Goal: Information Seeking & Learning: Learn about a topic

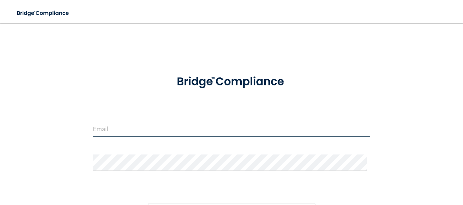
click at [131, 123] on input "email" at bounding box center [232, 129] width 278 height 16
type input "[EMAIL_ADDRESS][DOMAIN_NAME]"
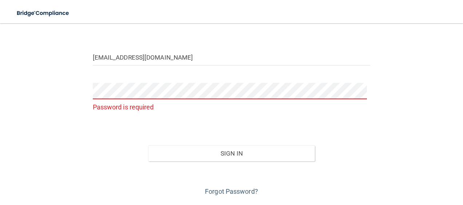
scroll to position [93, 0]
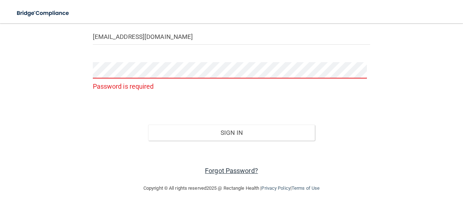
click at [237, 170] on link "Forgot Password?" at bounding box center [231, 171] width 53 height 8
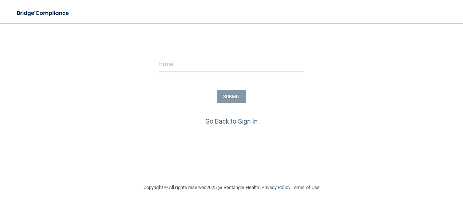
click at [205, 63] on input "email" at bounding box center [231, 64] width 145 height 16
type input "[EMAIL_ADDRESS][DOMAIN_NAME]"
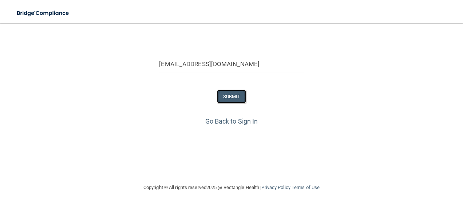
click at [231, 92] on button "SUBMIT" at bounding box center [232, 96] width 30 height 13
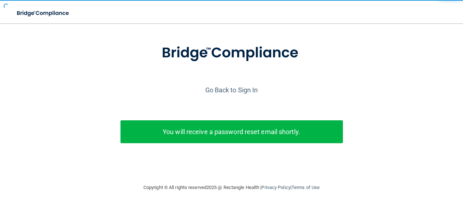
scroll to position [38, 0]
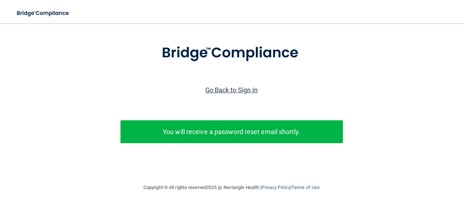
click at [223, 86] on link "Go Back to Sign In" at bounding box center [231, 90] width 53 height 8
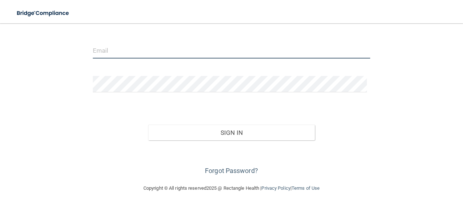
click at [106, 55] on input "email" at bounding box center [232, 50] width 278 height 16
type input "[EMAIL_ADDRESS][DOMAIN_NAME]"
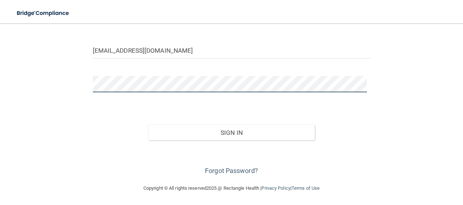
click at [148, 125] on button "Sign In" at bounding box center [231, 133] width 167 height 16
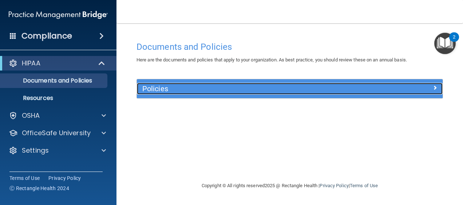
click at [435, 87] on span at bounding box center [435, 87] width 4 height 9
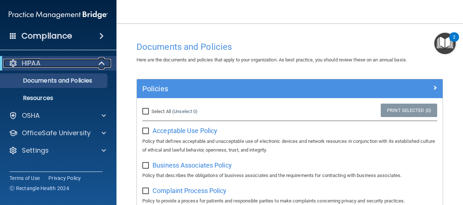
click at [87, 63] on div "HIPAA" at bounding box center [48, 63] width 90 height 9
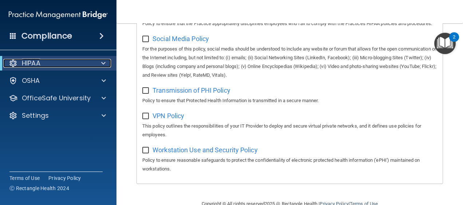
scroll to position [624, 0]
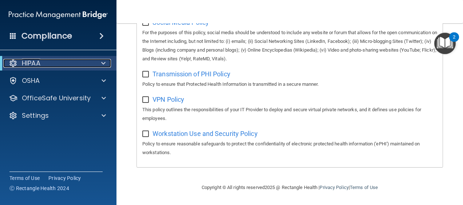
click at [103, 61] on span at bounding box center [103, 63] width 4 height 9
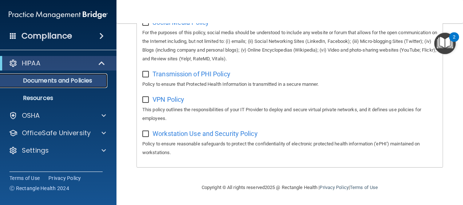
click at [85, 82] on p "Documents and Policies" at bounding box center [54, 80] width 99 height 7
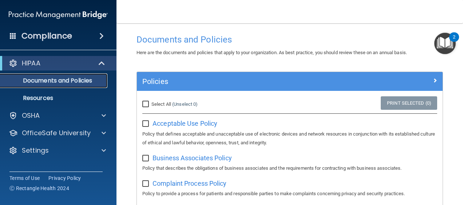
scroll to position [0, 0]
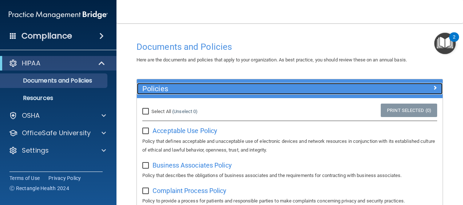
click at [427, 84] on div at bounding box center [404, 87] width 76 height 9
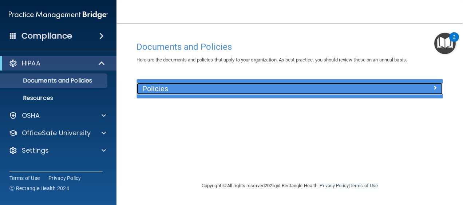
click at [434, 85] on span at bounding box center [435, 87] width 4 height 9
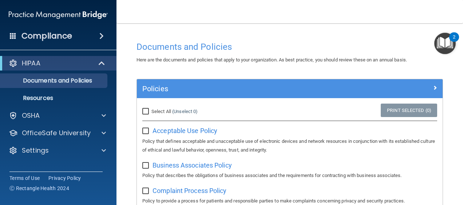
click at [47, 35] on h4 "Compliance" at bounding box center [46, 36] width 51 height 10
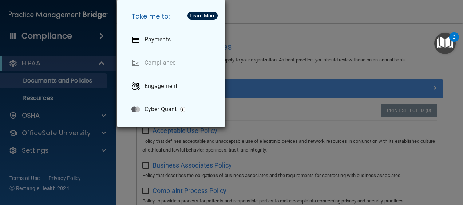
click at [76, 34] on div "Take me to: Payments Compliance Engagement Cyber Quant" at bounding box center [231, 102] width 463 height 205
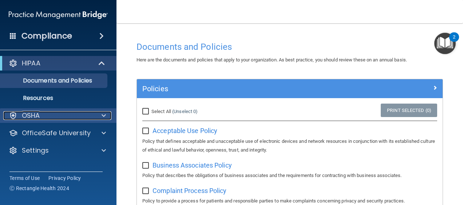
click at [106, 112] on span at bounding box center [104, 115] width 4 height 9
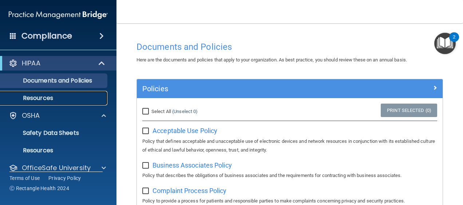
click at [76, 98] on p "Resources" at bounding box center [54, 98] width 99 height 7
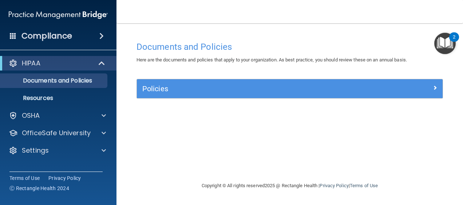
click at [444, 37] on img "Open Resource Center, 2 new notifications" at bounding box center [445, 43] width 21 height 21
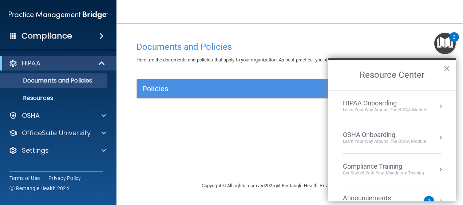
click at [437, 169] on button "Resource Center" at bounding box center [440, 169] width 7 height 7
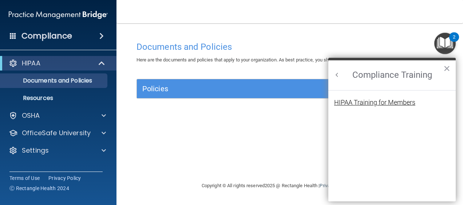
click at [394, 100] on div "HIPAA Training for Members" at bounding box center [374, 102] width 81 height 7
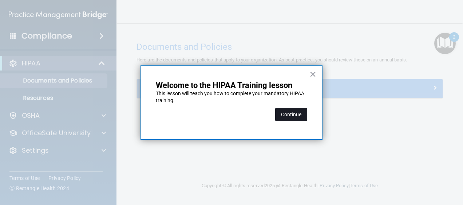
click at [290, 116] on button "Continue" at bounding box center [291, 114] width 32 height 13
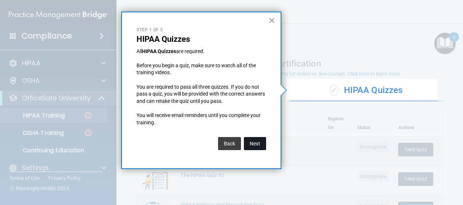
click at [262, 145] on button "Next" at bounding box center [255, 143] width 22 height 13
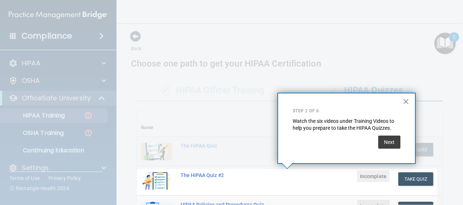
scroll to position [144, 0]
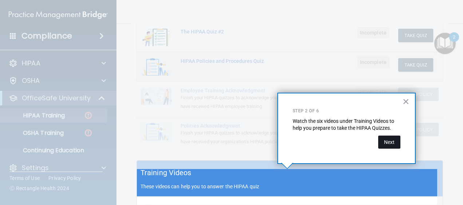
click at [389, 144] on button "Next" at bounding box center [389, 142] width 22 height 13
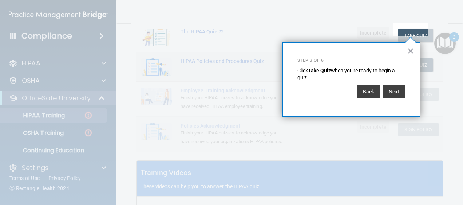
scroll to position [119, 0]
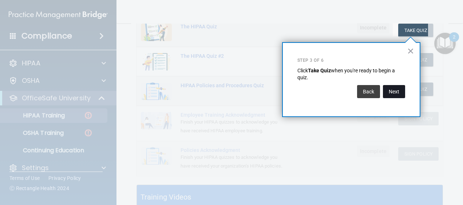
click at [393, 91] on button "Next" at bounding box center [394, 91] width 22 height 13
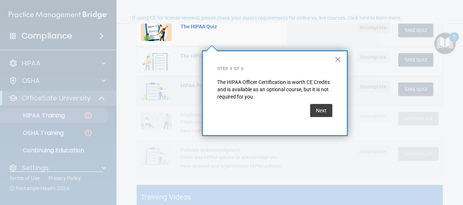
scroll to position [56, 0]
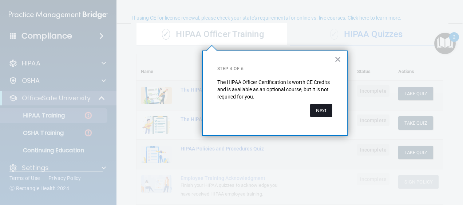
click at [323, 107] on button "Next" at bounding box center [321, 110] width 22 height 13
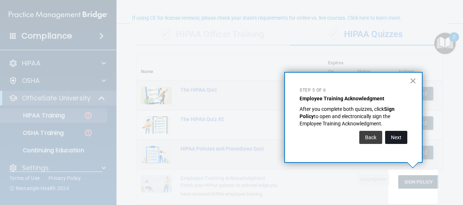
click at [399, 138] on button "Next" at bounding box center [396, 137] width 22 height 13
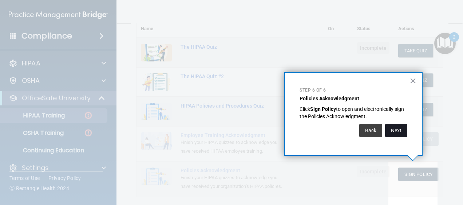
click at [396, 131] on button "Next" at bounding box center [396, 130] width 22 height 13
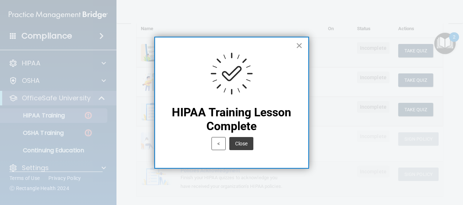
click at [301, 46] on button "×" at bounding box center [299, 46] width 7 height 12
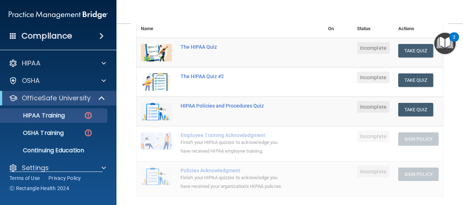
click at [145, 25] on th "Name" at bounding box center [157, 24] width 40 height 27
click at [144, 25] on th "Name" at bounding box center [157, 24] width 40 height 27
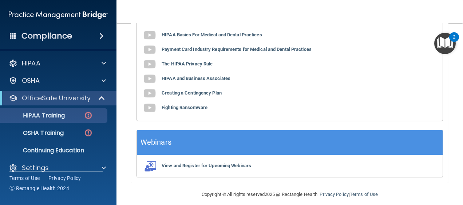
scroll to position [309, 0]
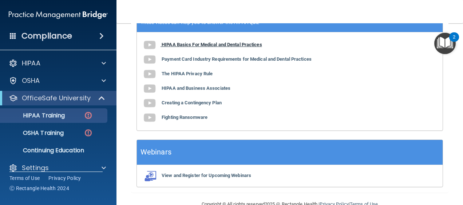
click at [192, 47] on b "HIPAA Basics For Medical and Dental Practices" at bounding box center [212, 44] width 101 height 5
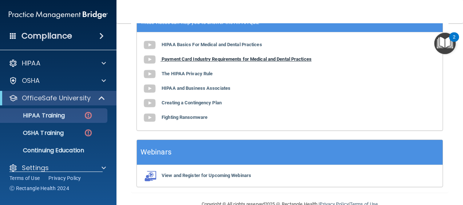
click at [200, 62] on b "Payment Card Industry Requirements for Medical and Dental Practices" at bounding box center [237, 58] width 150 height 5
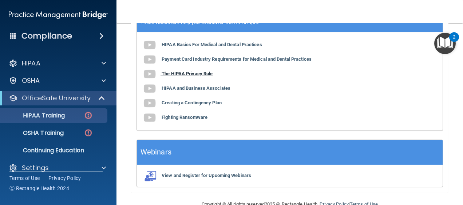
click at [197, 76] on b "The HIPAA Privacy Rule" at bounding box center [187, 73] width 51 height 5
click at [225, 91] on b "HIPAA and Business Associates" at bounding box center [196, 88] width 69 height 5
click at [207, 106] on b "Creating a Contingency Plan" at bounding box center [192, 102] width 60 height 5
click at [183, 120] on b "Fighting Ransomware" at bounding box center [185, 117] width 46 height 5
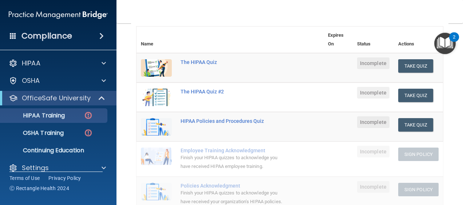
scroll to position [103, 0]
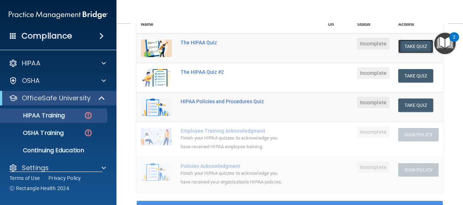
click at [410, 43] on button "Take Quiz" at bounding box center [416, 46] width 35 height 13
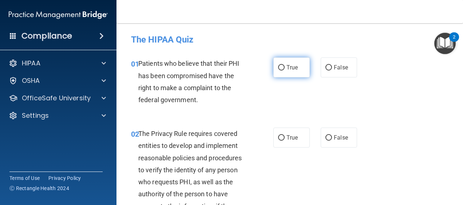
click at [279, 67] on input "True" at bounding box center [281, 67] width 7 height 5
radio input "true"
drag, startPoint x: 461, startPoint y: 36, endPoint x: 463, endPoint y: 66, distance: 29.2
click at [463, 68] on html "Compliance HIPAA Documents and Policies Report an Incident Business Associates …" at bounding box center [231, 102] width 463 height 205
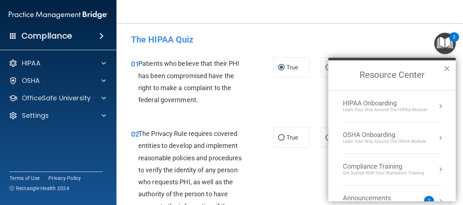
drag, startPoint x: 461, startPoint y: 40, endPoint x: 463, endPoint y: 62, distance: 21.6
click at [463, 62] on html "Compliance HIPAA Documents and Policies Report an Incident Business Associates …" at bounding box center [231, 102] width 463 height 205
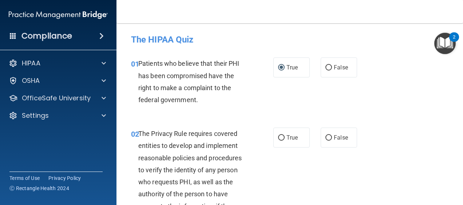
drag, startPoint x: 461, startPoint y: 38, endPoint x: 460, endPoint y: 63, distance: 25.2
click at [460, 63] on body "Compliance HIPAA Documents and Policies Report an Incident Business Associates …" at bounding box center [231, 102] width 463 height 205
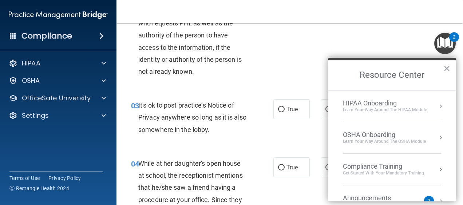
scroll to position [319, 0]
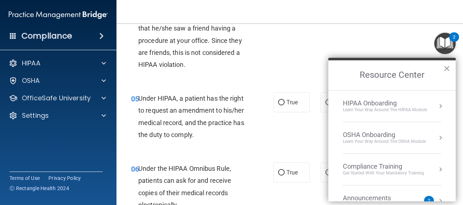
click at [369, 31] on div "04 While at her daughter's open house at school, the receptionist mentions that…" at bounding box center [290, 36] width 329 height 94
click at [450, 67] on button "×" at bounding box center [447, 69] width 7 height 12
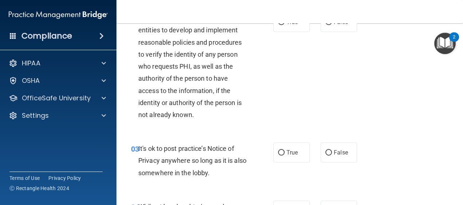
scroll to position [101, 0]
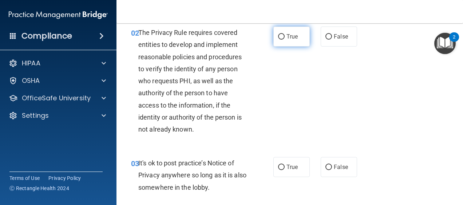
click at [283, 34] on label "True" at bounding box center [292, 37] width 36 height 20
click at [283, 34] on input "True" at bounding box center [281, 36] width 7 height 5
radio input "true"
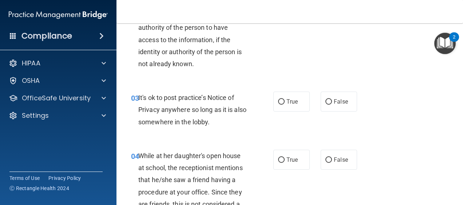
scroll to position [174, 0]
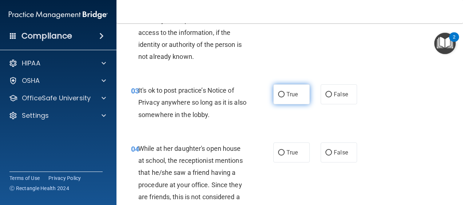
click at [280, 95] on input "True" at bounding box center [281, 94] width 7 height 5
radio input "true"
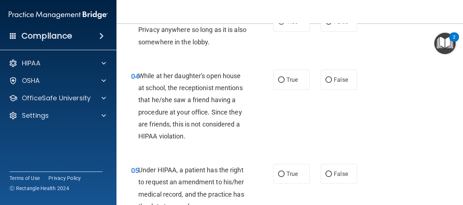
scroll to position [262, 0]
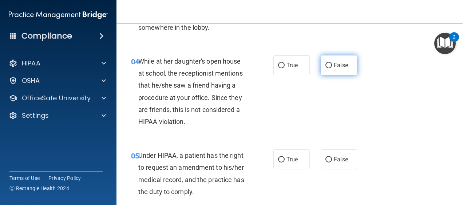
click at [328, 67] on input "False" at bounding box center [329, 65] width 7 height 5
radio input "true"
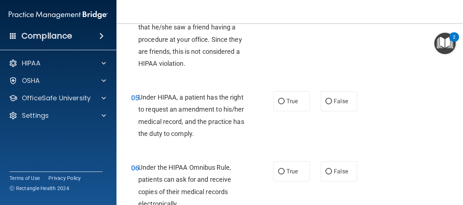
scroll to position [334, 0]
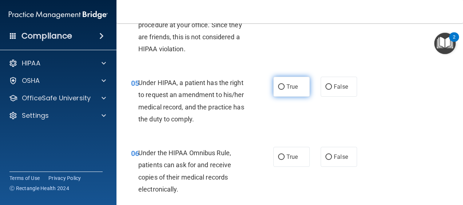
click at [278, 86] on input "True" at bounding box center [281, 87] width 7 height 5
radio input "true"
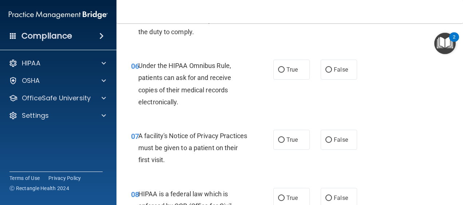
scroll to position [436, 0]
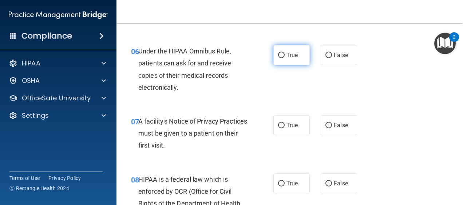
click at [278, 54] on input "True" at bounding box center [281, 55] width 7 height 5
radio input "true"
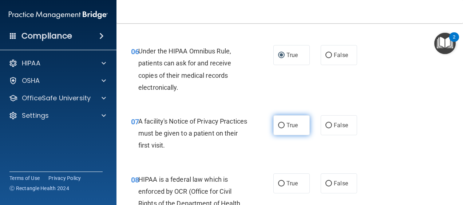
click at [278, 126] on input "True" at bounding box center [281, 125] width 7 height 5
radio input "true"
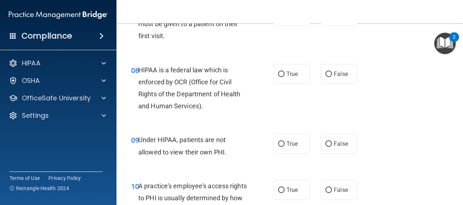
scroll to position [553, 0]
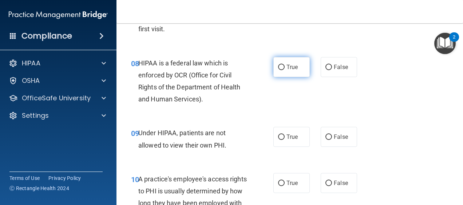
click at [278, 68] on input "True" at bounding box center [281, 67] width 7 height 5
radio input "true"
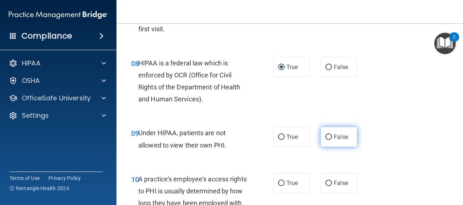
click at [327, 140] on input "False" at bounding box center [329, 137] width 7 height 5
radio input "true"
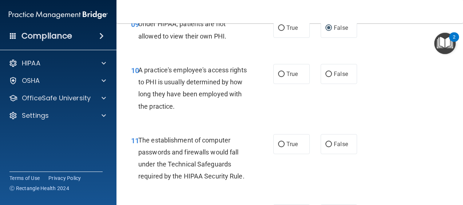
scroll to position [670, 0]
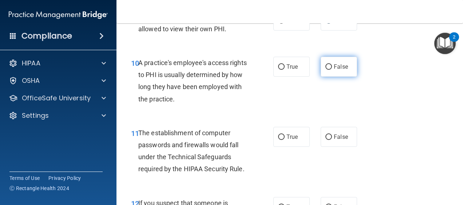
click at [334, 65] on span "False" at bounding box center [341, 66] width 14 height 7
click at [332, 65] on input "False" at bounding box center [329, 66] width 7 height 5
radio input "true"
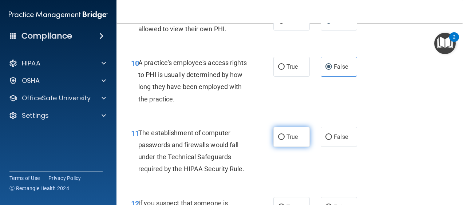
click at [278, 136] on input "True" at bounding box center [281, 137] width 7 height 5
radio input "true"
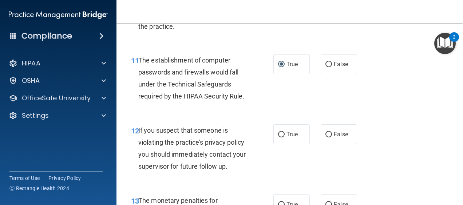
scroll to position [757, 0]
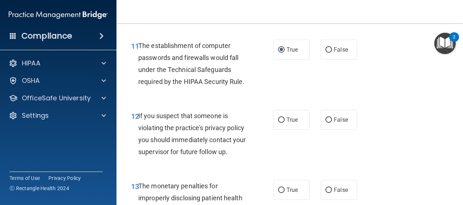
click at [269, 121] on div "12 If you suspect that someone is violating the practice's privacy policy you s…" at bounding box center [202, 136] width 164 height 52
click at [293, 122] on span "True" at bounding box center [292, 120] width 11 height 7
click at [285, 122] on input "True" at bounding box center [281, 120] width 7 height 5
radio input "true"
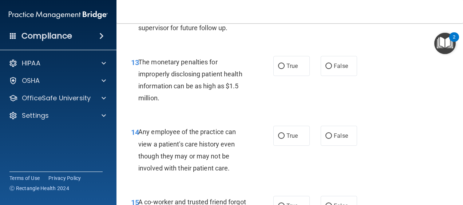
scroll to position [888, 0]
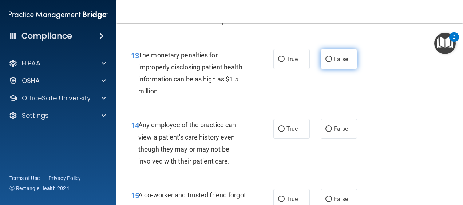
click at [329, 58] on label "False" at bounding box center [339, 59] width 36 height 20
click at [329, 58] on input "False" at bounding box center [329, 59] width 7 height 5
radio input "true"
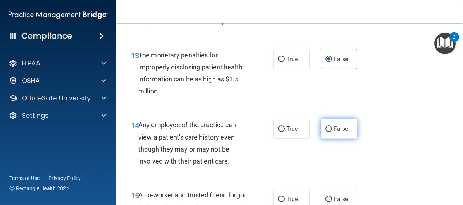
click at [326, 130] on input "False" at bounding box center [329, 129] width 7 height 5
radio input "true"
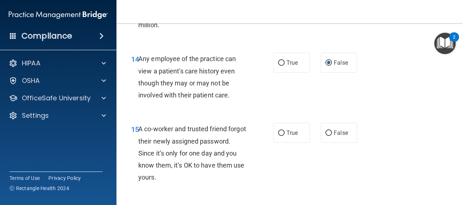
scroll to position [961, 0]
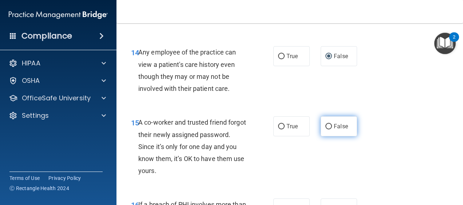
click at [329, 125] on label "False" at bounding box center [339, 127] width 36 height 20
click at [329, 125] on input "False" at bounding box center [329, 126] width 7 height 5
radio input "true"
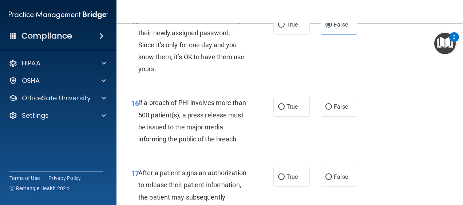
scroll to position [1078, 0]
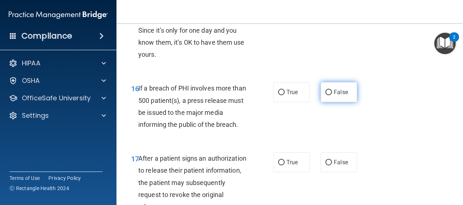
click at [328, 90] on input "False" at bounding box center [329, 92] width 7 height 5
radio input "true"
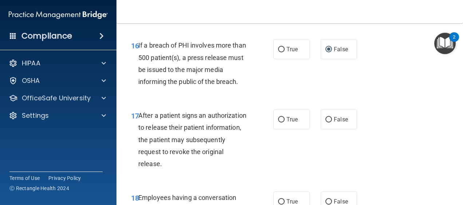
scroll to position [1136, 0]
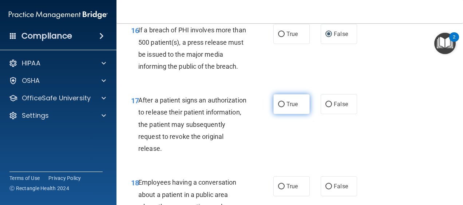
click at [278, 102] on input "True" at bounding box center [281, 104] width 7 height 5
radio input "true"
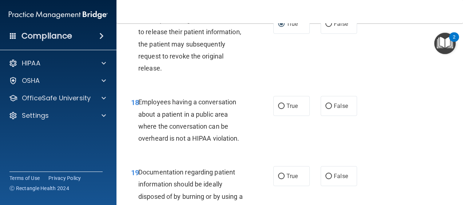
scroll to position [1223, 0]
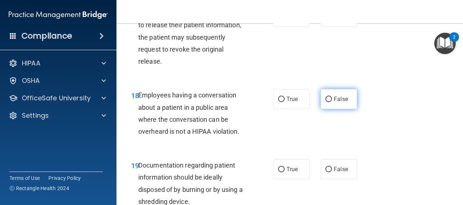
click at [329, 100] on label "False" at bounding box center [339, 99] width 36 height 20
click at [329, 100] on input "False" at bounding box center [329, 99] width 7 height 5
radio input "true"
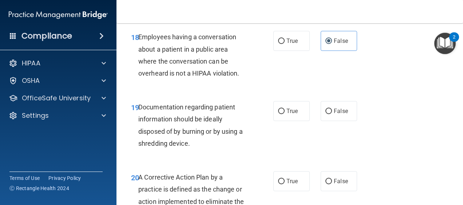
scroll to position [1296, 0]
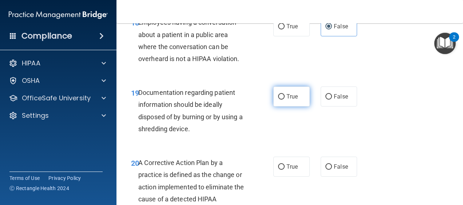
click at [289, 97] on span "True" at bounding box center [292, 96] width 11 height 7
click at [285, 97] on input "True" at bounding box center [281, 96] width 7 height 5
radio input "true"
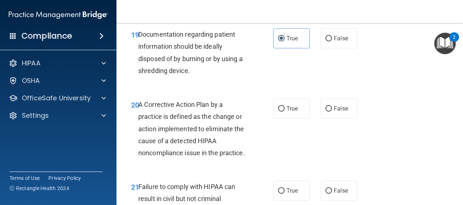
scroll to position [1369, 0]
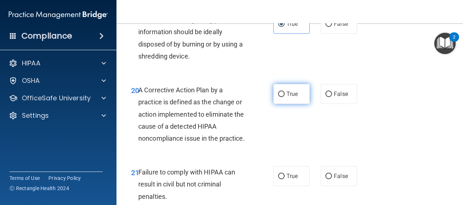
click at [289, 93] on span "True" at bounding box center [292, 94] width 11 height 7
click at [285, 93] on input "True" at bounding box center [281, 94] width 7 height 5
radio input "true"
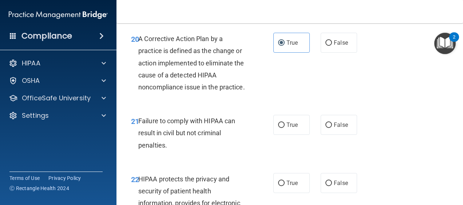
scroll to position [1427, 0]
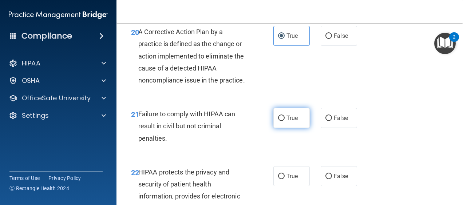
click at [294, 126] on label "True" at bounding box center [292, 118] width 36 height 20
click at [285, 121] on input "True" at bounding box center [281, 118] width 7 height 5
radio input "true"
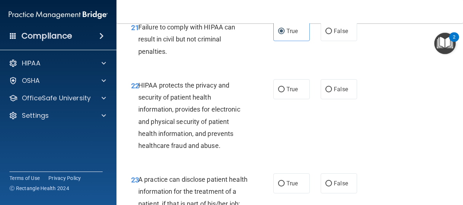
scroll to position [1515, 0]
click at [275, 99] on label "True" at bounding box center [292, 89] width 36 height 20
click at [278, 92] on input "True" at bounding box center [281, 89] width 7 height 5
radio input "true"
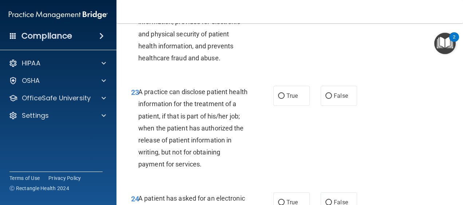
scroll to position [1617, 0]
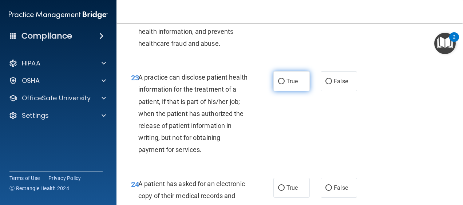
click at [282, 85] on input "True" at bounding box center [281, 81] width 7 height 5
radio input "true"
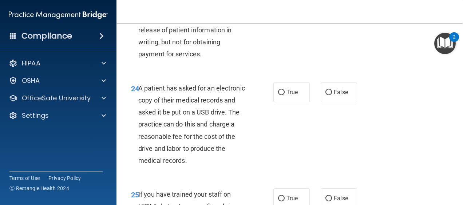
scroll to position [1719, 0]
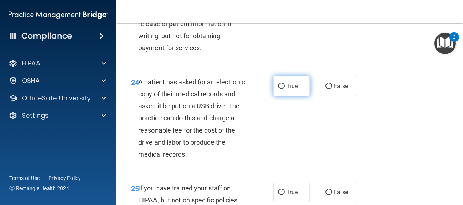
click at [281, 89] on input "True" at bounding box center [281, 86] width 7 height 5
radio input "true"
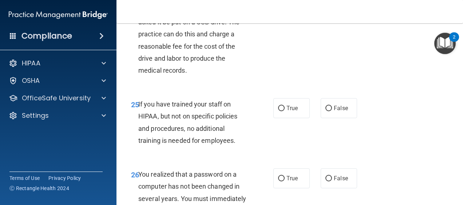
scroll to position [1806, 0]
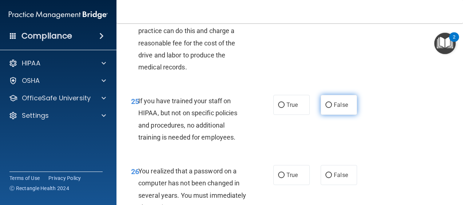
click at [329, 115] on label "False" at bounding box center [339, 105] width 36 height 20
click at [329, 108] on input "False" at bounding box center [329, 105] width 7 height 5
radio input "true"
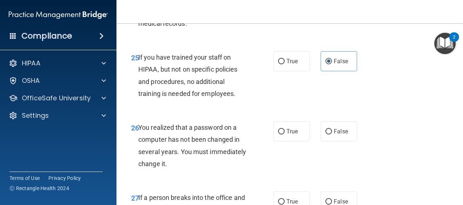
scroll to position [1864, 0]
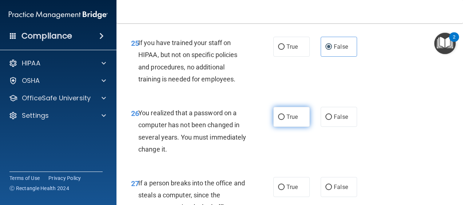
click at [288, 121] on span "True" at bounding box center [292, 117] width 11 height 7
click at [285, 120] on input "True" at bounding box center [281, 117] width 7 height 5
radio input "true"
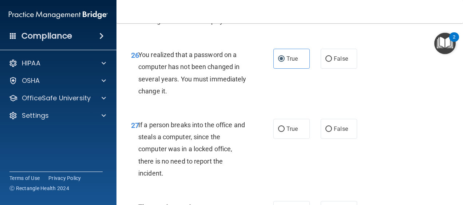
scroll to position [1937, 0]
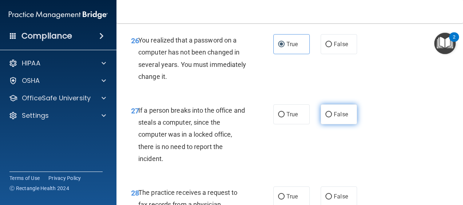
click at [336, 118] on span "False" at bounding box center [341, 114] width 14 height 7
click at [332, 118] on input "False" at bounding box center [329, 114] width 7 height 5
radio input "true"
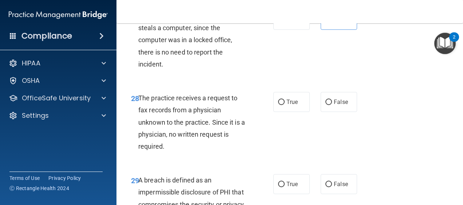
scroll to position [2039, 0]
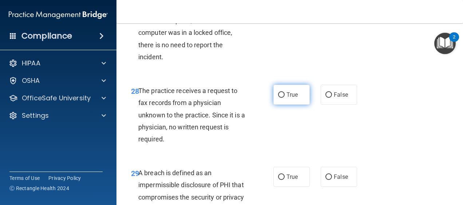
click at [279, 98] on input "True" at bounding box center [281, 95] width 7 height 5
radio input "true"
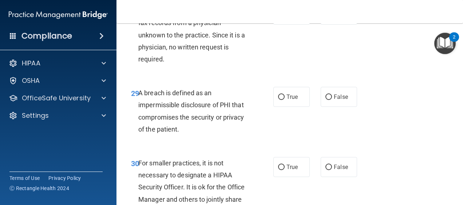
scroll to position [2127, 0]
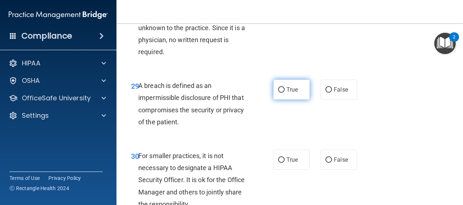
click at [296, 100] on label "True" at bounding box center [292, 90] width 36 height 20
click at [285, 93] on input "True" at bounding box center [281, 89] width 7 height 5
radio input "true"
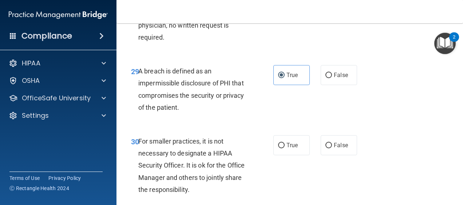
scroll to position [2156, 0]
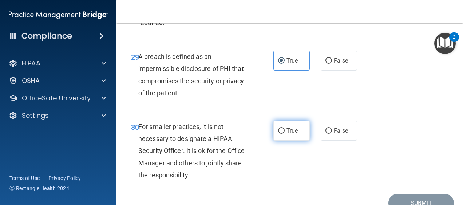
click at [274, 140] on label "True" at bounding box center [292, 131] width 36 height 20
click at [278, 134] on input "True" at bounding box center [281, 131] width 7 height 5
radio input "true"
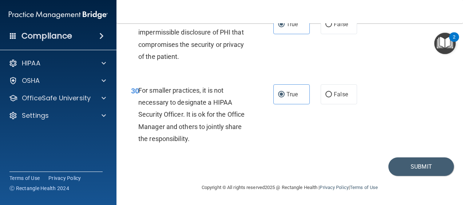
scroll to position [2204, 0]
click at [410, 164] on button "Submit" at bounding box center [422, 167] width 66 height 19
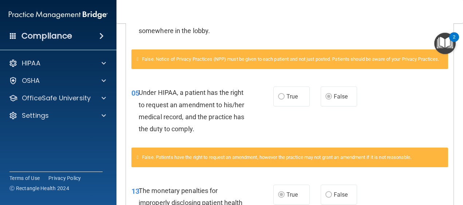
scroll to position [238, 0]
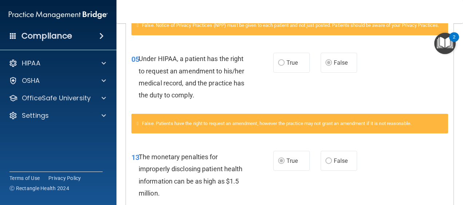
click at [457, 201] on main "Calculating your score.... You did not pass the " The HIPAA Quiz ". 73 out of 1…" at bounding box center [290, 114] width 347 height 182
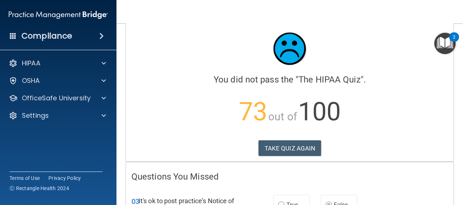
scroll to position [0, 0]
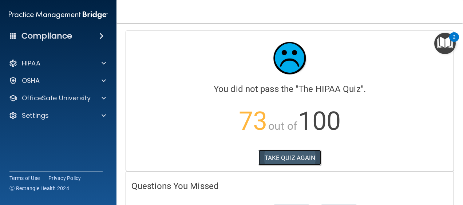
click at [281, 153] on button "TAKE QUIZ AGAIN" at bounding box center [290, 158] width 63 height 16
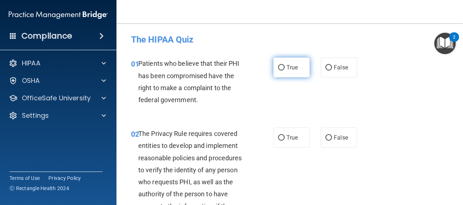
click at [278, 68] on input "True" at bounding box center [281, 67] width 7 height 5
radio input "true"
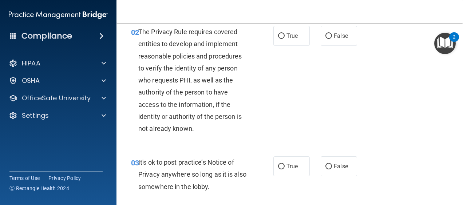
scroll to position [87, 0]
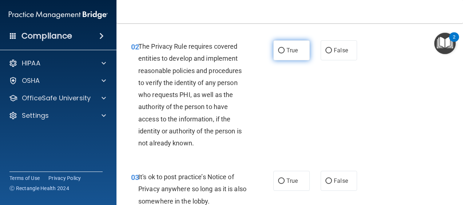
click at [279, 48] on input "True" at bounding box center [281, 50] width 7 height 5
radio input "true"
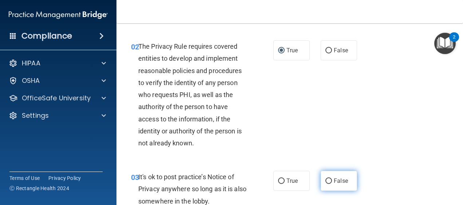
click at [334, 180] on span "False" at bounding box center [341, 181] width 14 height 7
click at [332, 180] on input "False" at bounding box center [329, 181] width 7 height 5
radio input "true"
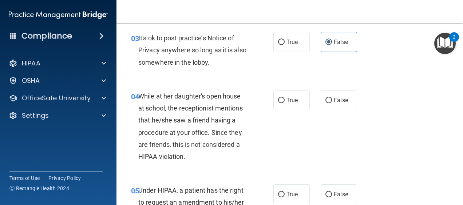
scroll to position [233, 0]
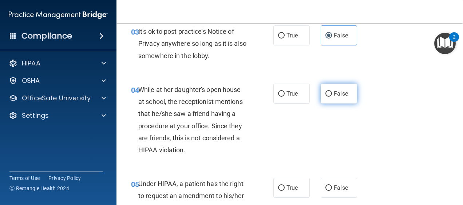
click at [343, 90] on label "False" at bounding box center [339, 94] width 36 height 20
click at [332, 91] on input "False" at bounding box center [329, 93] width 7 height 5
radio input "true"
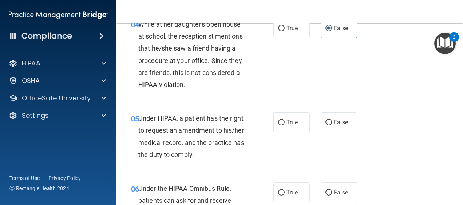
scroll to position [306, 0]
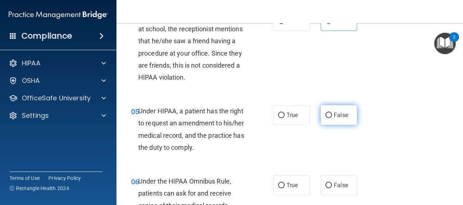
click at [329, 117] on input "False" at bounding box center [329, 115] width 7 height 5
radio input "true"
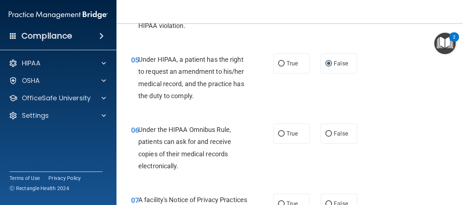
scroll to position [364, 0]
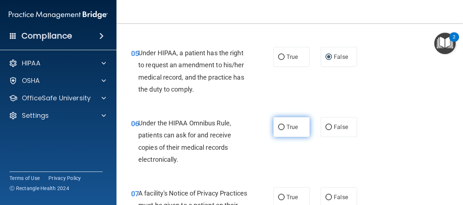
click at [286, 132] on label "True" at bounding box center [292, 127] width 36 height 20
click at [285, 130] on input "True" at bounding box center [281, 127] width 7 height 5
radio input "true"
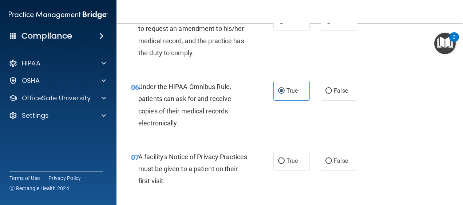
scroll to position [408, 0]
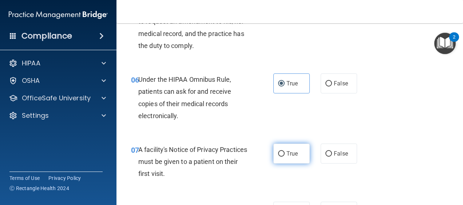
click at [279, 152] on input "True" at bounding box center [281, 154] width 7 height 5
radio input "true"
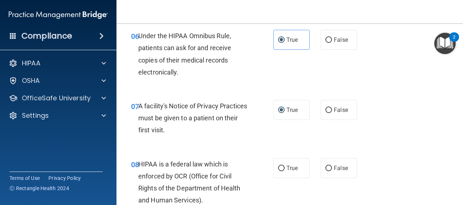
scroll to position [471, 0]
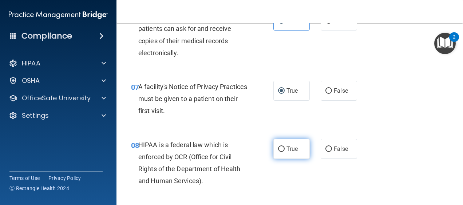
click at [278, 149] on input "True" at bounding box center [281, 149] width 7 height 5
radio input "true"
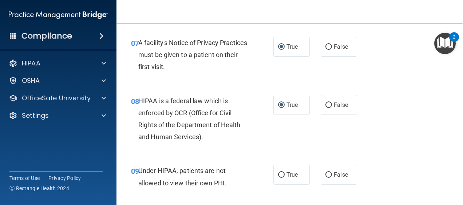
scroll to position [529, 0]
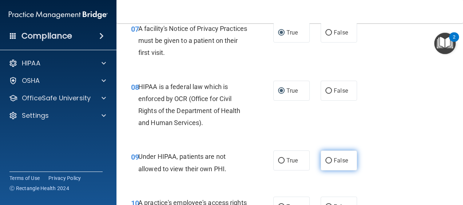
click at [328, 160] on input "False" at bounding box center [329, 160] width 7 height 5
radio input "true"
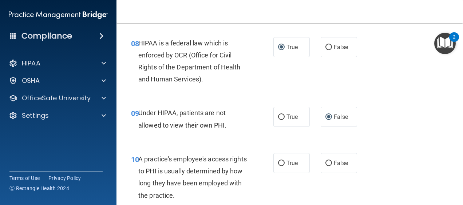
scroll to position [588, 0]
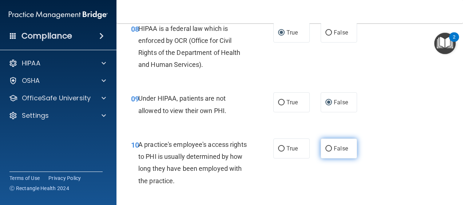
click at [337, 146] on span "False" at bounding box center [341, 148] width 14 height 7
click at [332, 146] on input "False" at bounding box center [329, 148] width 7 height 5
radio input "true"
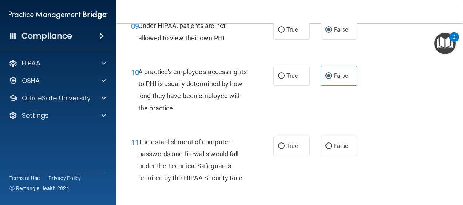
scroll to position [675, 0]
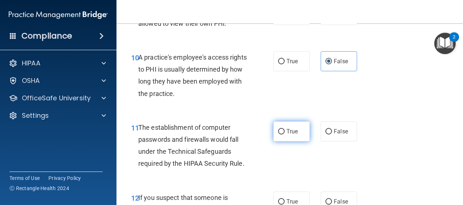
click at [278, 131] on input "True" at bounding box center [281, 131] width 7 height 5
radio input "true"
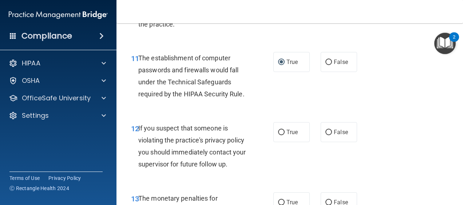
scroll to position [748, 0]
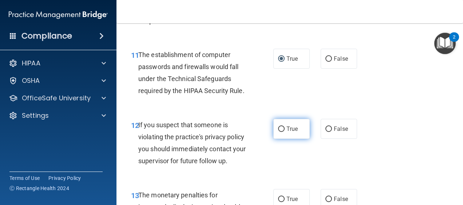
click at [288, 123] on label "True" at bounding box center [292, 129] width 36 height 20
click at [285, 127] on input "True" at bounding box center [281, 129] width 7 height 5
radio input "true"
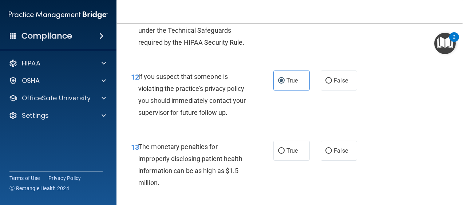
scroll to position [825, 0]
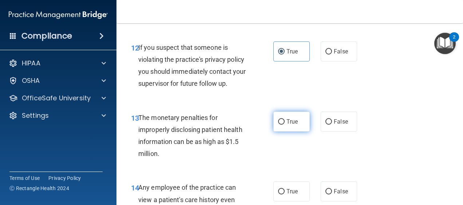
click at [278, 122] on input "True" at bounding box center [281, 121] width 7 height 5
radio input "true"
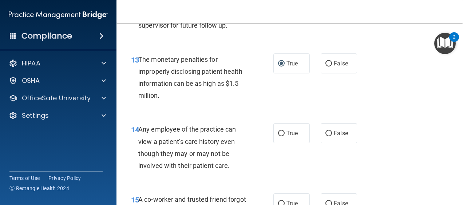
scroll to position [884, 0]
click at [329, 135] on input "False" at bounding box center [329, 133] width 7 height 5
radio input "true"
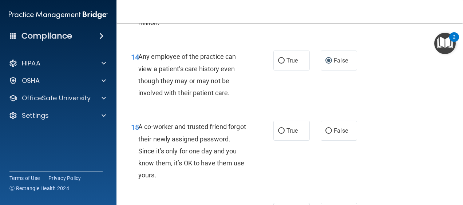
scroll to position [971, 0]
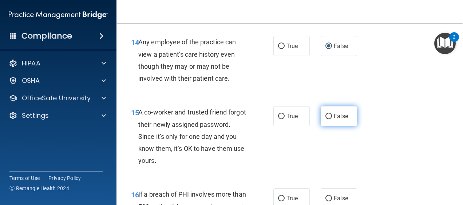
click at [326, 114] on input "False" at bounding box center [329, 116] width 7 height 5
radio input "true"
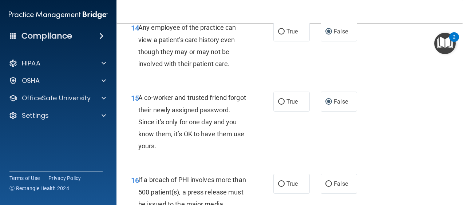
scroll to position [1020, 0]
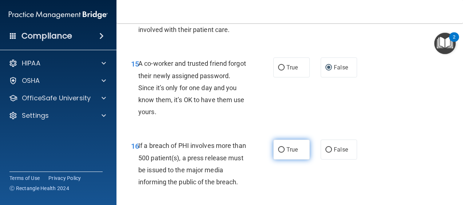
click at [278, 152] on input "True" at bounding box center [281, 150] width 7 height 5
radio input "true"
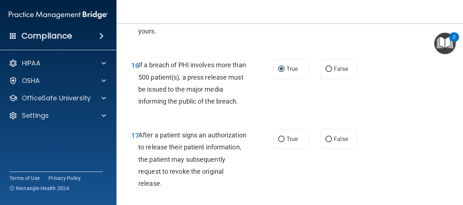
scroll to position [1107, 0]
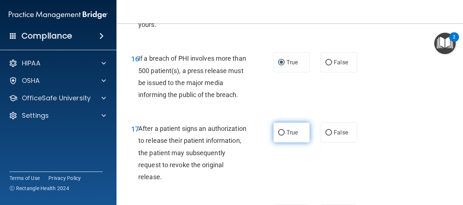
click at [281, 135] on input "True" at bounding box center [281, 132] width 7 height 5
radio input "true"
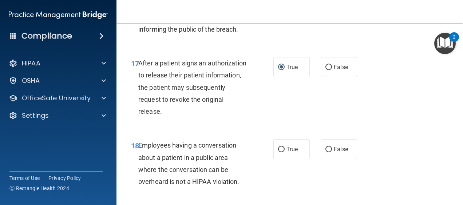
scroll to position [1180, 0]
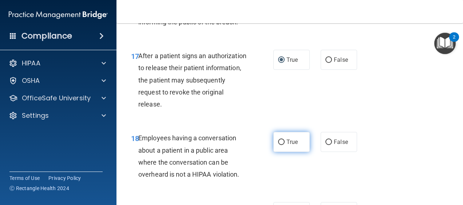
click at [276, 139] on label "True" at bounding box center [292, 142] width 36 height 20
click at [278, 140] on input "True" at bounding box center [281, 142] width 7 height 5
radio input "true"
click at [290, 141] on span "True" at bounding box center [292, 142] width 11 height 7
click at [285, 141] on input "True" at bounding box center [281, 142] width 7 height 5
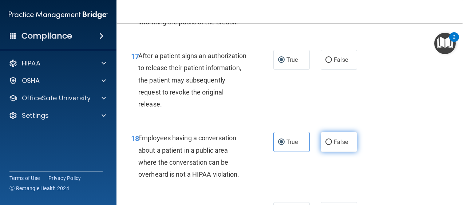
click at [334, 143] on span "False" at bounding box center [341, 142] width 14 height 7
click at [331, 143] on input "False" at bounding box center [329, 142] width 7 height 5
radio input "true"
radio input "false"
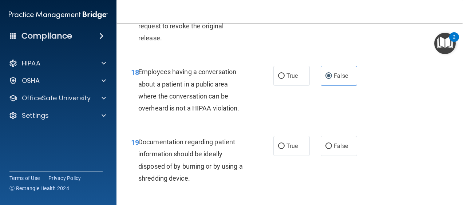
scroll to position [1253, 0]
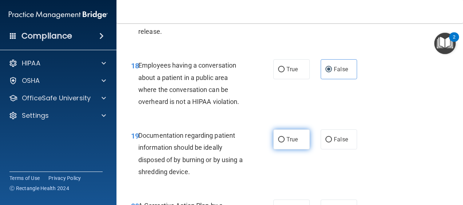
click at [287, 136] on span "True" at bounding box center [292, 139] width 11 height 7
click at [285, 137] on input "True" at bounding box center [281, 139] width 7 height 5
radio input "true"
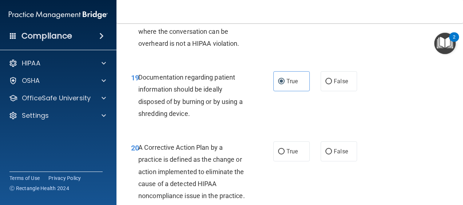
scroll to position [1335, 0]
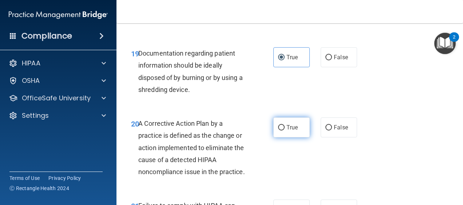
click at [283, 126] on label "True" at bounding box center [292, 128] width 36 height 20
click at [283, 126] on input "True" at bounding box center [281, 127] width 7 height 5
radio input "true"
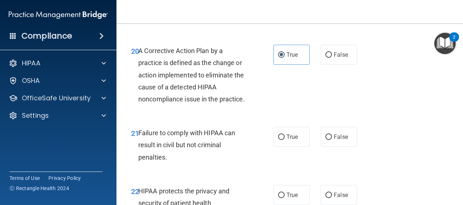
scroll to position [1423, 0]
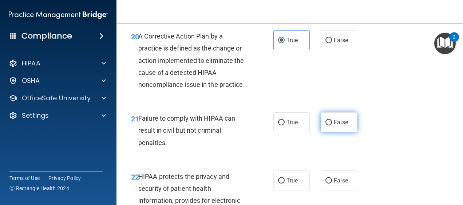
click at [342, 126] on span "False" at bounding box center [341, 122] width 14 height 7
click at [332, 126] on input "False" at bounding box center [329, 122] width 7 height 5
radio input "true"
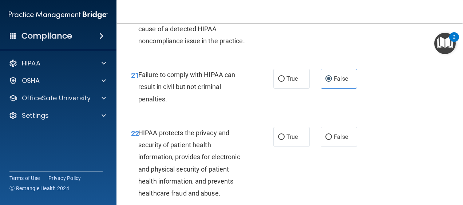
scroll to position [1481, 0]
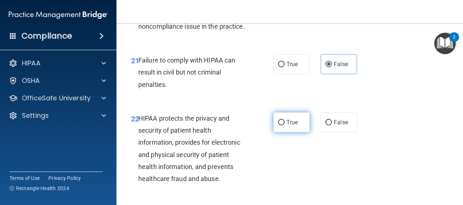
click at [286, 129] on label "True" at bounding box center [292, 123] width 36 height 20
click at [285, 126] on input "True" at bounding box center [281, 122] width 7 height 5
radio input "true"
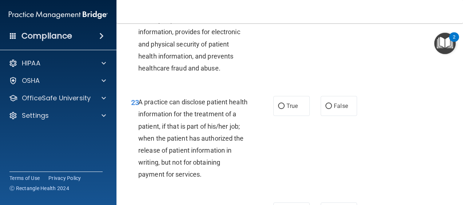
scroll to position [1598, 0]
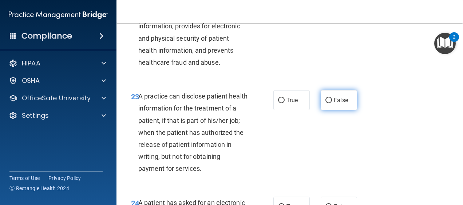
click at [327, 103] on input "False" at bounding box center [329, 100] width 7 height 5
radio input "true"
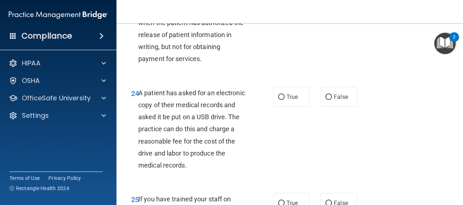
scroll to position [1714, 0]
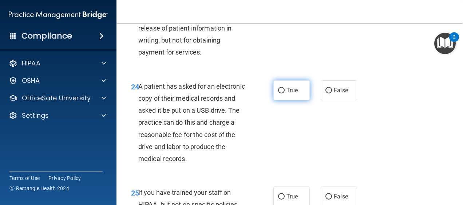
click at [292, 94] on span "True" at bounding box center [292, 90] width 11 height 7
click at [285, 94] on input "True" at bounding box center [281, 90] width 7 height 5
radio input "true"
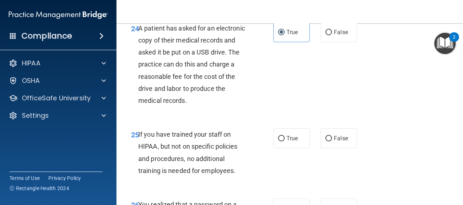
scroll to position [1787, 0]
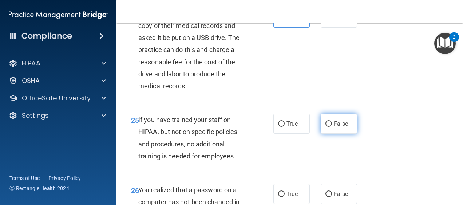
click at [340, 127] on span "False" at bounding box center [341, 124] width 14 height 7
click at [332, 127] on input "False" at bounding box center [329, 124] width 7 height 5
radio input "true"
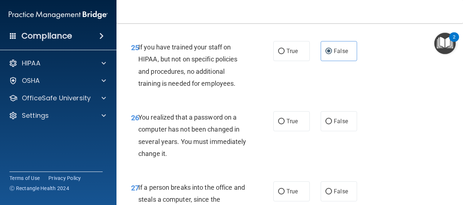
scroll to position [1865, 0]
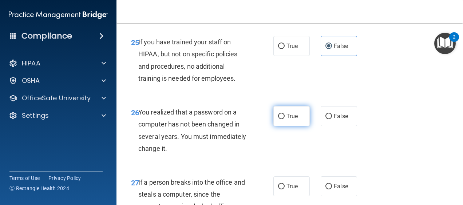
click at [278, 124] on label "True" at bounding box center [292, 116] width 36 height 20
click at [278, 119] on input "True" at bounding box center [281, 116] width 7 height 5
radio input "true"
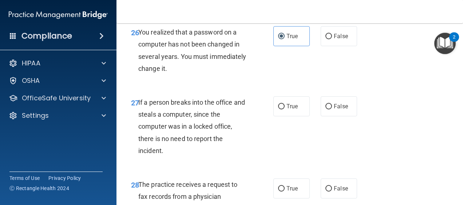
scroll to position [1953, 0]
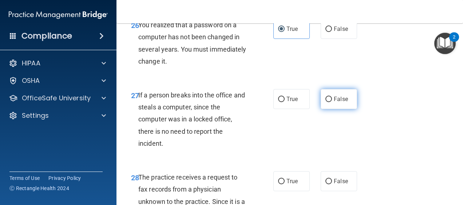
click at [336, 103] on span "False" at bounding box center [341, 99] width 14 height 7
click at [332, 102] on input "False" at bounding box center [329, 99] width 7 height 5
radio input "true"
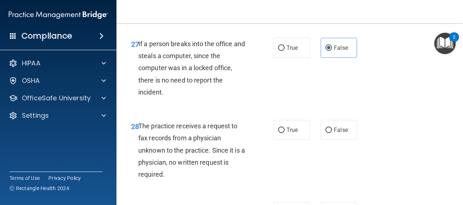
scroll to position [2011, 0]
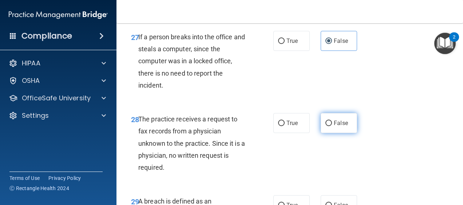
click at [334, 127] on span "False" at bounding box center [341, 123] width 14 height 7
click at [331, 126] on input "False" at bounding box center [329, 123] width 7 height 5
radio input "true"
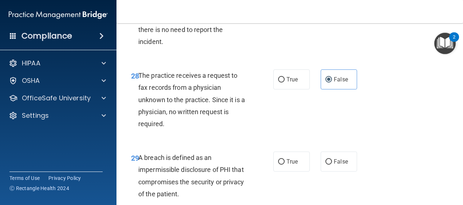
scroll to position [2069, 0]
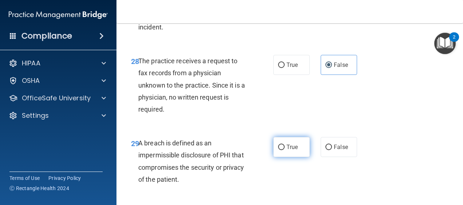
click at [287, 151] on span "True" at bounding box center [292, 147] width 11 height 7
click at [278, 150] on input "True" at bounding box center [281, 147] width 7 height 5
radio input "true"
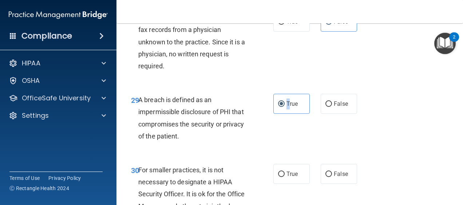
scroll to position [2157, 0]
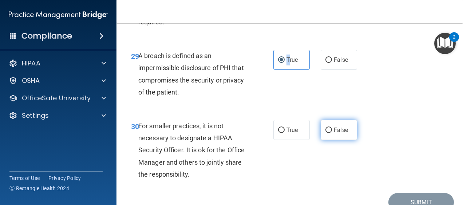
click at [326, 133] on input "False" at bounding box center [329, 130] width 7 height 5
radio input "true"
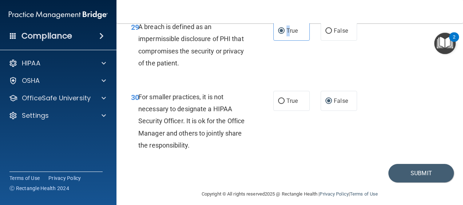
scroll to position [2204, 0]
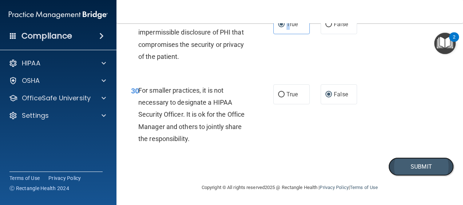
click at [406, 168] on button "Submit" at bounding box center [422, 167] width 66 height 19
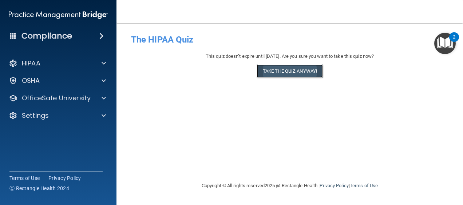
click at [307, 71] on button "Take the quiz anyway!" at bounding box center [290, 70] width 66 height 13
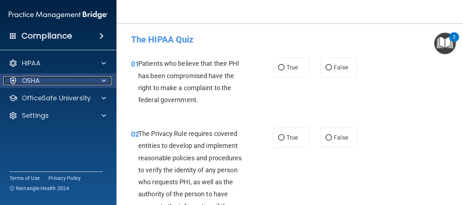
click at [107, 78] on div at bounding box center [103, 80] width 18 height 9
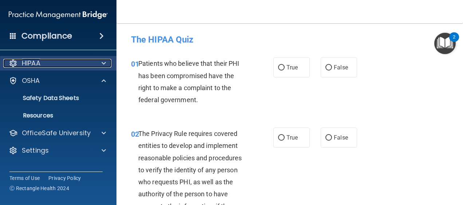
click at [102, 64] on span at bounding box center [104, 63] width 4 height 9
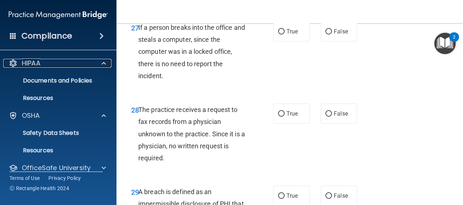
scroll to position [2035, 0]
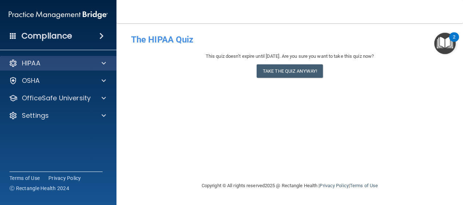
click at [66, 68] on div "HIPAA" at bounding box center [58, 63] width 117 height 15
click at [103, 61] on span at bounding box center [104, 63] width 4 height 9
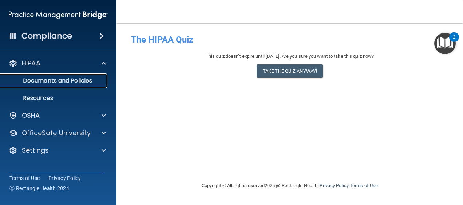
click at [60, 81] on p "Documents and Policies" at bounding box center [54, 80] width 99 height 7
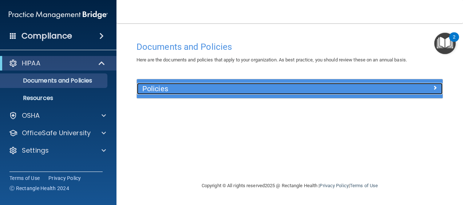
click at [436, 89] on span at bounding box center [435, 87] width 4 height 9
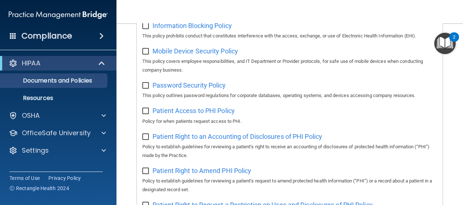
scroll to position [325, 0]
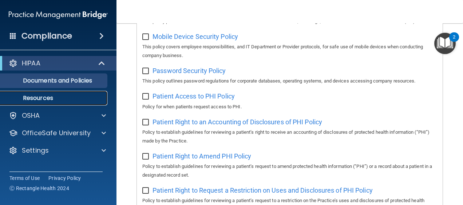
click at [46, 93] on link "Resources" at bounding box center [50, 98] width 115 height 15
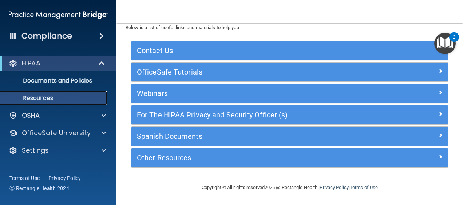
scroll to position [24, 0]
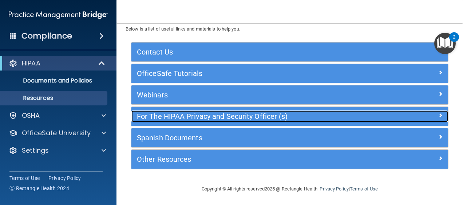
click at [439, 113] on span at bounding box center [441, 115] width 4 height 9
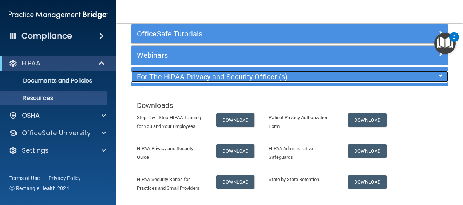
scroll to position [0, 0]
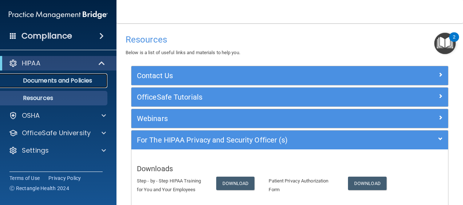
click at [54, 85] on link "Documents and Policies" at bounding box center [50, 81] width 115 height 15
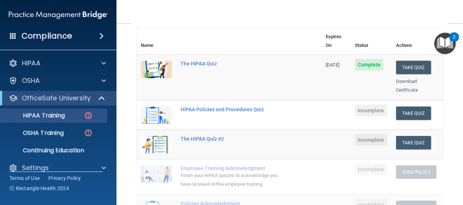
scroll to position [131, 0]
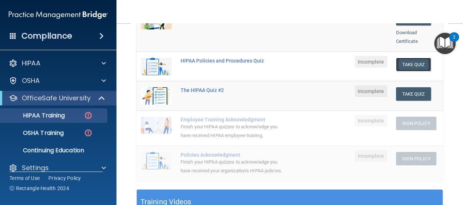
click at [406, 58] on button "Take Quiz" at bounding box center [413, 64] width 35 height 13
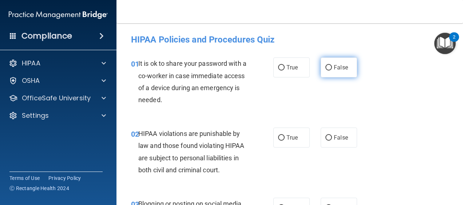
click at [342, 63] on label "False" at bounding box center [339, 68] width 36 height 20
click at [332, 65] on input "False" at bounding box center [329, 67] width 7 height 5
radio input "true"
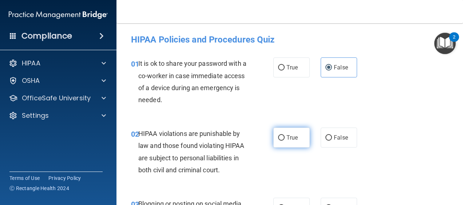
click at [288, 136] on span "True" at bounding box center [292, 137] width 11 height 7
click at [285, 136] on input "True" at bounding box center [281, 138] width 7 height 5
radio input "true"
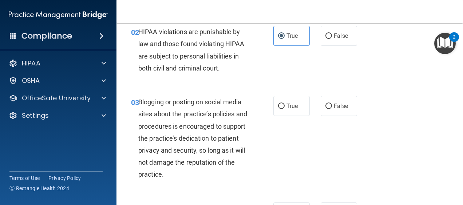
scroll to position [117, 0]
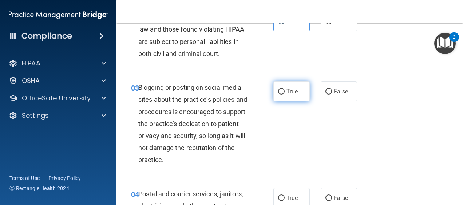
click at [281, 93] on input "True" at bounding box center [281, 91] width 7 height 5
radio input "true"
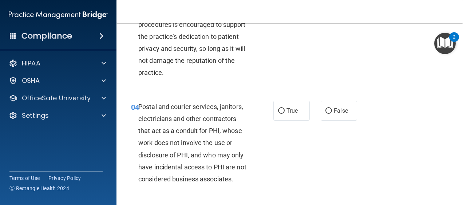
scroll to position [219, 0]
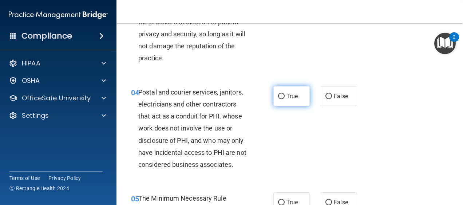
click at [292, 94] on span "True" at bounding box center [292, 96] width 11 height 7
click at [285, 94] on input "True" at bounding box center [281, 96] width 7 height 5
radio input "true"
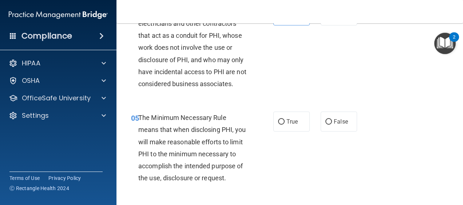
scroll to position [306, 0]
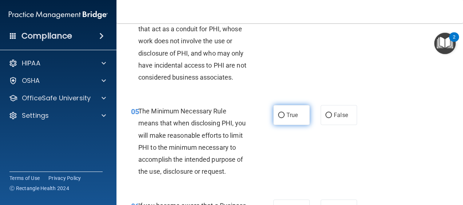
click at [289, 119] on span "True" at bounding box center [292, 115] width 11 height 7
click at [285, 118] on input "True" at bounding box center [281, 115] width 7 height 5
radio input "true"
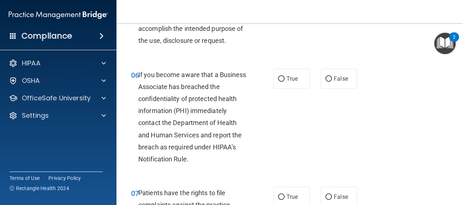
scroll to position [452, 0]
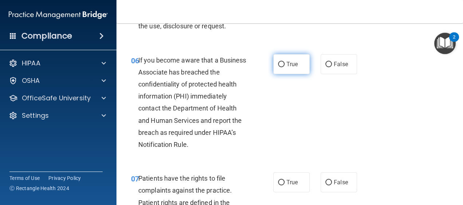
click at [279, 67] on input "True" at bounding box center [281, 64] width 7 height 5
radio input "true"
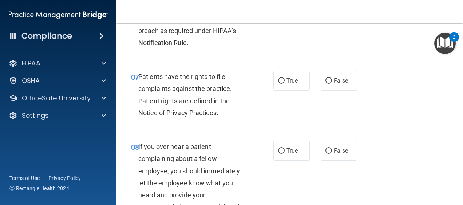
scroll to position [568, 0]
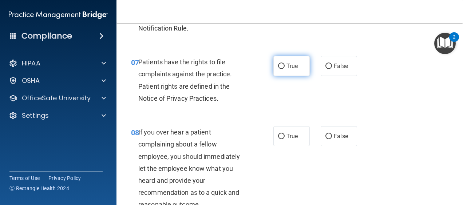
click at [282, 76] on label "True" at bounding box center [292, 66] width 36 height 20
click at [282, 69] on input "True" at bounding box center [281, 66] width 7 height 5
radio input "true"
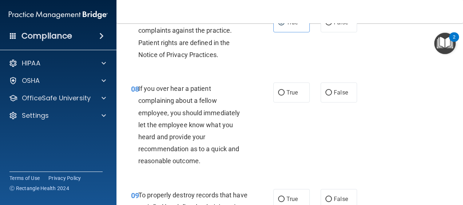
scroll to position [627, 0]
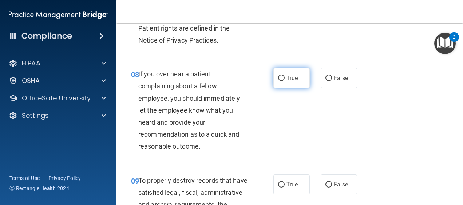
click at [287, 82] on span "True" at bounding box center [292, 78] width 11 height 7
click at [285, 81] on input "True" at bounding box center [281, 78] width 7 height 5
radio input "true"
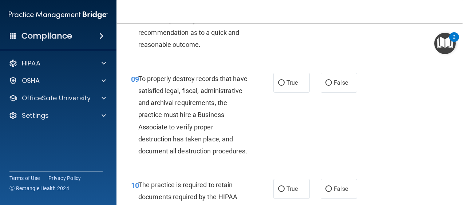
scroll to position [743, 0]
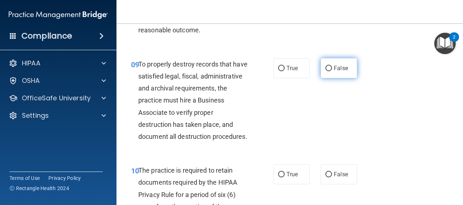
click at [346, 78] on label "False" at bounding box center [339, 68] width 36 height 20
click at [332, 71] on input "False" at bounding box center [329, 68] width 7 height 5
radio input "true"
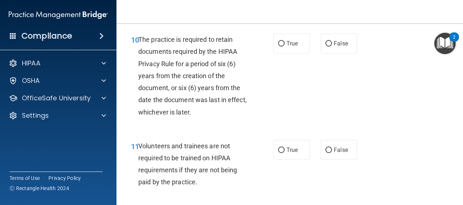
scroll to position [889, 0]
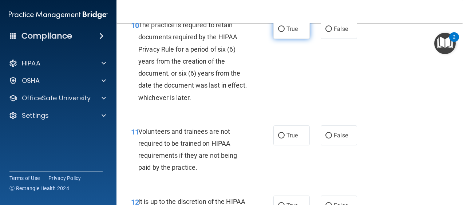
click at [294, 32] on span "True" at bounding box center [292, 28] width 11 height 7
click at [285, 32] on input "True" at bounding box center [281, 29] width 7 height 5
radio input "true"
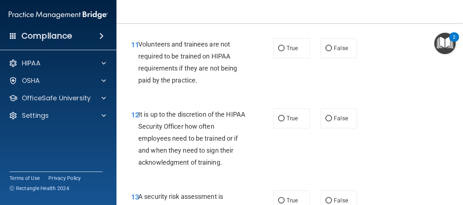
scroll to position [991, 0]
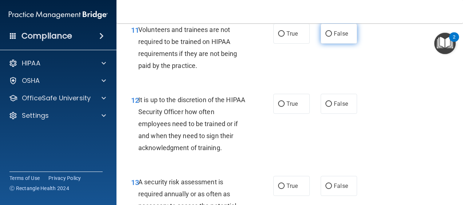
click at [330, 44] on label "False" at bounding box center [339, 34] width 36 height 20
click at [330, 37] on input "False" at bounding box center [329, 33] width 7 height 5
radio input "true"
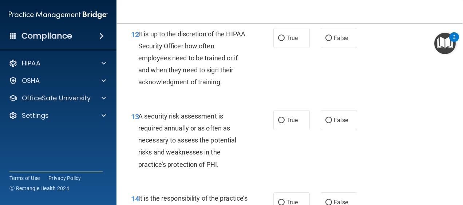
scroll to position [1064, 0]
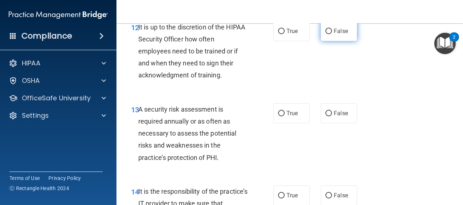
click at [328, 34] on input "False" at bounding box center [329, 31] width 7 height 5
radio input "true"
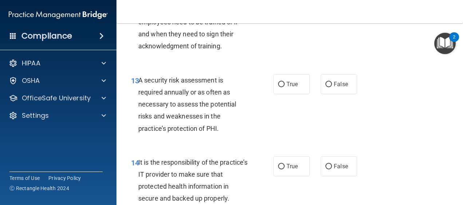
scroll to position [1107, 0]
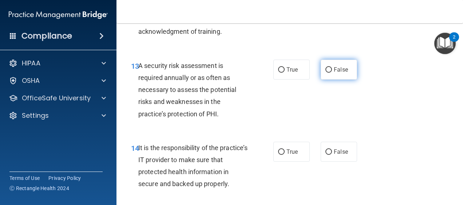
click at [326, 73] on input "False" at bounding box center [329, 69] width 7 height 5
radio input "true"
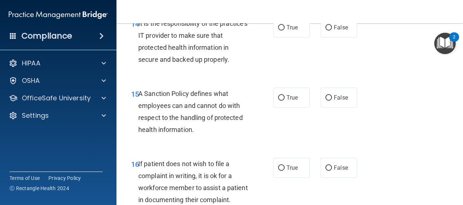
scroll to position [1239, 0]
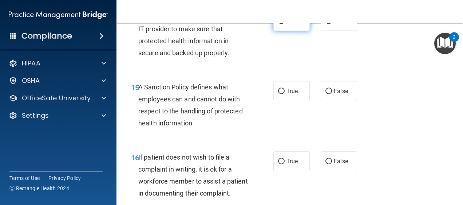
click at [290, 24] on span "True" at bounding box center [292, 20] width 11 height 7
click at [285, 24] on input "True" at bounding box center [281, 21] width 7 height 5
radio input "true"
click at [281, 24] on input "True" at bounding box center [281, 21] width 7 height 5
click at [280, 24] on input "True" at bounding box center [281, 21] width 7 height 5
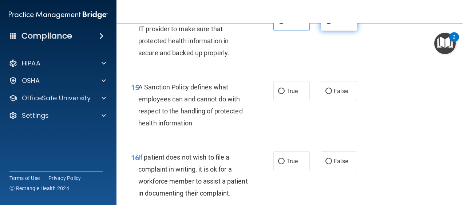
click at [329, 24] on input "False" at bounding box center [329, 21] width 7 height 5
radio input "true"
radio input "false"
click at [287, 95] on span "True" at bounding box center [292, 91] width 11 height 7
click at [285, 94] on input "True" at bounding box center [281, 91] width 7 height 5
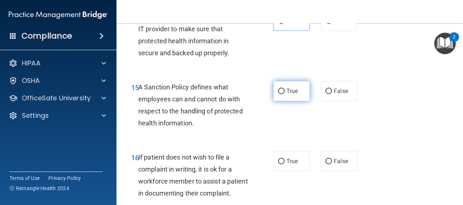
radio input "true"
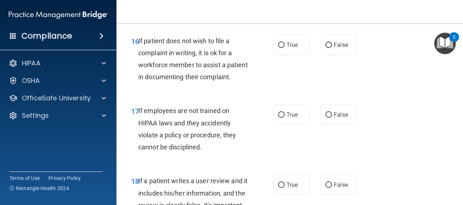
scroll to position [1370, 0]
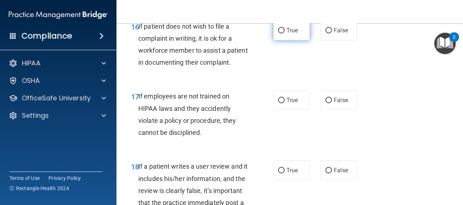
click at [287, 34] on span "True" at bounding box center [292, 30] width 11 height 7
click at [284, 34] on input "True" at bounding box center [281, 30] width 7 height 5
radio input "true"
click at [334, 104] on span "False" at bounding box center [341, 100] width 14 height 7
click at [332, 103] on input "False" at bounding box center [329, 100] width 7 height 5
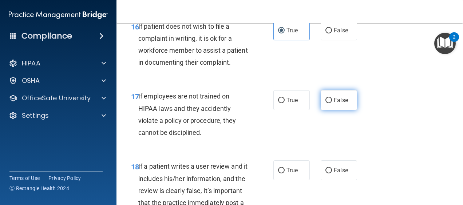
radio input "true"
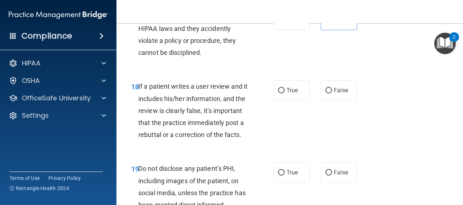
scroll to position [1457, 0]
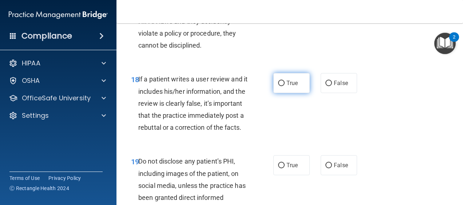
click at [277, 93] on label "True" at bounding box center [292, 83] width 36 height 20
click at [278, 86] on input "True" at bounding box center [281, 83] width 7 height 5
radio input "true"
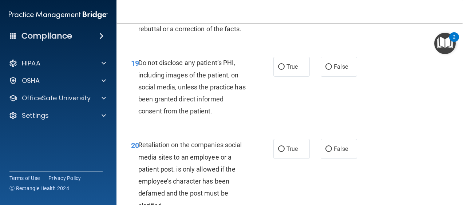
scroll to position [1559, 0]
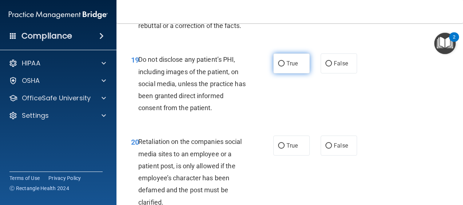
click at [287, 67] on span "True" at bounding box center [292, 63] width 11 height 7
click at [285, 67] on input "True" at bounding box center [281, 63] width 7 height 5
radio input "true"
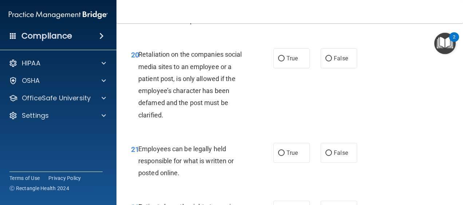
scroll to position [1661, 0]
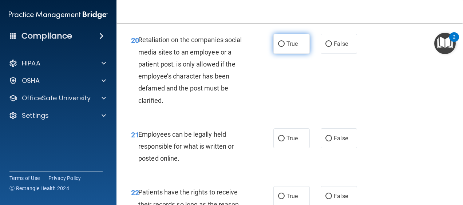
click at [288, 54] on label "True" at bounding box center [292, 44] width 36 height 20
click at [285, 47] on input "True" at bounding box center [281, 44] width 7 height 5
radio input "true"
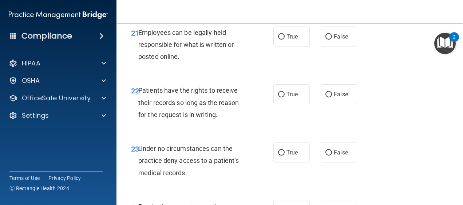
scroll to position [1778, 0]
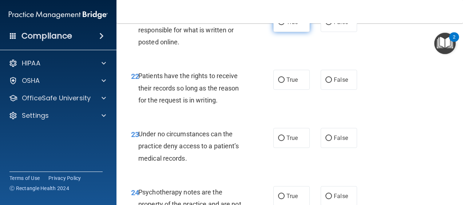
click at [282, 32] on label "True" at bounding box center [292, 22] width 36 height 20
click at [282, 25] on input "True" at bounding box center [281, 22] width 7 height 5
radio input "true"
click at [344, 90] on label "False" at bounding box center [339, 80] width 36 height 20
click at [332, 83] on input "False" at bounding box center [329, 80] width 7 height 5
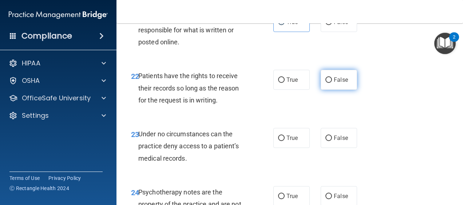
radio input "true"
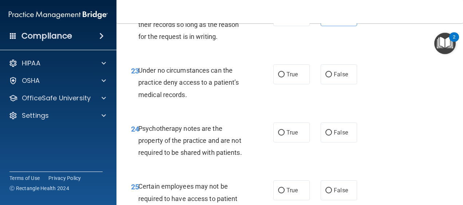
scroll to position [1856, 0]
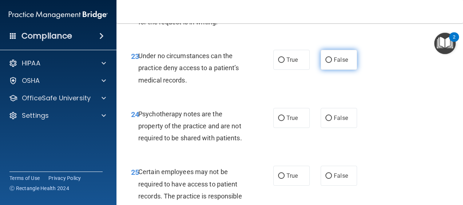
click at [333, 70] on label "False" at bounding box center [339, 60] width 36 height 20
click at [332, 63] on input "False" at bounding box center [329, 60] width 7 height 5
radio input "true"
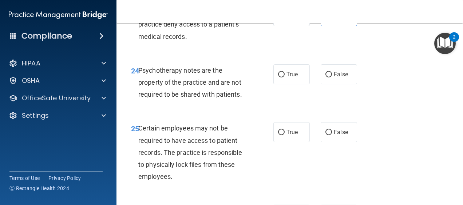
scroll to position [1914, 0]
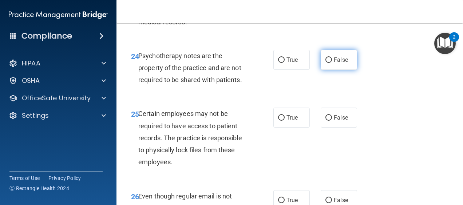
click at [347, 70] on label "False" at bounding box center [339, 60] width 36 height 20
click at [332, 63] on input "False" at bounding box center [329, 60] width 7 height 5
radio input "true"
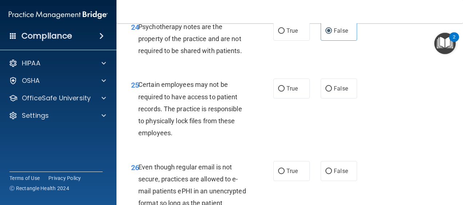
scroll to position [1973, 0]
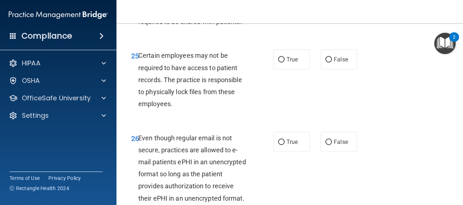
drag, startPoint x: 178, startPoint y: 146, endPoint x: 175, endPoint y: 149, distance: 4.9
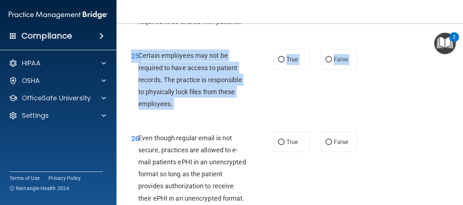
drag, startPoint x: 175, startPoint y: 149, endPoint x: 303, endPoint y: 185, distance: 133.4
copy div "25 Certain employees may not be required to have access to patient records. The…"
click at [279, 63] on input "True" at bounding box center [281, 59] width 7 height 5
radio input "true"
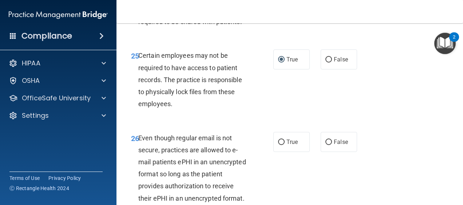
click at [294, 123] on div "25 Certain employees may not be required to have access to patient records. The…" at bounding box center [290, 81] width 329 height 82
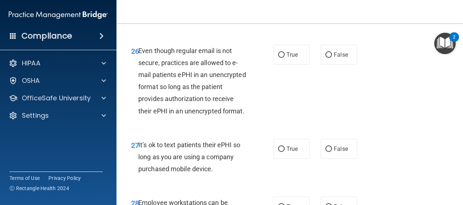
scroll to position [2084, 0]
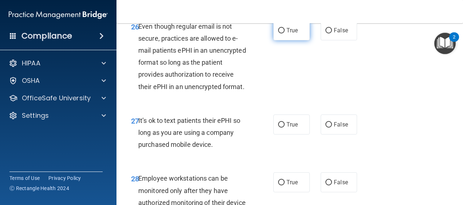
click at [284, 40] on label "True" at bounding box center [292, 30] width 36 height 20
click at [284, 34] on input "True" at bounding box center [281, 30] width 7 height 5
radio input "true"
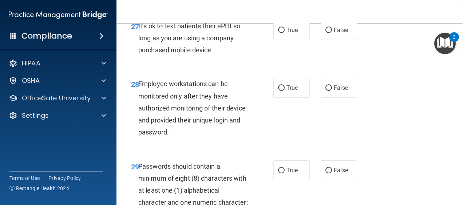
scroll to position [2186, 0]
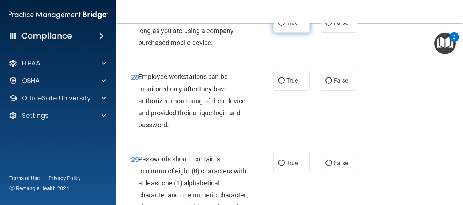
click at [287, 26] on span "True" at bounding box center [292, 22] width 11 height 7
click at [285, 26] on input "True" at bounding box center [281, 22] width 7 height 5
radio input "true"
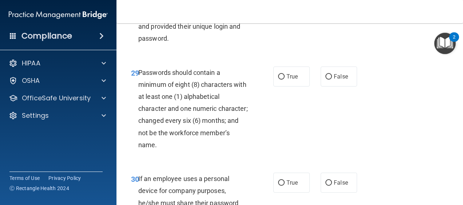
scroll to position [2274, 0]
radio input "true"
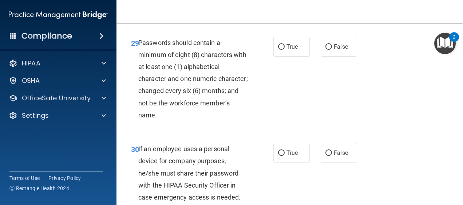
scroll to position [2361, 0]
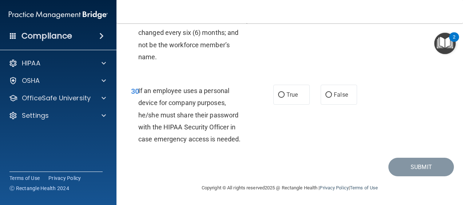
radio input "true"
click at [338, 98] on span "False" at bounding box center [341, 94] width 14 height 7
click at [332, 98] on input "False" at bounding box center [329, 94] width 7 height 5
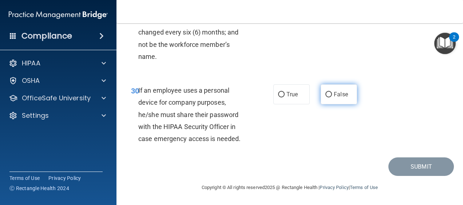
radio input "true"
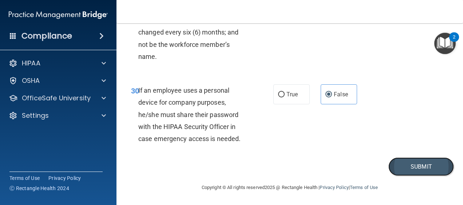
click at [417, 176] on button "Submit" at bounding box center [422, 167] width 66 height 19
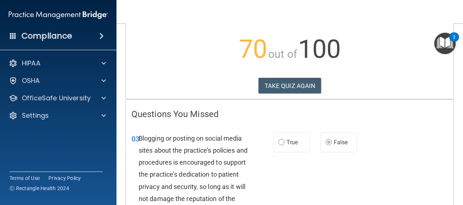
scroll to position [57, 0]
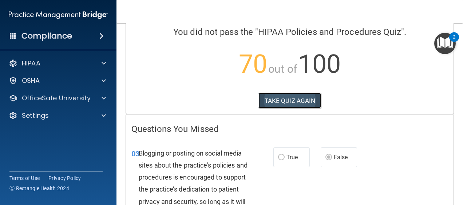
click at [294, 100] on button "TAKE QUIZ AGAIN" at bounding box center [290, 101] width 63 height 16
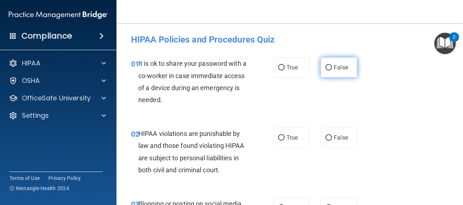
click at [342, 73] on label "False" at bounding box center [339, 68] width 36 height 20
click at [332, 71] on input "False" at bounding box center [329, 67] width 7 height 5
radio input "true"
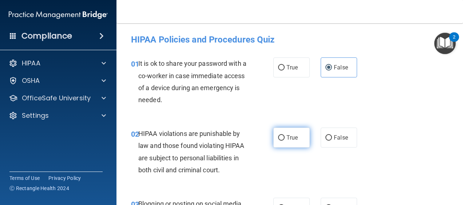
click at [283, 141] on label "True" at bounding box center [292, 138] width 36 height 20
click at [283, 141] on input "True" at bounding box center [281, 138] width 7 height 5
radio input "true"
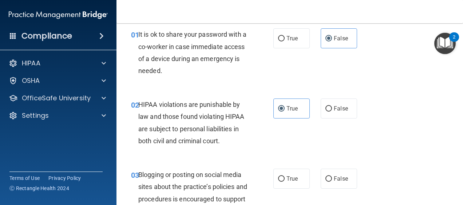
scroll to position [34, 0]
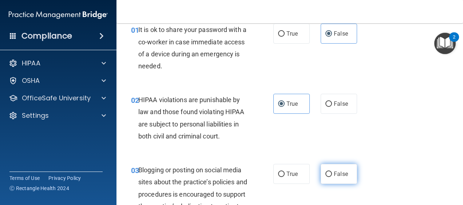
click at [349, 177] on label "False" at bounding box center [339, 174] width 36 height 20
click at [332, 177] on input "False" at bounding box center [329, 174] width 7 height 5
radio input "true"
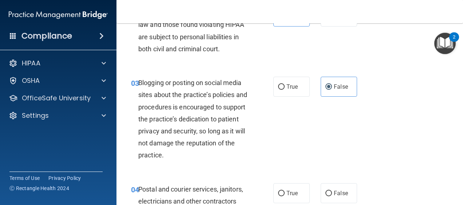
scroll to position [150, 0]
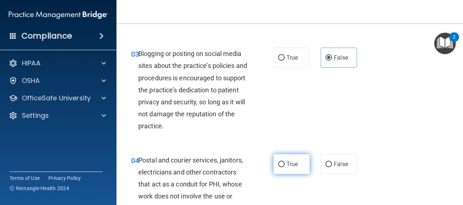
click at [280, 165] on input "True" at bounding box center [281, 164] width 7 height 5
radio input "true"
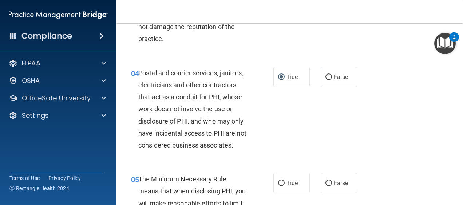
scroll to position [286, 0]
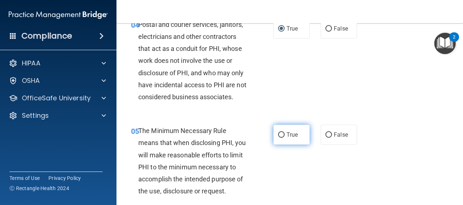
click at [297, 145] on label "True" at bounding box center [292, 135] width 36 height 20
click at [285, 138] on input "True" at bounding box center [281, 135] width 7 height 5
radio input "true"
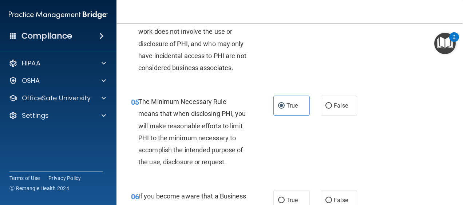
scroll to position [330, 0]
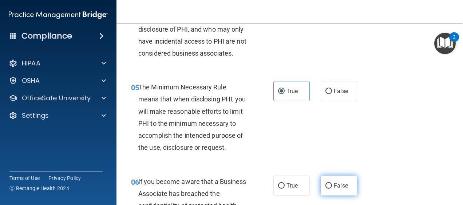
click at [329, 196] on label "False" at bounding box center [339, 186] width 36 height 20
click at [329, 189] on input "False" at bounding box center [329, 186] width 7 height 5
radio input "true"
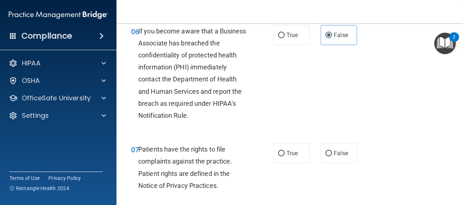
scroll to position [515, 0]
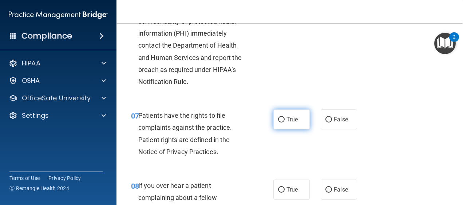
click at [291, 123] on span "True" at bounding box center [292, 119] width 11 height 7
click at [285, 123] on input "True" at bounding box center [281, 119] width 7 height 5
radio input "true"
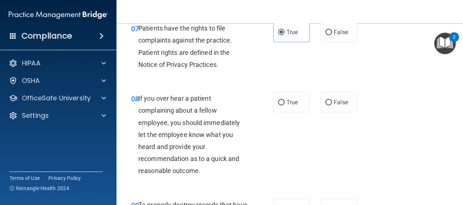
scroll to position [607, 0]
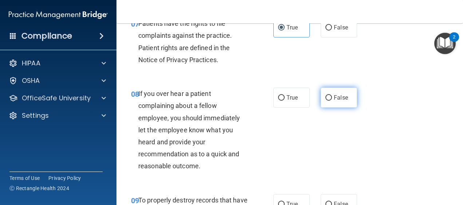
click at [336, 101] on span "False" at bounding box center [341, 97] width 14 height 7
click at [332, 101] on input "False" at bounding box center [329, 97] width 7 height 5
radio input "true"
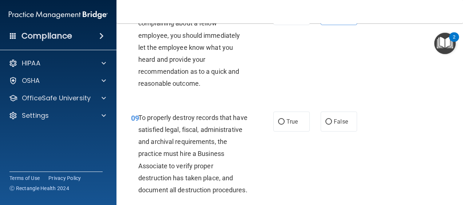
scroll to position [709, 0]
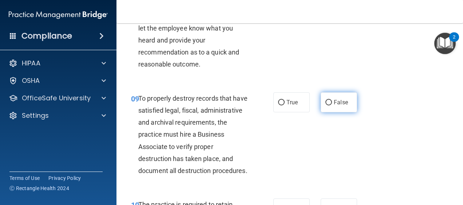
click at [344, 106] on span "False" at bounding box center [341, 102] width 14 height 7
click at [332, 106] on input "False" at bounding box center [329, 102] width 7 height 5
radio input "true"
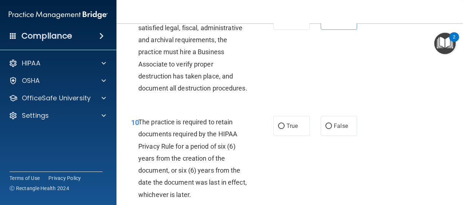
scroll to position [801, 0]
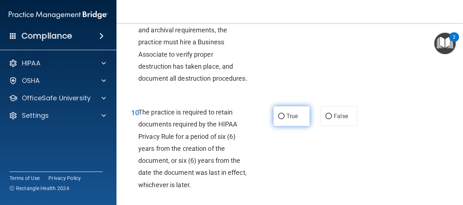
click at [287, 120] on span "True" at bounding box center [292, 116] width 11 height 7
click at [285, 119] on input "True" at bounding box center [281, 116] width 7 height 5
radio input "true"
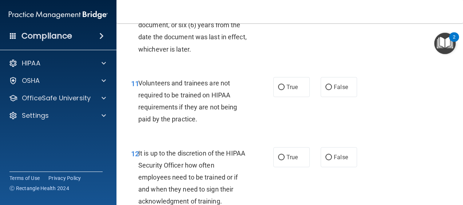
scroll to position [952, 0]
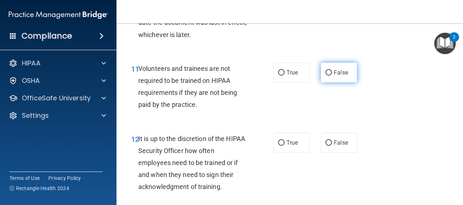
click at [322, 83] on label "False" at bounding box center [339, 73] width 36 height 20
click at [326, 76] on input "False" at bounding box center [329, 72] width 7 height 5
radio input "true"
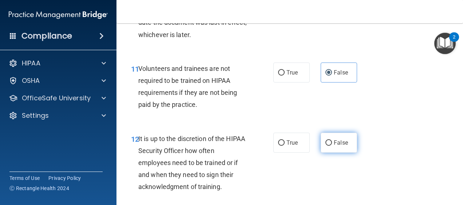
click at [334, 146] on span "False" at bounding box center [341, 143] width 14 height 7
click at [332, 146] on input "False" at bounding box center [329, 143] width 7 height 5
radio input "true"
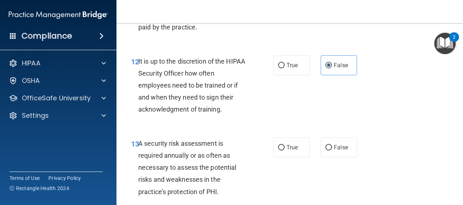
scroll to position [1064, 0]
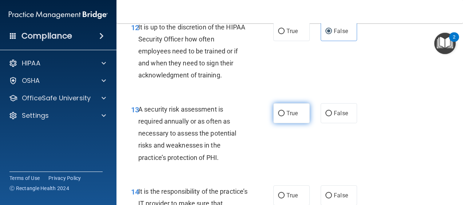
click at [279, 117] on input "True" at bounding box center [281, 113] width 7 height 5
radio input "true"
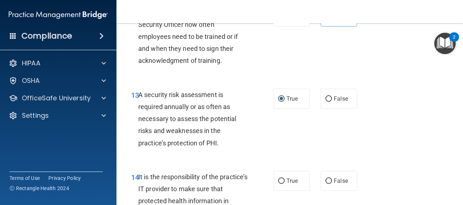
scroll to position [1112, 0]
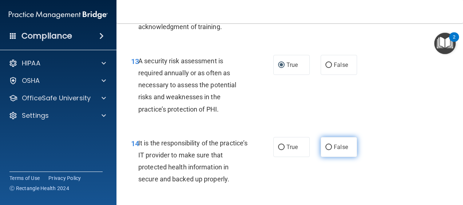
click at [337, 157] on label "False" at bounding box center [339, 147] width 36 height 20
click at [332, 150] on input "False" at bounding box center [329, 147] width 7 height 5
radio input "true"
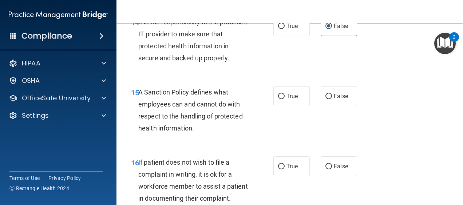
scroll to position [1243, 0]
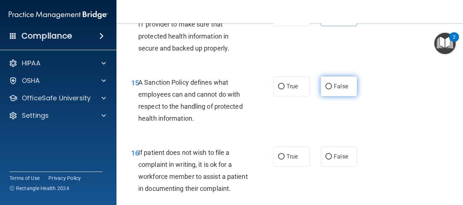
click at [353, 97] on label "False" at bounding box center [339, 86] width 36 height 20
click at [332, 90] on input "False" at bounding box center [329, 86] width 7 height 5
radio input "true"
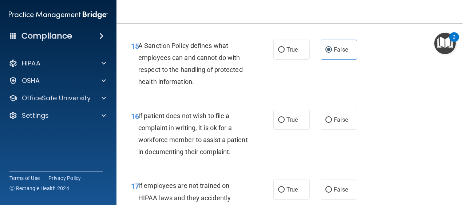
scroll to position [1287, 0]
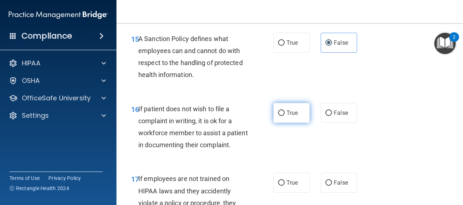
click at [281, 116] on input "True" at bounding box center [281, 113] width 7 height 5
radio input "true"
click at [456, 196] on main "- HIPAA Policies and Procedures Quiz This quiz doesn’t expire until . Are you s…" at bounding box center [290, 114] width 347 height 182
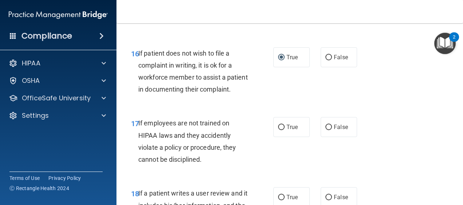
scroll to position [1350, 0]
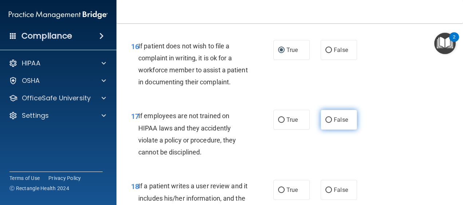
click at [342, 123] on span "False" at bounding box center [341, 120] width 14 height 7
click at [332, 123] on input "False" at bounding box center [329, 120] width 7 height 5
radio input "true"
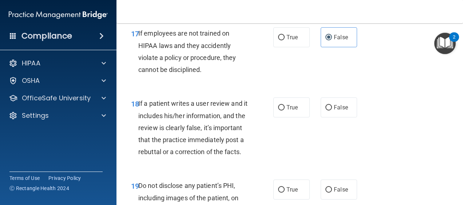
scroll to position [1443, 0]
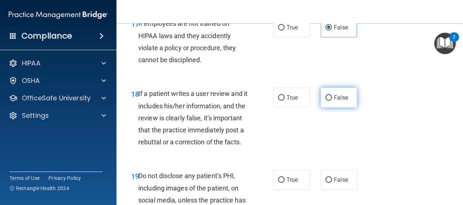
click at [335, 101] on span "False" at bounding box center [341, 97] width 14 height 7
click at [332, 101] on input "False" at bounding box center [329, 97] width 7 height 5
radio input "true"
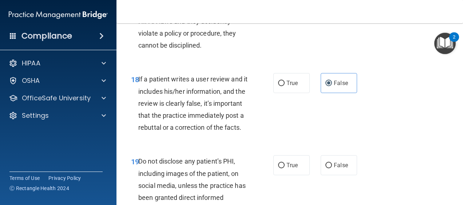
scroll to position [1486, 0]
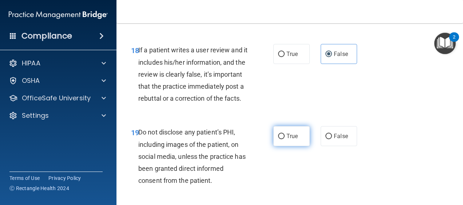
click at [283, 146] on label "True" at bounding box center [292, 136] width 36 height 20
click at [283, 140] on input "True" at bounding box center [281, 136] width 7 height 5
radio input "true"
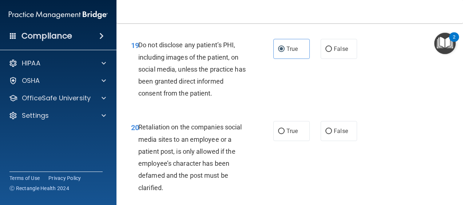
scroll to position [1588, 0]
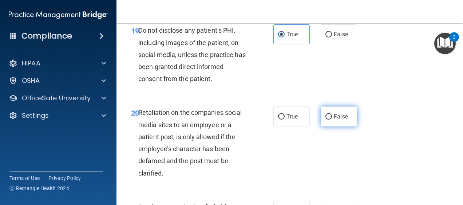
click at [342, 120] on span "False" at bounding box center [341, 116] width 14 height 7
click at [332, 120] on input "False" at bounding box center [329, 116] width 7 height 5
radio input "true"
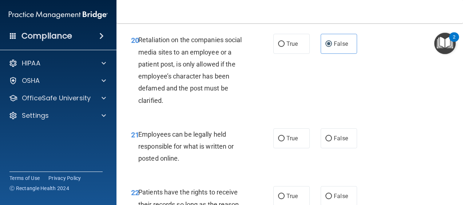
scroll to position [1695, 0]
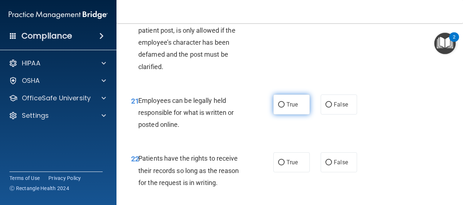
click at [287, 108] on span "True" at bounding box center [292, 104] width 11 height 7
click at [285, 108] on input "True" at bounding box center [281, 104] width 7 height 5
radio input "true"
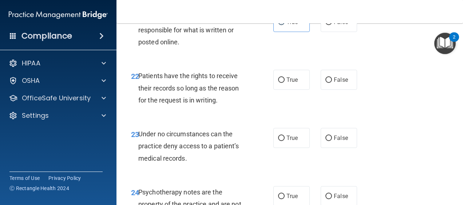
scroll to position [1797, 0]
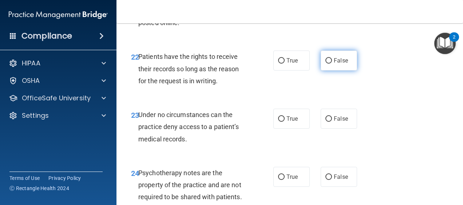
click at [331, 71] on label "False" at bounding box center [339, 61] width 36 height 20
click at [331, 64] on input "False" at bounding box center [329, 60] width 7 height 5
radio input "true"
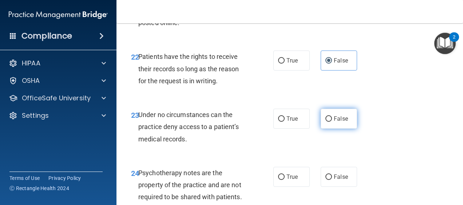
click at [345, 129] on label "False" at bounding box center [339, 119] width 36 height 20
click at [332, 122] on input "False" at bounding box center [329, 119] width 7 height 5
radio input "true"
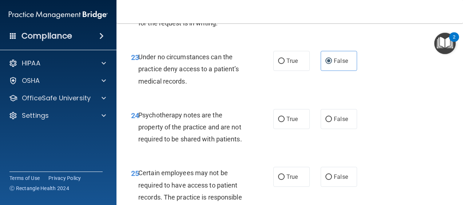
scroll to position [1855, 0]
click at [281, 122] on input "True" at bounding box center [281, 119] width 7 height 5
radio input "true"
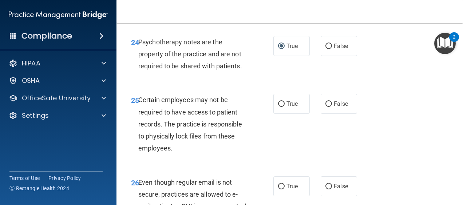
scroll to position [1943, 0]
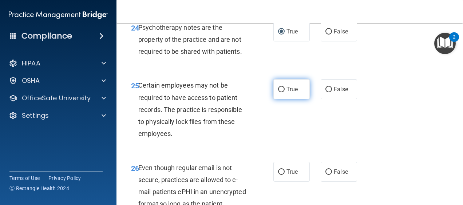
click at [292, 93] on span "True" at bounding box center [292, 89] width 11 height 7
click at [285, 93] on input "True" at bounding box center [281, 89] width 7 height 5
radio input "true"
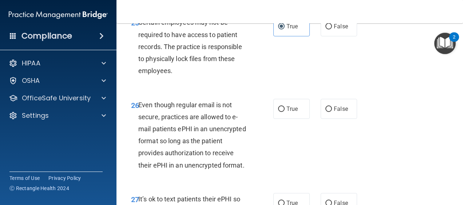
scroll to position [2020, 0]
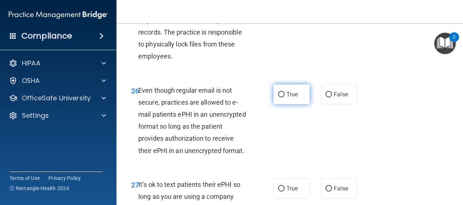
click at [292, 98] on span "True" at bounding box center [292, 94] width 11 height 7
click at [285, 98] on input "True" at bounding box center [281, 94] width 7 height 5
radio input "true"
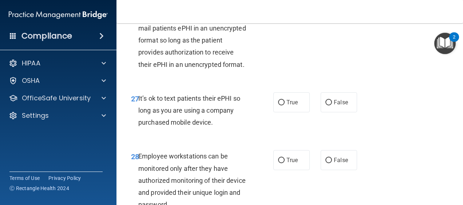
scroll to position [2108, 0]
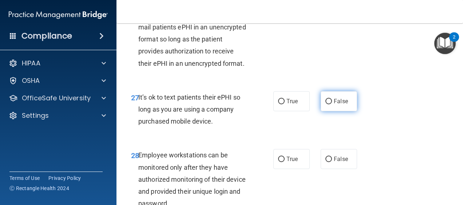
click at [328, 111] on label "False" at bounding box center [339, 101] width 36 height 20
click at [328, 105] on input "False" at bounding box center [329, 101] width 7 height 5
radio input "true"
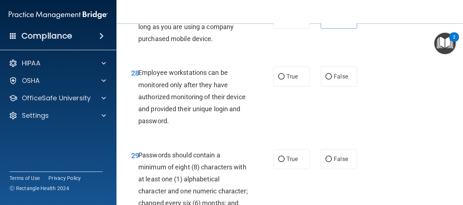
scroll to position [2210, 0]
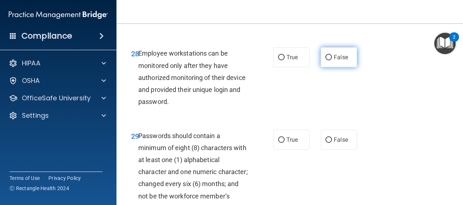
click at [330, 67] on label "False" at bounding box center [339, 57] width 36 height 20
click at [330, 60] on input "False" at bounding box center [329, 57] width 7 height 5
radio input "true"
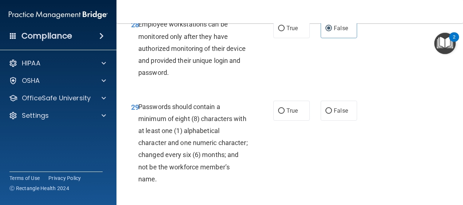
scroll to position [2253, 0]
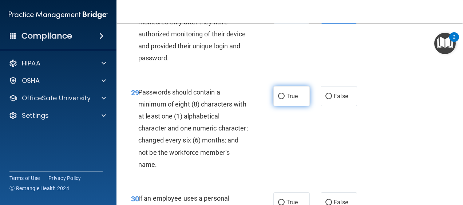
click at [284, 106] on label "True" at bounding box center [292, 96] width 36 height 20
click at [284, 99] on input "True" at bounding box center [281, 96] width 7 height 5
radio input "true"
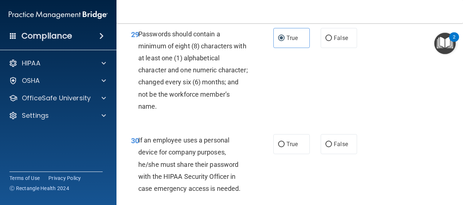
scroll to position [2375, 0]
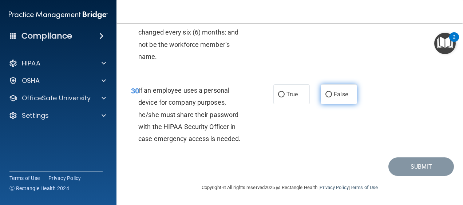
click at [343, 105] on label "False" at bounding box center [339, 95] width 36 height 20
click at [332, 98] on input "False" at bounding box center [329, 94] width 7 height 5
radio input "true"
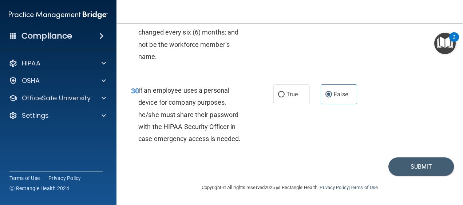
scroll to position [2434, 0]
click at [412, 164] on button "Submit" at bounding box center [422, 167] width 66 height 19
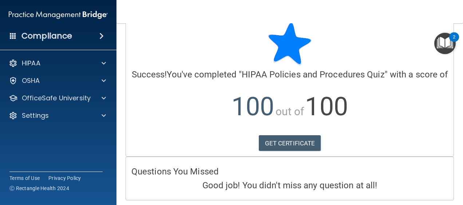
scroll to position [48, 0]
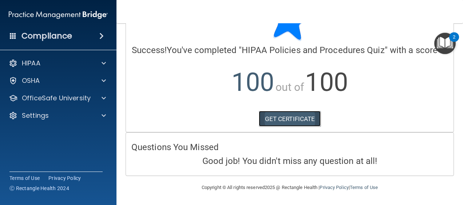
click at [287, 115] on link "GET CERTIFICATE" at bounding box center [290, 119] width 62 height 16
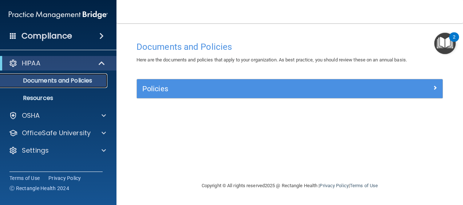
click at [72, 78] on p "Documents and Policies" at bounding box center [54, 80] width 99 height 7
click at [104, 38] on span at bounding box center [101, 36] width 4 height 9
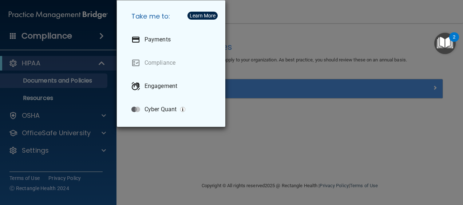
click at [68, 30] on div "Take me to: Payments Compliance Engagement Cyber Quant" at bounding box center [231, 102] width 463 height 205
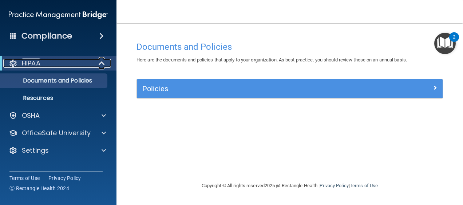
click at [54, 61] on div "HIPAA" at bounding box center [48, 63] width 90 height 9
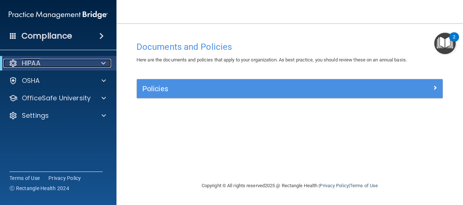
click at [101, 64] on span at bounding box center [103, 63] width 4 height 9
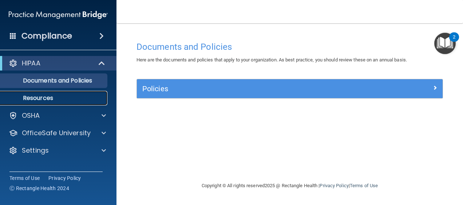
click at [45, 96] on p "Resources" at bounding box center [54, 98] width 99 height 7
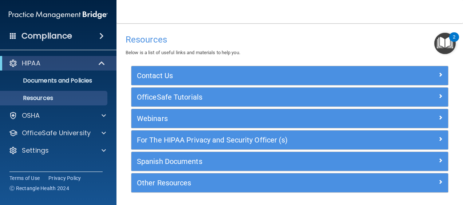
click at [101, 38] on span at bounding box center [101, 36] width 4 height 9
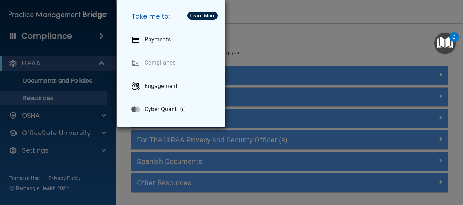
click at [99, 58] on div "Take me to: Payments Compliance Engagement Cyber Quant" at bounding box center [231, 102] width 463 height 205
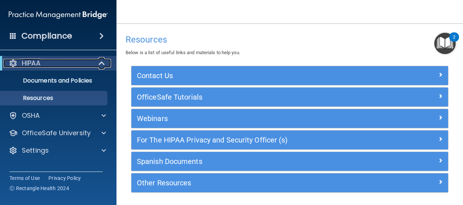
click at [100, 60] on span at bounding box center [102, 63] width 6 height 9
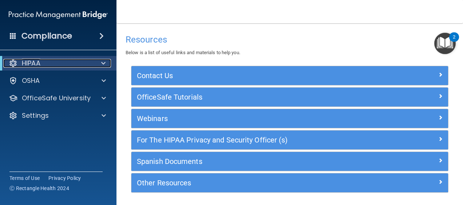
click at [90, 60] on div "HIPAA" at bounding box center [48, 63] width 90 height 9
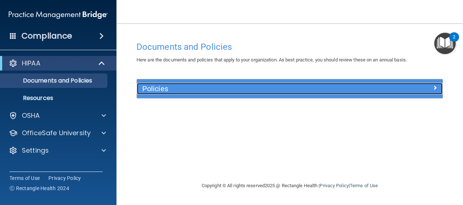
click at [433, 87] on span at bounding box center [435, 87] width 4 height 9
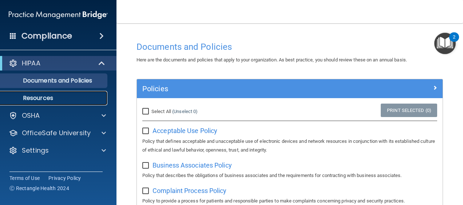
click at [45, 99] on p "Resources" at bounding box center [54, 98] width 99 height 7
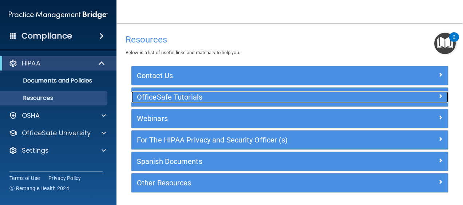
click at [431, 95] on div at bounding box center [408, 95] width 79 height 9
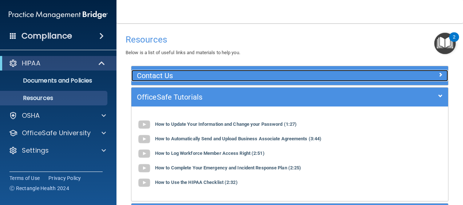
click at [420, 76] on div at bounding box center [408, 74] width 79 height 9
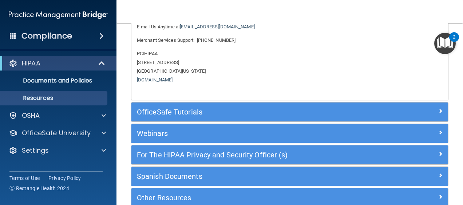
scroll to position [121, 0]
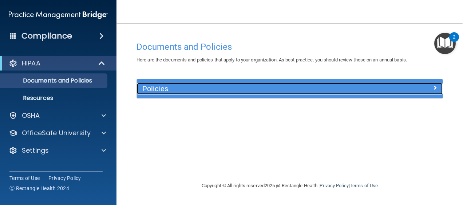
click at [248, 91] on h5 "Policies" at bounding box center [251, 89] width 219 height 8
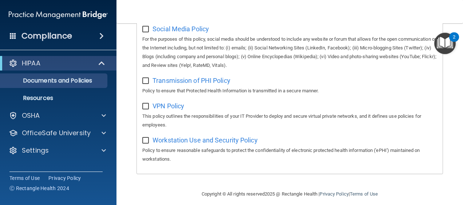
scroll to position [624, 0]
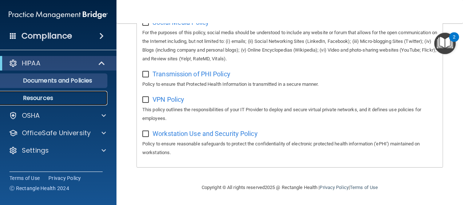
click at [42, 98] on p "Resources" at bounding box center [54, 98] width 99 height 7
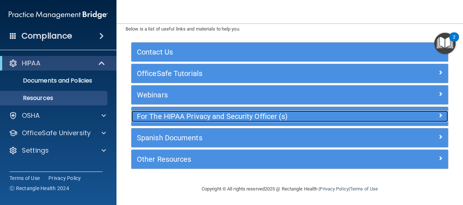
click at [438, 111] on div at bounding box center [408, 115] width 79 height 9
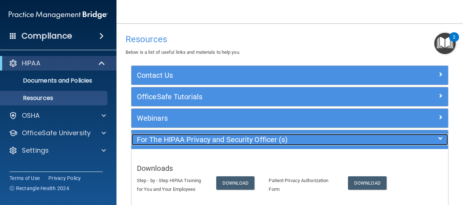
scroll to position [0, 0]
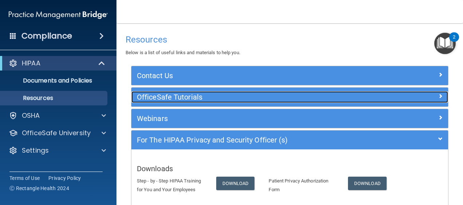
click at [201, 99] on h5 "OfficeSafe Tutorials" at bounding box center [250, 97] width 227 height 8
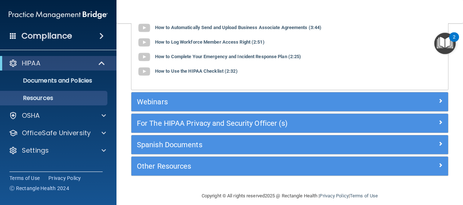
scroll to position [118, 0]
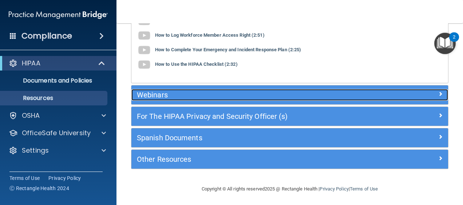
click at [206, 93] on h5 "Webinars" at bounding box center [250, 95] width 227 height 8
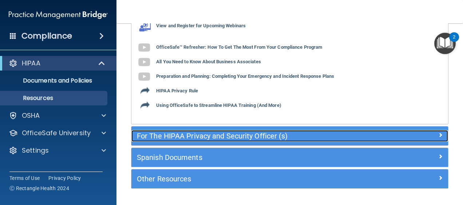
click at [327, 137] on h5 "For The HIPAA Privacy and Security Officer (s)" at bounding box center [250, 136] width 227 height 8
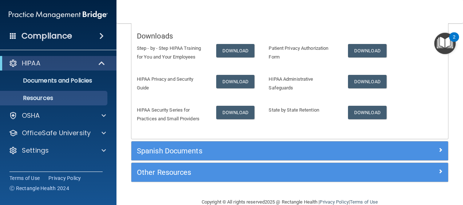
scroll to position [146, 0]
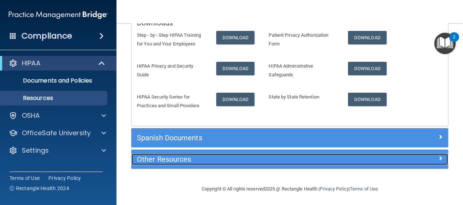
click at [302, 156] on h5 "Other Resources" at bounding box center [250, 160] width 227 height 8
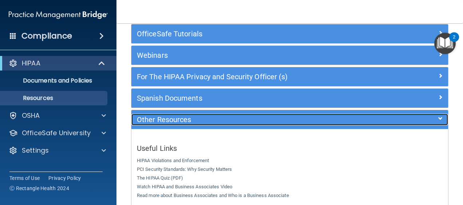
scroll to position [0, 0]
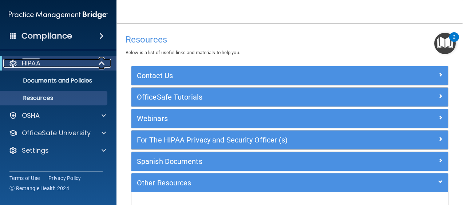
click at [62, 64] on div "HIPAA" at bounding box center [48, 63] width 90 height 9
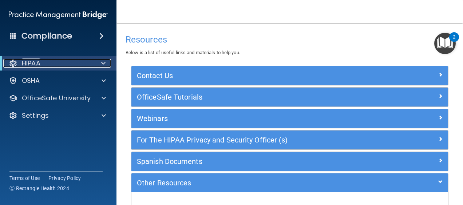
click at [102, 60] on span at bounding box center [103, 63] width 4 height 9
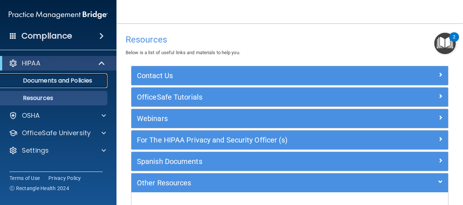
click at [74, 81] on p "Documents and Policies" at bounding box center [54, 80] width 99 height 7
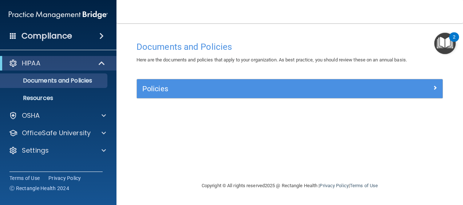
click at [99, 34] on span at bounding box center [101, 36] width 4 height 9
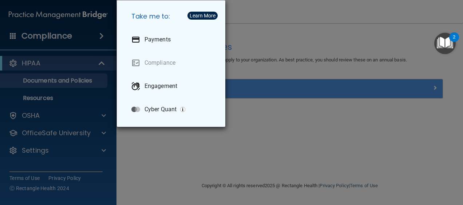
click at [74, 31] on div "Take me to: Payments Compliance Engagement Cyber Quant" at bounding box center [231, 102] width 463 height 205
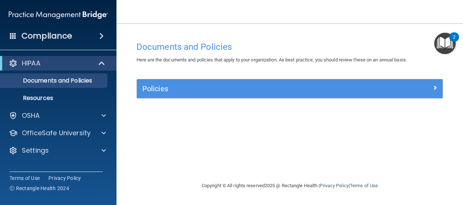
click at [27, 40] on h4 "Compliance" at bounding box center [46, 36] width 51 height 10
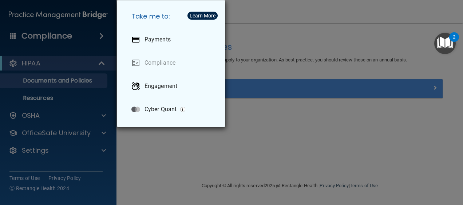
click at [27, 40] on div "Take me to: Payments Compliance Engagement Cyber Quant" at bounding box center [231, 102] width 463 height 205
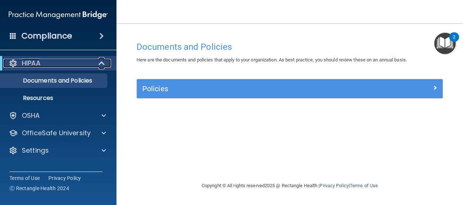
click at [24, 66] on p "HIPAA" at bounding box center [31, 63] width 19 height 9
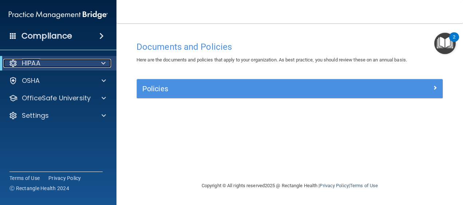
click at [24, 66] on p "HIPAA" at bounding box center [31, 63] width 19 height 9
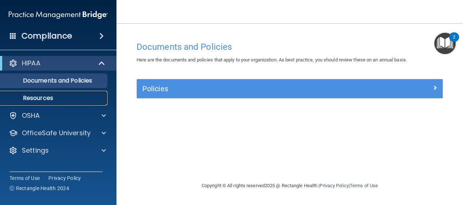
click at [58, 95] on p "Resources" at bounding box center [54, 98] width 99 height 7
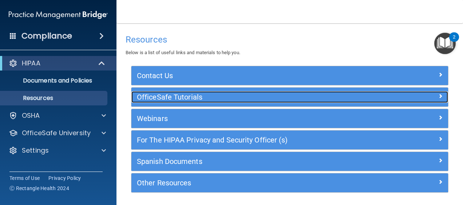
click at [216, 101] on h5 "OfficeSafe Tutorials" at bounding box center [250, 97] width 227 height 8
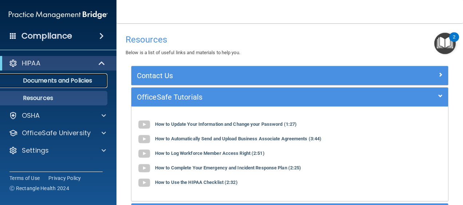
click at [76, 79] on p "Documents and Policies" at bounding box center [54, 80] width 99 height 7
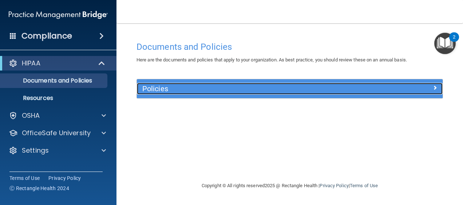
click at [434, 86] on span at bounding box center [435, 87] width 4 height 9
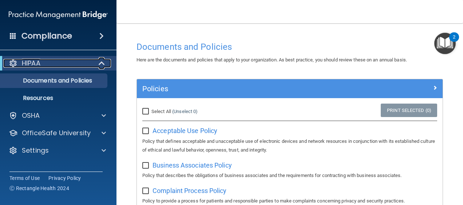
click at [48, 61] on div "HIPAA" at bounding box center [48, 63] width 90 height 9
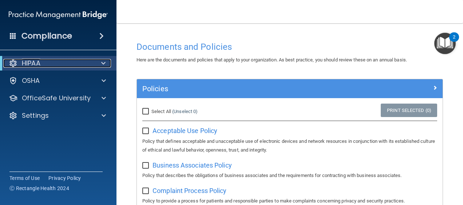
click at [48, 61] on div "HIPAA" at bounding box center [48, 63] width 90 height 9
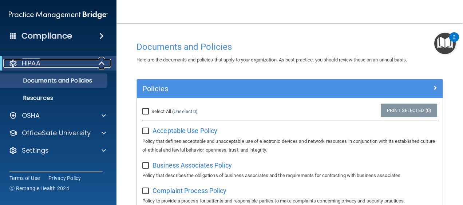
click at [48, 61] on div "HIPAA" at bounding box center [48, 63] width 90 height 9
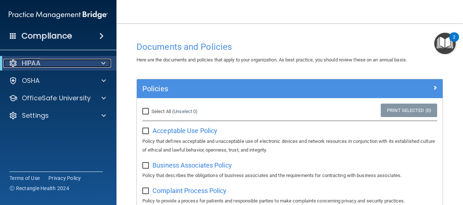
click at [48, 61] on div "HIPAA" at bounding box center [48, 63] width 90 height 9
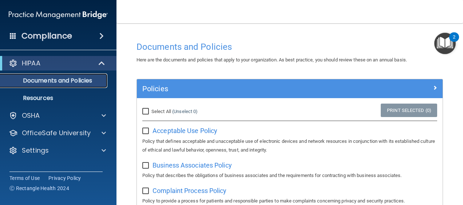
click at [48, 78] on p "Documents and Policies" at bounding box center [54, 80] width 99 height 7
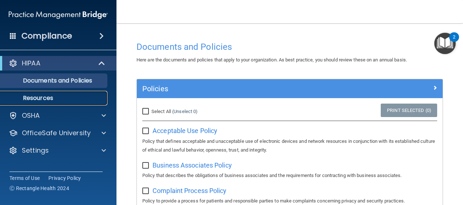
click at [44, 98] on p "Resources" at bounding box center [54, 98] width 99 height 7
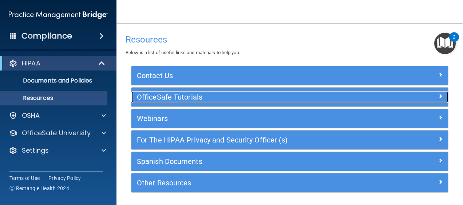
click at [235, 97] on h5 "OfficeSafe Tutorials" at bounding box center [250, 97] width 227 height 8
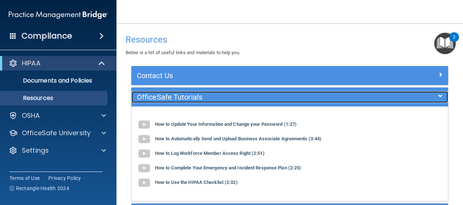
click at [235, 97] on h5 "OfficeSafe Tutorials" at bounding box center [250, 97] width 227 height 8
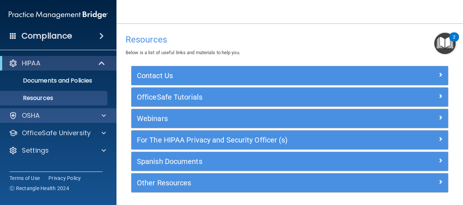
click at [104, 111] on div "OSHA" at bounding box center [58, 116] width 117 height 15
click at [105, 111] on div "OSHA" at bounding box center [58, 116] width 117 height 15
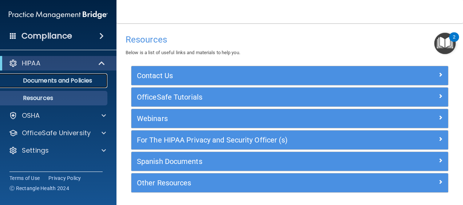
click at [65, 77] on p "Documents and Policies" at bounding box center [54, 80] width 99 height 7
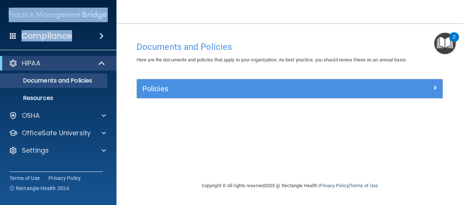
drag, startPoint x: 70, startPoint y: 6, endPoint x: 105, endPoint y: 31, distance: 43.5
click at [105, 31] on div "Compliance" at bounding box center [58, 22] width 102 height 44
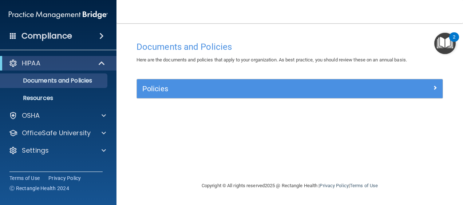
drag, startPoint x: 105, startPoint y: 31, endPoint x: 128, endPoint y: 130, distance: 102.1
click at [126, 133] on main "Documents and Policies Here are the documents and policies that apply to your o…" at bounding box center [290, 114] width 347 height 182
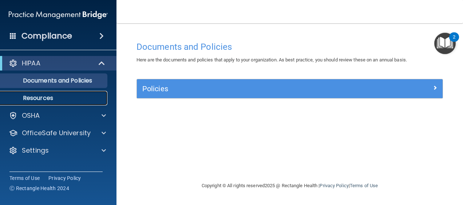
click at [55, 94] on link "Resources" at bounding box center [50, 98] width 115 height 15
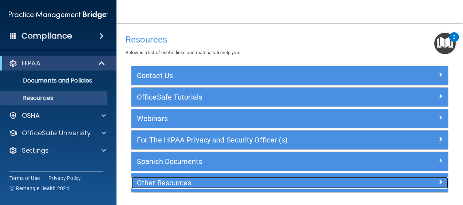
click at [335, 187] on div "Other Resources" at bounding box center [251, 183] width 238 height 12
click at [436, 177] on div at bounding box center [408, 181] width 79 height 9
click at [439, 180] on span at bounding box center [441, 182] width 4 height 9
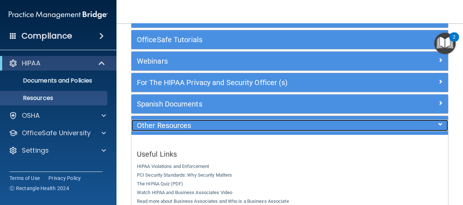
scroll to position [38, 0]
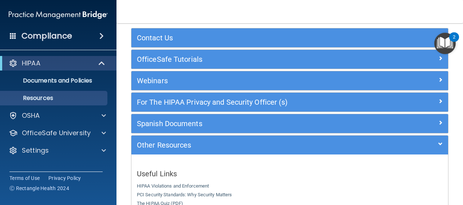
click at [190, 138] on div "Other Resources" at bounding box center [290, 145] width 317 height 19
click at [176, 202] on link "The HIPAA Quiz (PDF)" at bounding box center [160, 203] width 46 height 5
click at [79, 58] on div "HIPAA" at bounding box center [58, 63] width 117 height 15
click at [67, 79] on p "Documents and Policies" at bounding box center [54, 80] width 99 height 7
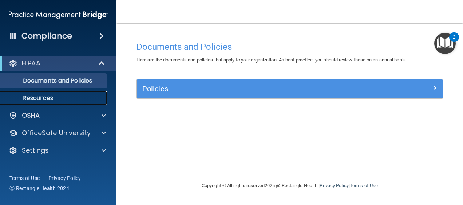
click at [63, 99] on p "Resources" at bounding box center [54, 98] width 99 height 7
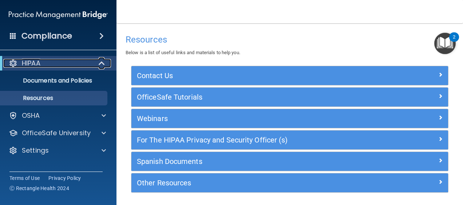
click at [39, 63] on p "HIPAA" at bounding box center [31, 63] width 19 height 9
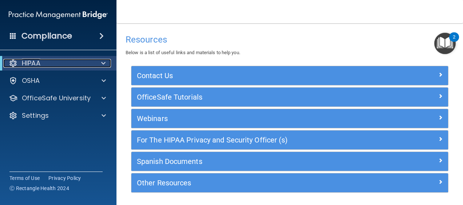
click at [39, 63] on p "HIPAA" at bounding box center [31, 63] width 19 height 9
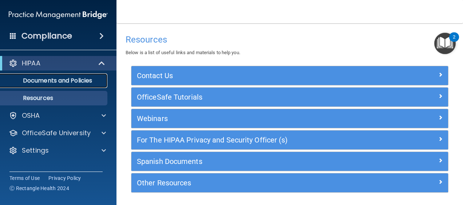
click at [47, 79] on p "Documents and Policies" at bounding box center [54, 80] width 99 height 7
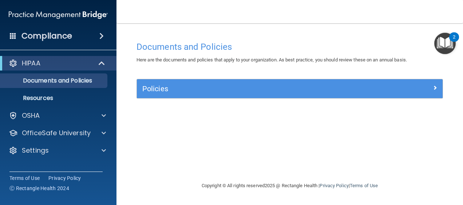
click at [99, 38] on span at bounding box center [101, 36] width 4 height 9
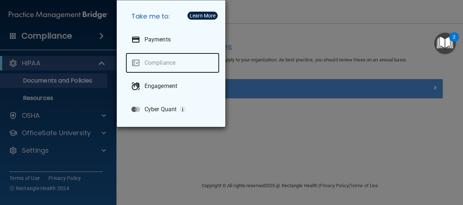
click at [150, 63] on link "Compliance" at bounding box center [173, 63] width 94 height 20
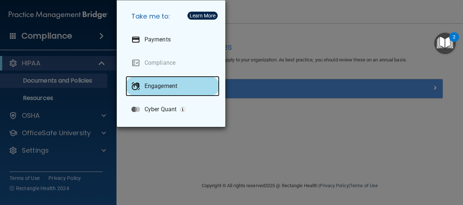
click at [152, 87] on p "Engagement" at bounding box center [161, 86] width 33 height 7
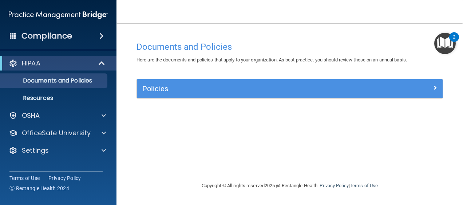
click at [102, 35] on span at bounding box center [101, 36] width 4 height 9
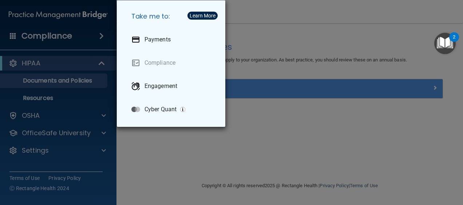
click at [41, 86] on div "Take me to: Payments Compliance Engagement Cyber Quant" at bounding box center [231, 102] width 463 height 205
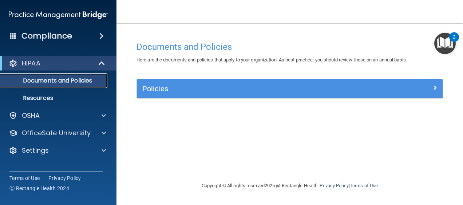
click at [41, 86] on link "Documents and Policies" at bounding box center [50, 81] width 115 height 15
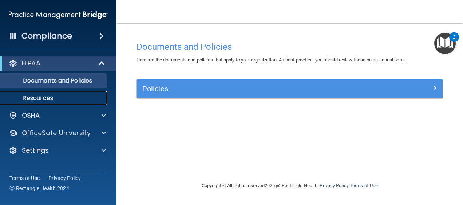
click at [34, 105] on link "Resources" at bounding box center [50, 98] width 115 height 15
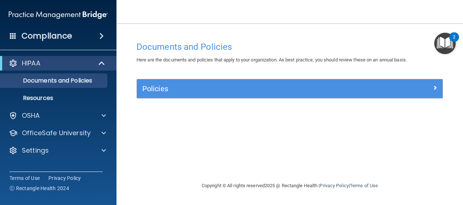
click at [442, 42] on img "Open Resource Center, 2 new notifications" at bounding box center [445, 43] width 21 height 21
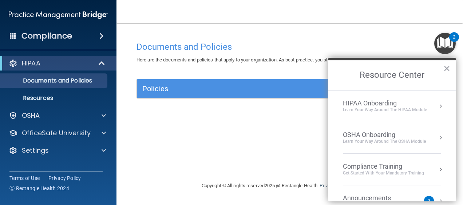
click at [417, 168] on div "Compliance Training" at bounding box center [383, 167] width 81 height 8
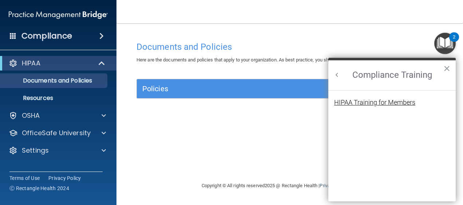
click at [409, 105] on div "HIPAA Training for Members" at bounding box center [374, 102] width 81 height 7
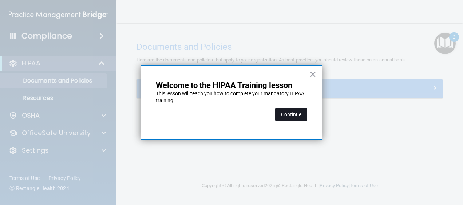
click at [293, 113] on button "Continue" at bounding box center [291, 114] width 32 height 13
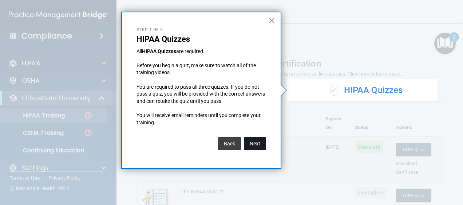
click at [258, 141] on button "Next" at bounding box center [255, 143] width 22 height 13
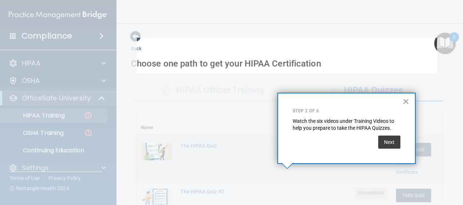
scroll to position [168, 0]
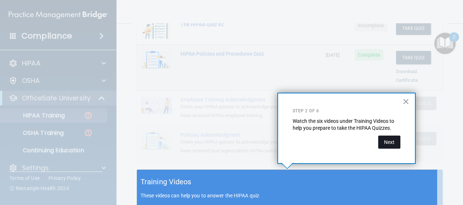
click at [389, 141] on button "Next" at bounding box center [389, 142] width 22 height 13
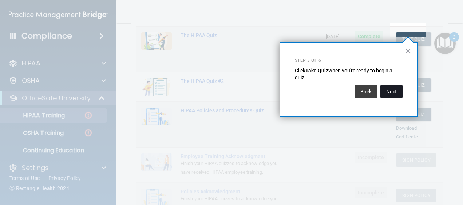
click at [385, 92] on button "Next" at bounding box center [392, 91] width 22 height 13
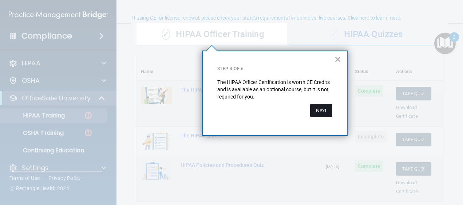
click at [323, 111] on button "Next" at bounding box center [321, 110] width 22 height 13
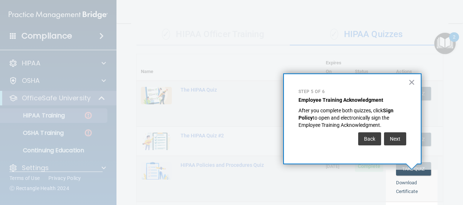
scroll to position [79, 0]
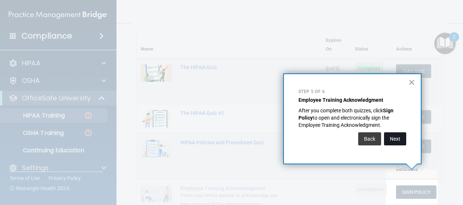
click at [401, 139] on button "Next" at bounding box center [395, 139] width 22 height 13
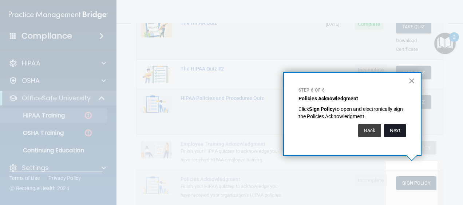
click at [395, 127] on button "Next" at bounding box center [395, 130] width 22 height 13
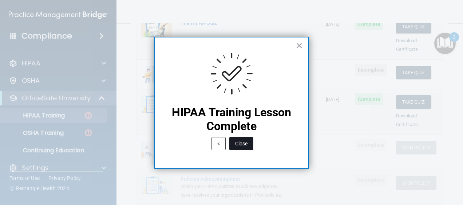
click at [240, 143] on button "Close" at bounding box center [241, 143] width 24 height 13
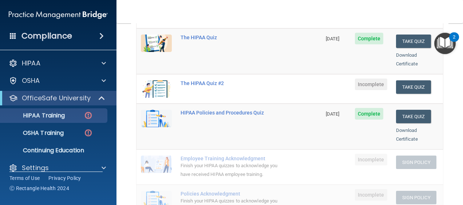
scroll to position [60, 0]
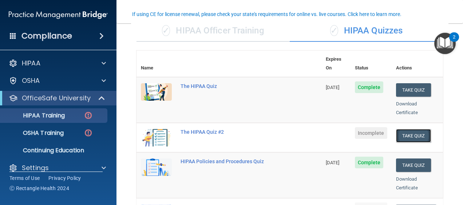
click at [404, 129] on button "Take Quiz" at bounding box center [413, 135] width 35 height 13
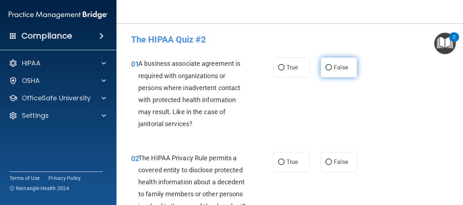
click at [326, 68] on input "False" at bounding box center [329, 67] width 7 height 5
radio input "true"
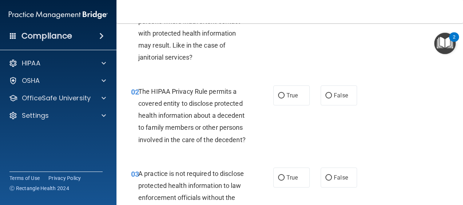
scroll to position [73, 0]
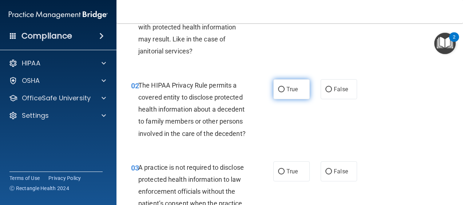
click at [293, 95] on label "True" at bounding box center [292, 89] width 36 height 20
click at [285, 93] on input "True" at bounding box center [281, 89] width 7 height 5
radio input "true"
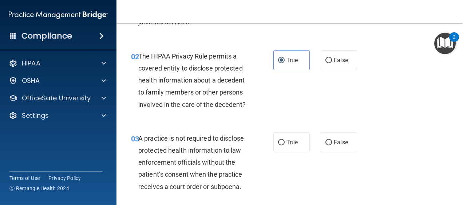
scroll to position [150, 0]
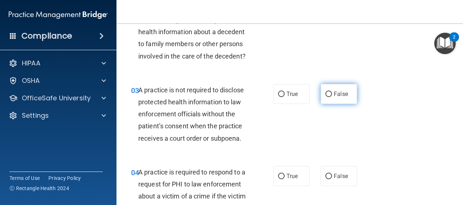
click at [327, 97] on input "False" at bounding box center [329, 94] width 7 height 5
radio input "true"
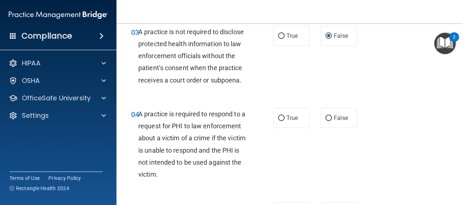
scroll to position [238, 0]
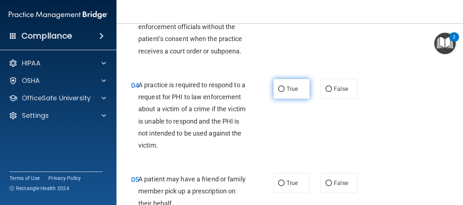
click at [280, 92] on input "True" at bounding box center [281, 89] width 7 height 5
radio input "true"
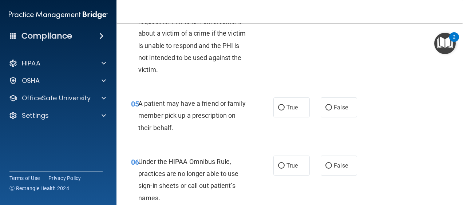
scroll to position [321, 0]
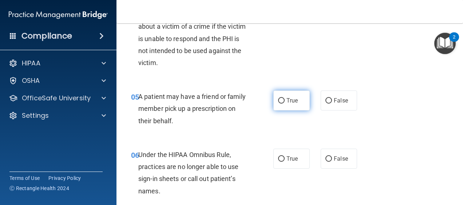
click at [278, 104] on input "True" at bounding box center [281, 100] width 7 height 5
radio input "true"
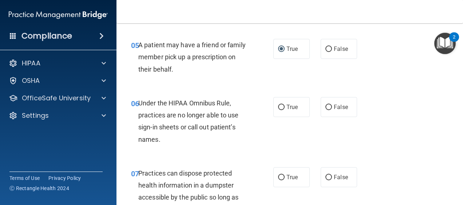
scroll to position [379, 0]
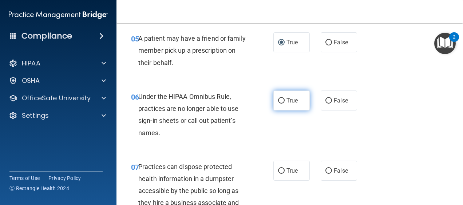
click at [278, 104] on input "True" at bounding box center [281, 100] width 7 height 5
radio input "true"
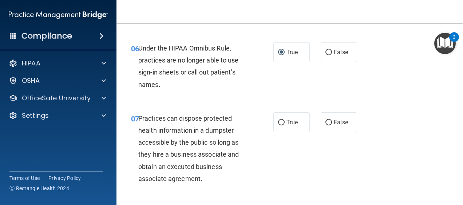
scroll to position [456, 0]
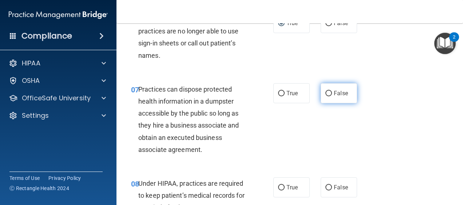
click at [326, 97] on input "False" at bounding box center [329, 93] width 7 height 5
radio input "true"
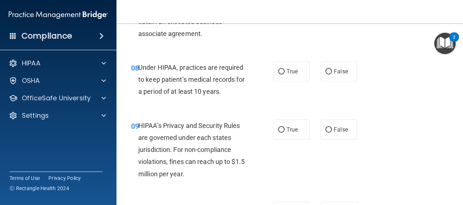
scroll to position [573, 0]
click at [334, 75] on span "False" at bounding box center [341, 71] width 14 height 7
click at [332, 74] on input "False" at bounding box center [329, 71] width 7 height 5
radio input "true"
click at [294, 133] on span "True" at bounding box center [292, 129] width 11 height 7
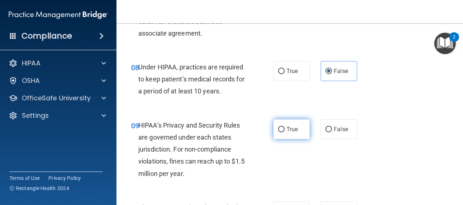
click at [285, 133] on input "True" at bounding box center [281, 129] width 7 height 5
radio input "true"
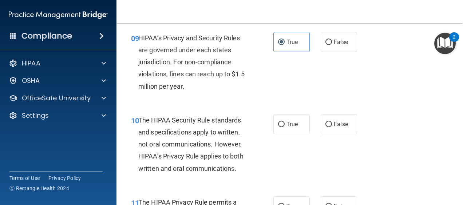
scroll to position [675, 0]
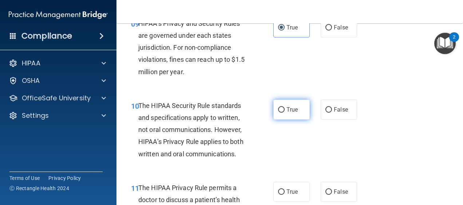
click at [287, 113] on span "True" at bounding box center [292, 109] width 11 height 7
click at [285, 113] on input "True" at bounding box center [281, 109] width 7 height 5
radio input "true"
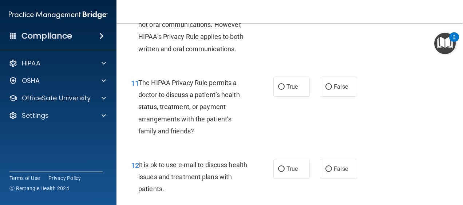
scroll to position [787, 0]
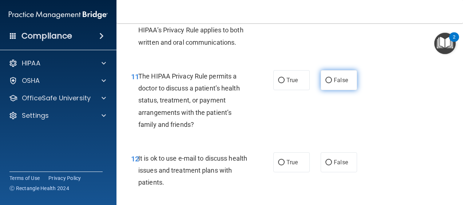
click at [334, 84] on span "False" at bounding box center [341, 80] width 14 height 7
click at [332, 83] on input "False" at bounding box center [329, 80] width 7 height 5
radio input "true"
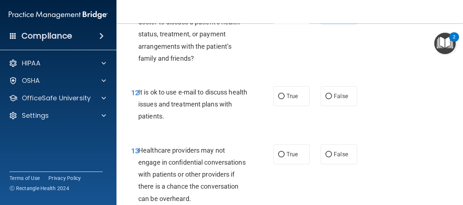
scroll to position [860, 0]
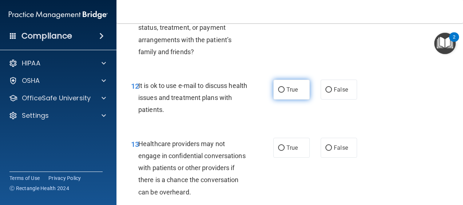
click at [287, 93] on span "True" at bounding box center [292, 89] width 11 height 7
click at [285, 93] on input "True" at bounding box center [281, 89] width 7 height 5
radio input "true"
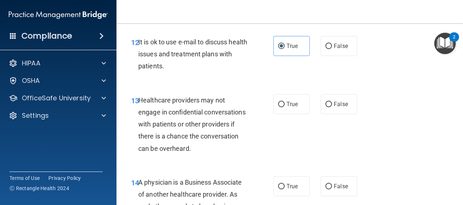
scroll to position [927, 0]
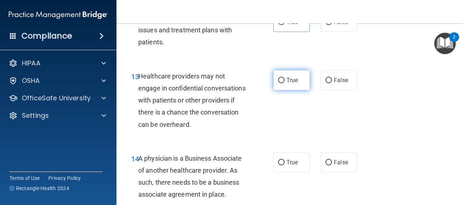
click at [295, 90] on label "True" at bounding box center [292, 80] width 36 height 20
click at [285, 83] on input "True" at bounding box center [281, 80] width 7 height 5
radio input "true"
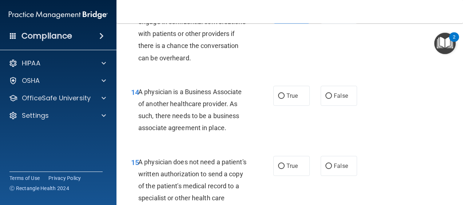
scroll to position [1000, 0]
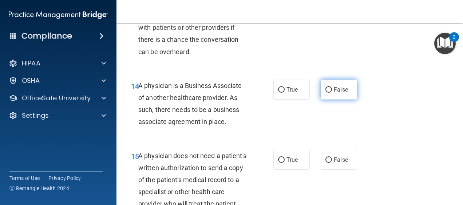
click at [338, 93] on span "False" at bounding box center [341, 89] width 14 height 7
click at [332, 93] on input "False" at bounding box center [329, 89] width 7 height 5
radio input "true"
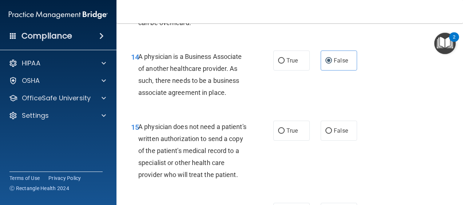
scroll to position [1088, 0]
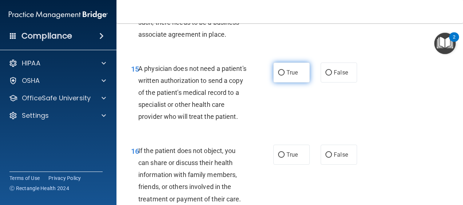
click at [278, 83] on label "True" at bounding box center [292, 73] width 36 height 20
click at [278, 76] on input "True" at bounding box center [281, 72] width 7 height 5
radio input "true"
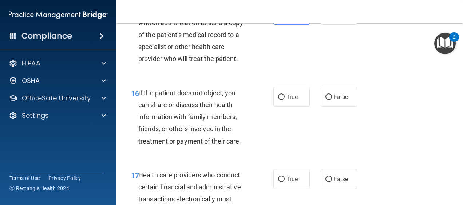
scroll to position [1146, 0]
click at [282, 107] on label "True" at bounding box center [292, 97] width 36 height 20
click at [282, 100] on input "True" at bounding box center [281, 96] width 7 height 5
radio input "true"
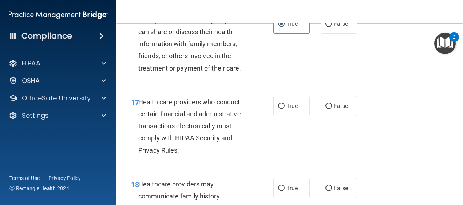
scroll to position [1233, 0]
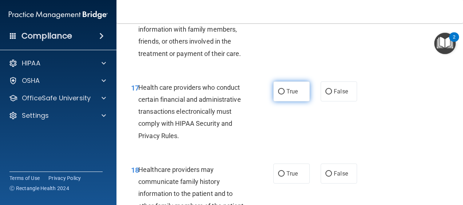
click at [291, 95] on span "True" at bounding box center [292, 91] width 11 height 7
click at [285, 95] on input "True" at bounding box center [281, 91] width 7 height 5
radio input "true"
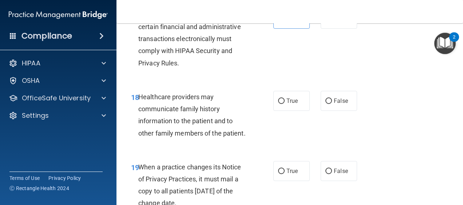
scroll to position [1306, 0]
click at [328, 104] on input "False" at bounding box center [329, 101] width 7 height 5
radio input "true"
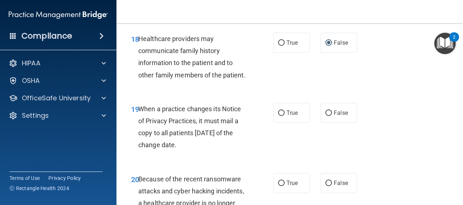
scroll to position [1379, 0]
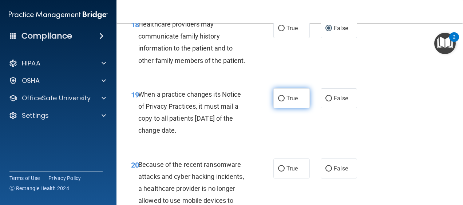
click at [290, 109] on label "True" at bounding box center [292, 99] width 36 height 20
click at [285, 102] on input "True" at bounding box center [281, 98] width 7 height 5
radio input "true"
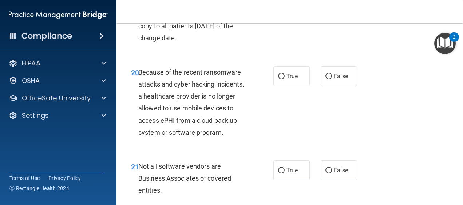
scroll to position [1486, 0]
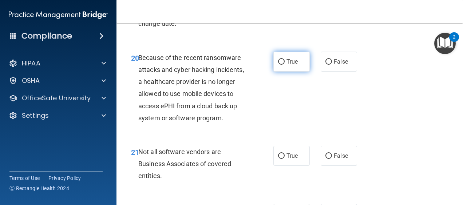
click at [285, 72] on label "True" at bounding box center [292, 62] width 36 height 20
click at [285, 65] on input "True" at bounding box center [281, 61] width 7 height 5
radio input "true"
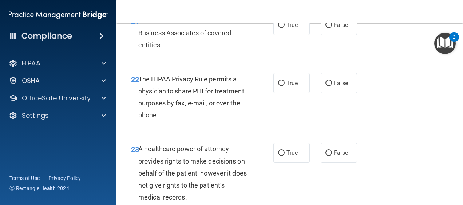
scroll to position [1632, 0]
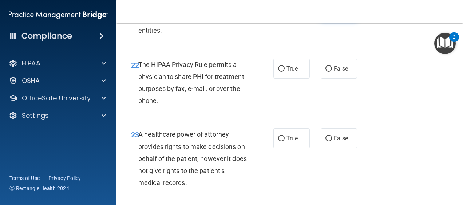
click at [334, 14] on span "False" at bounding box center [341, 10] width 14 height 7
click at [331, 13] on input "False" at bounding box center [329, 10] width 7 height 5
radio input "true"
click at [287, 72] on span "True" at bounding box center [292, 68] width 11 height 7
click at [285, 72] on input "True" at bounding box center [281, 68] width 7 height 5
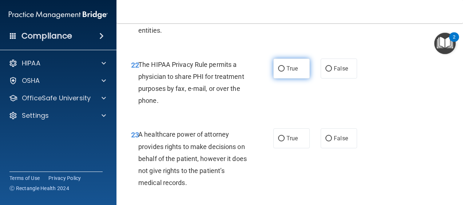
radio input "true"
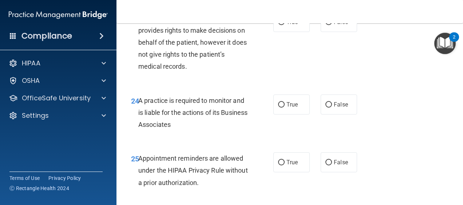
scroll to position [1763, 0]
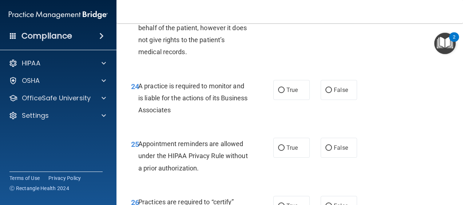
click at [334, 11] on span "False" at bounding box center [341, 7] width 14 height 7
click at [332, 11] on input "False" at bounding box center [329, 7] width 7 height 5
radio input "true"
click at [298, 100] on label "True" at bounding box center [292, 90] width 36 height 20
click at [285, 93] on input "True" at bounding box center [281, 90] width 7 height 5
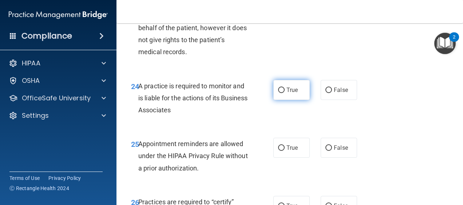
radio input "true"
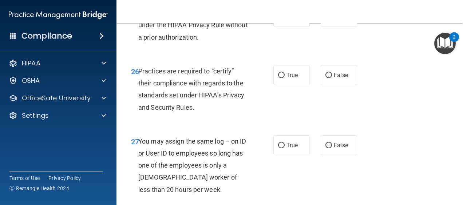
scroll to position [1909, 0]
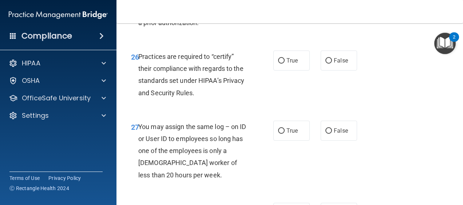
click at [291, 12] on label "True" at bounding box center [292, 2] width 36 height 20
click at [285, 5] on input "True" at bounding box center [281, 2] width 7 height 5
radio input "true"
click at [284, 71] on label "True" at bounding box center [292, 61] width 36 height 20
click at [284, 64] on input "True" at bounding box center [281, 60] width 7 height 5
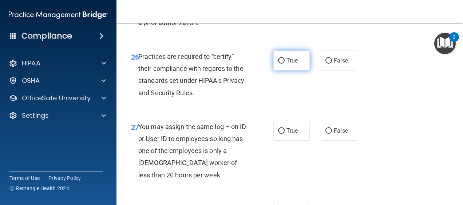
radio input "true"
click at [463, 205] on html "Compliance HIPAA Documents and Policies Report an Incident Business Associates …" at bounding box center [231, 102] width 463 height 205
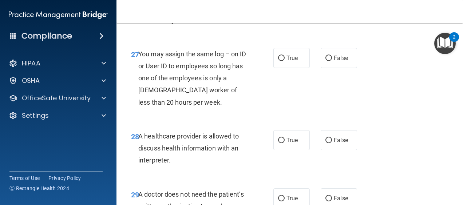
scroll to position [1986, 0]
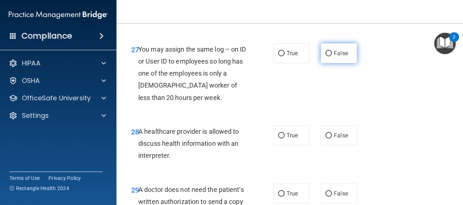
click at [326, 56] on input "False" at bounding box center [329, 53] width 7 height 5
radio input "true"
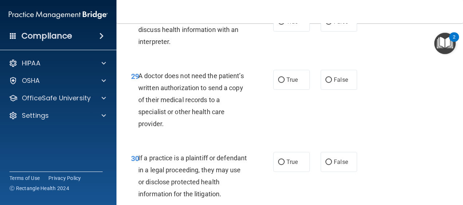
scroll to position [2108, 0]
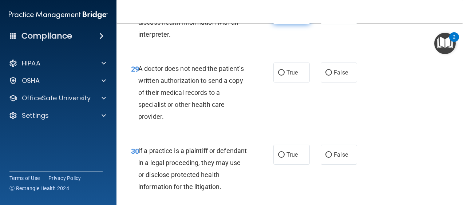
click at [287, 18] on span "True" at bounding box center [292, 14] width 11 height 7
click at [285, 17] on input "True" at bounding box center [281, 14] width 7 height 5
radio input "true"
click at [286, 83] on label "True" at bounding box center [292, 73] width 36 height 20
click at [285, 76] on input "True" at bounding box center [281, 72] width 7 height 5
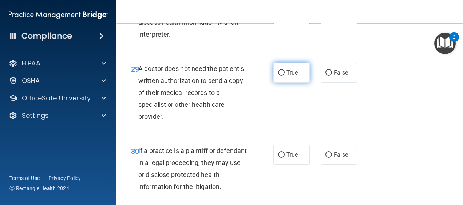
radio input "true"
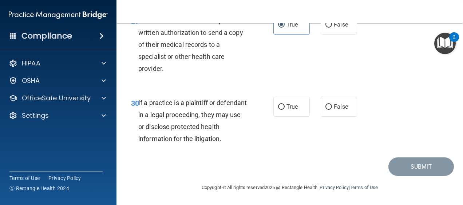
scroll to position [2166, 0]
click at [287, 110] on span "True" at bounding box center [292, 106] width 11 height 7
click at [285, 110] on input "True" at bounding box center [281, 107] width 7 height 5
radio input "true"
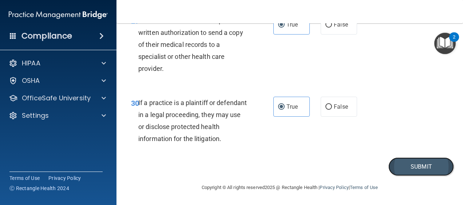
click at [417, 176] on button "Submit" at bounding box center [422, 167] width 66 height 19
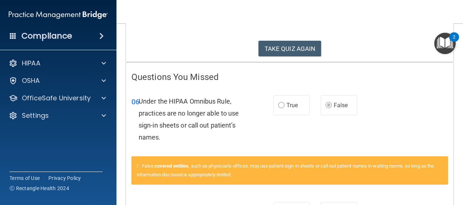
scroll to position [117, 0]
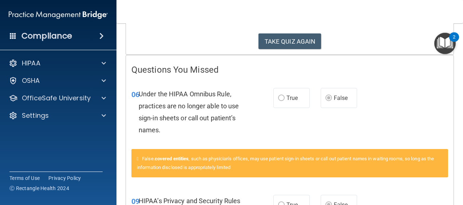
drag, startPoint x: 412, startPoint y: 157, endPoint x: 415, endPoint y: 177, distance: 19.9
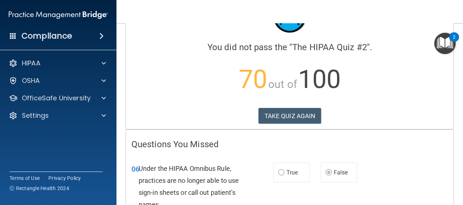
scroll to position [17, 0]
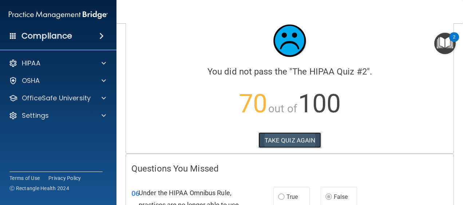
click at [279, 137] on button "TAKE QUIZ AGAIN" at bounding box center [290, 141] width 63 height 16
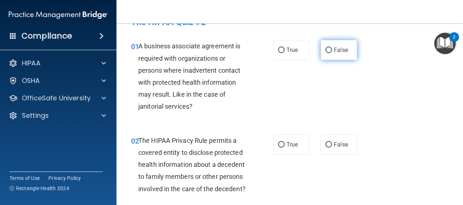
click at [340, 52] on span "False" at bounding box center [341, 50] width 14 height 7
click at [332, 52] on input "False" at bounding box center [329, 50] width 7 height 5
radio input "true"
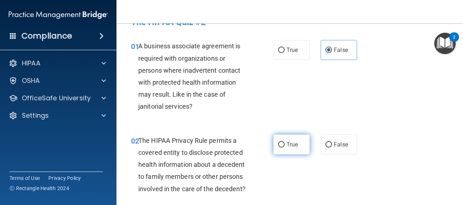
click at [291, 145] on span "True" at bounding box center [292, 144] width 11 height 7
click at [280, 143] on input "True" at bounding box center [281, 144] width 7 height 5
radio input "true"
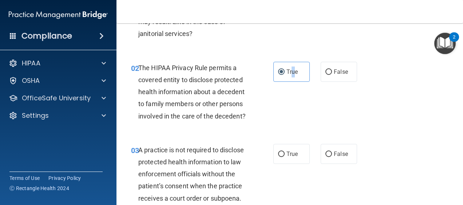
scroll to position [105, 0]
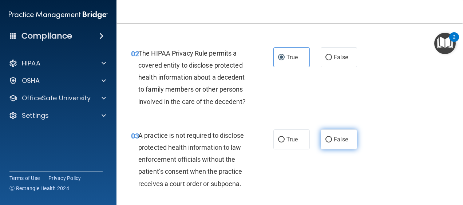
click at [336, 143] on span "False" at bounding box center [341, 139] width 14 height 7
click at [332, 143] on input "False" at bounding box center [329, 139] width 7 height 5
radio input "true"
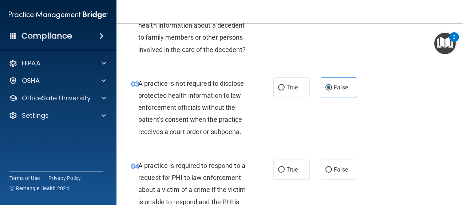
scroll to position [163, 0]
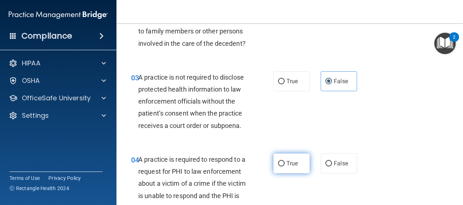
click at [290, 167] on span "True" at bounding box center [292, 163] width 11 height 7
click at [285, 167] on input "True" at bounding box center [281, 163] width 7 height 5
radio input "true"
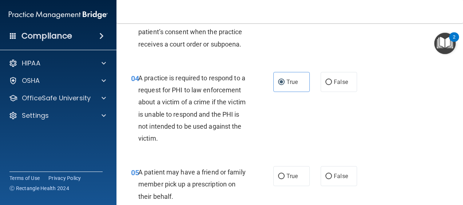
scroll to position [251, 0]
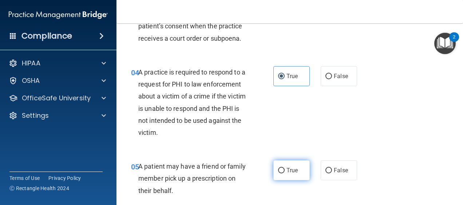
click at [289, 174] on span "True" at bounding box center [292, 170] width 11 height 7
click at [285, 174] on input "True" at bounding box center [281, 170] width 7 height 5
radio input "true"
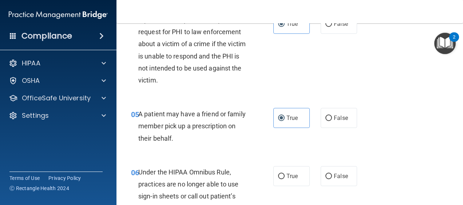
scroll to position [309, 0]
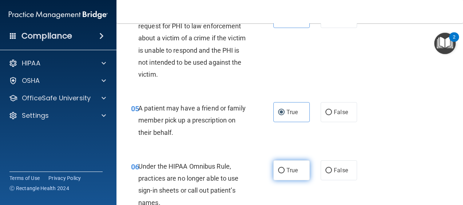
click at [278, 174] on input "True" at bounding box center [281, 170] width 7 height 5
radio input "true"
click at [280, 181] on label "True" at bounding box center [292, 171] width 36 height 20
click at [280, 174] on input "True" at bounding box center [281, 170] width 7 height 5
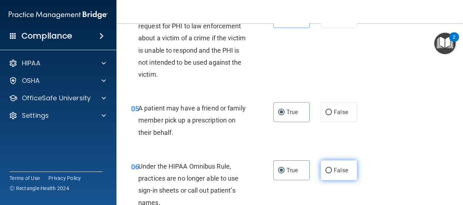
click at [326, 174] on input "False" at bounding box center [329, 170] width 7 height 5
radio input "true"
radio input "false"
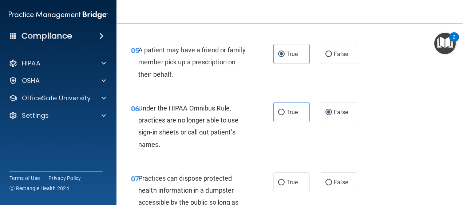
scroll to position [382, 0]
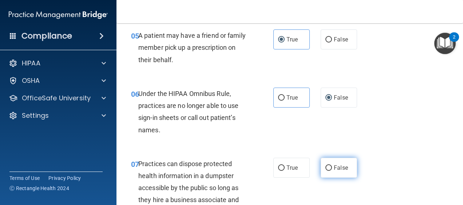
click at [327, 174] on label "False" at bounding box center [339, 168] width 36 height 20
click at [327, 171] on input "False" at bounding box center [329, 168] width 7 height 5
radio input "true"
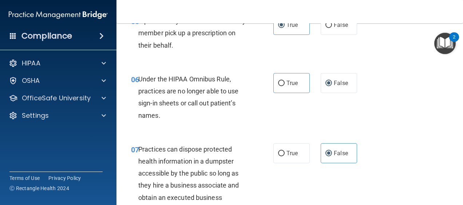
scroll to position [460, 0]
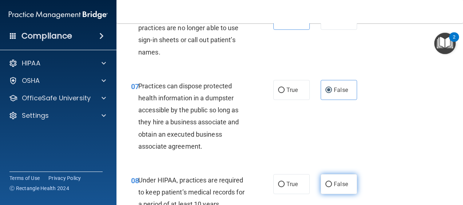
click at [329, 195] on label "False" at bounding box center [339, 184] width 36 height 20
click at [329, 188] on input "False" at bounding box center [329, 184] width 7 height 5
radio input "true"
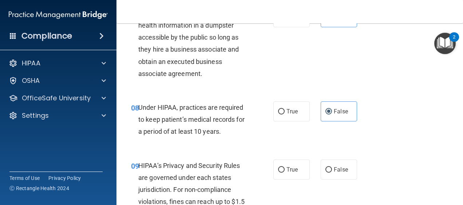
scroll to position [571, 0]
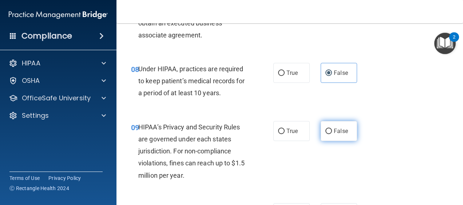
click at [339, 135] on span "False" at bounding box center [341, 131] width 14 height 7
click at [332, 134] on input "False" at bounding box center [329, 131] width 7 height 5
radio input "true"
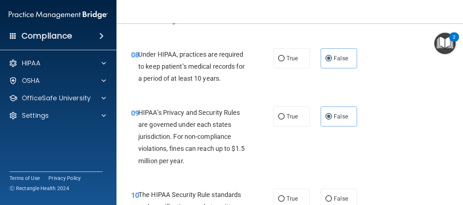
scroll to position [635, 0]
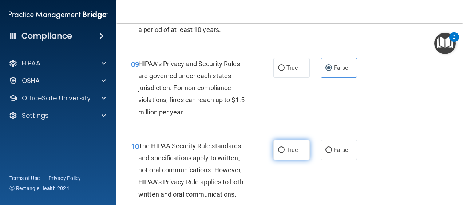
click at [290, 154] on span "True" at bounding box center [292, 150] width 11 height 7
click at [285, 153] on input "True" at bounding box center [281, 150] width 7 height 5
radio input "true"
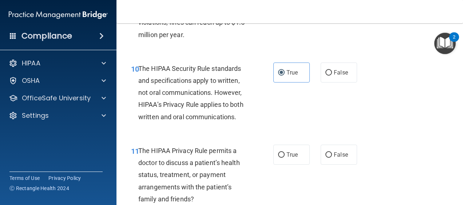
scroll to position [737, 0]
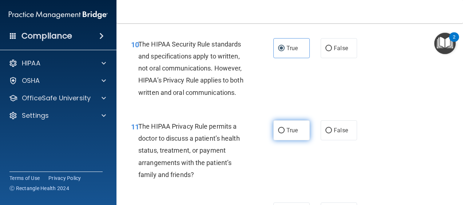
click at [283, 141] on label "True" at bounding box center [292, 131] width 36 height 20
click at [283, 134] on input "True" at bounding box center [281, 130] width 7 height 5
radio input "true"
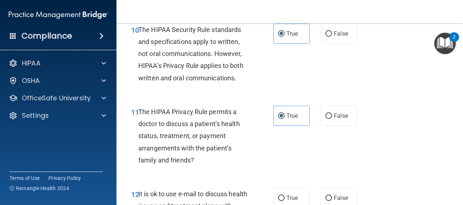
scroll to position [804, 0]
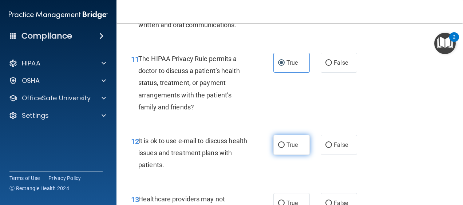
click at [280, 150] on label "True" at bounding box center [292, 145] width 36 height 20
click at [280, 148] on input "True" at bounding box center [281, 145] width 7 height 5
radio input "true"
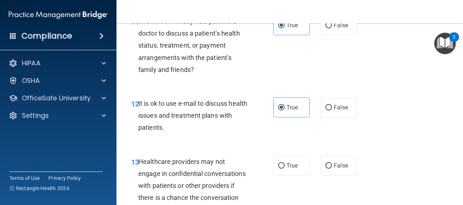
scroll to position [848, 0]
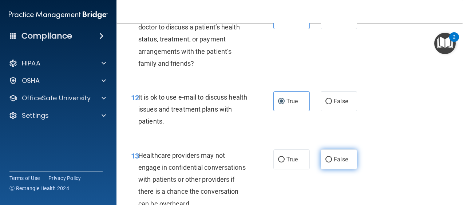
click at [336, 163] on span "False" at bounding box center [341, 159] width 14 height 7
click at [332, 163] on input "False" at bounding box center [329, 159] width 7 height 5
radio input "true"
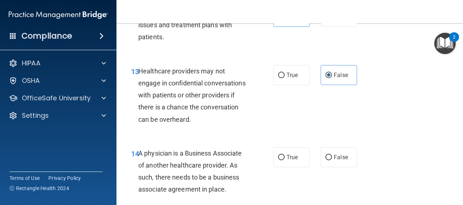
scroll to position [935, 0]
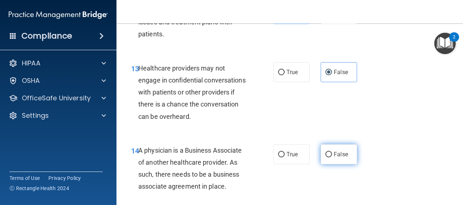
click at [330, 165] on label "False" at bounding box center [339, 155] width 36 height 20
click at [330, 158] on input "False" at bounding box center [329, 154] width 7 height 5
radio input "true"
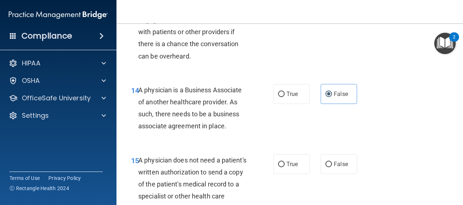
scroll to position [1008, 0]
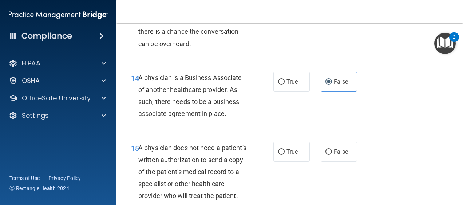
click at [264, 165] on div "15 A physician does not need a patient's written authorization to send a copy o…" at bounding box center [202, 174] width 164 height 64
click at [294, 156] on span "True" at bounding box center [292, 152] width 11 height 7
click at [285, 155] on input "True" at bounding box center [281, 152] width 7 height 5
radio input "true"
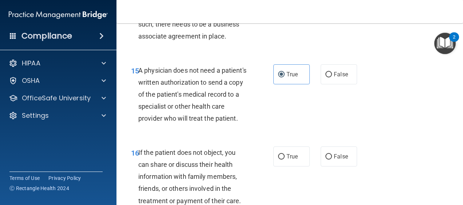
scroll to position [1086, 0]
click at [289, 166] on label "True" at bounding box center [292, 156] width 36 height 20
click at [285, 160] on input "True" at bounding box center [281, 156] width 7 height 5
radio input "true"
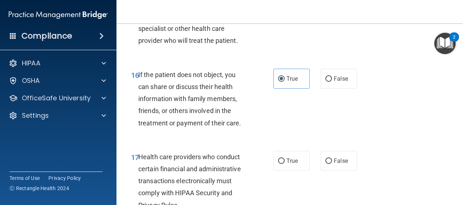
scroll to position [1183, 0]
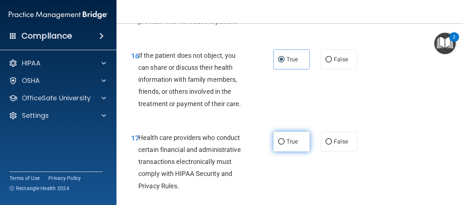
click at [282, 152] on label "True" at bounding box center [292, 142] width 36 height 20
click at [282, 145] on input "True" at bounding box center [281, 142] width 7 height 5
radio input "true"
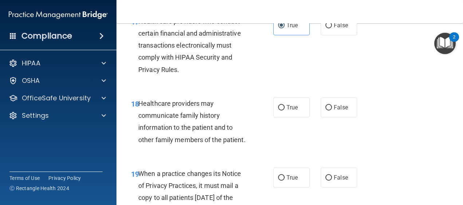
scroll to position [1305, 0]
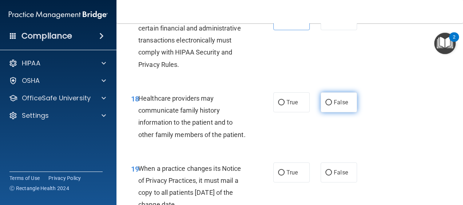
click at [329, 113] on label "False" at bounding box center [339, 103] width 36 height 20
click at [329, 106] on input "False" at bounding box center [329, 102] width 7 height 5
radio input "true"
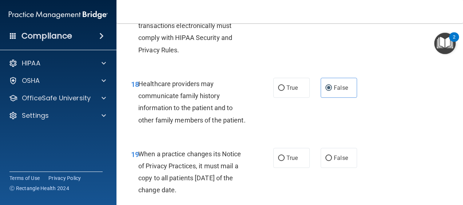
scroll to position [1353, 0]
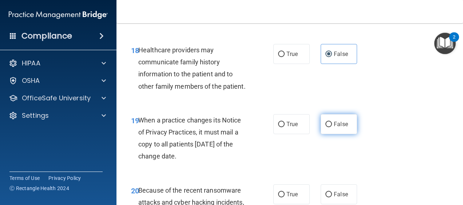
click at [339, 128] on span "False" at bounding box center [341, 124] width 14 height 7
click at [332, 127] on input "False" at bounding box center [329, 124] width 7 height 5
radio input "true"
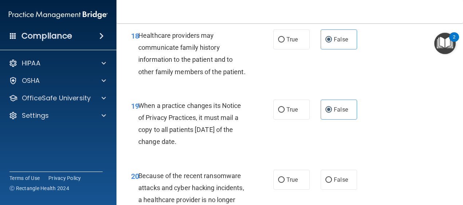
scroll to position [1416, 0]
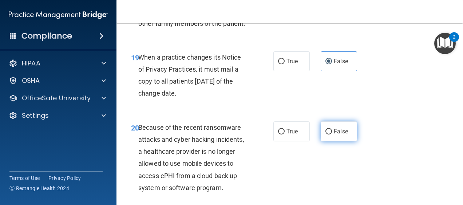
click at [334, 135] on span "False" at bounding box center [341, 131] width 14 height 7
click at [332, 135] on input "False" at bounding box center [329, 131] width 7 height 5
radio input "true"
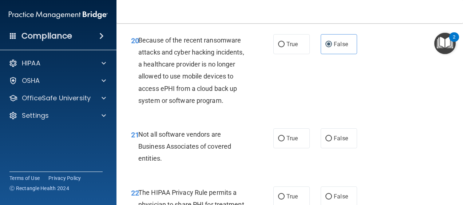
scroll to position [1518, 0]
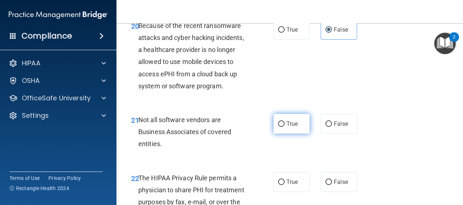
click at [289, 127] on span "True" at bounding box center [292, 124] width 11 height 7
click at [285, 127] on input "True" at bounding box center [281, 124] width 7 height 5
radio input "true"
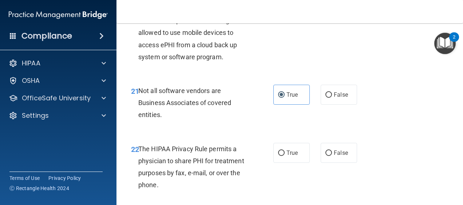
scroll to position [1562, 0]
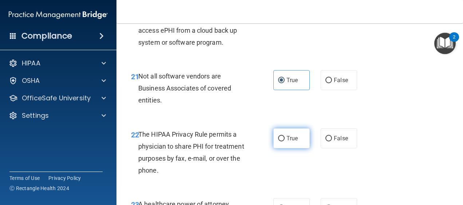
click at [274, 149] on label "True" at bounding box center [292, 139] width 36 height 20
click at [278, 142] on input "True" at bounding box center [281, 138] width 7 height 5
radio input "true"
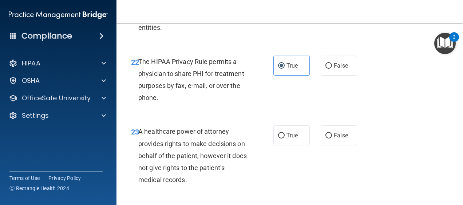
scroll to position [1649, 0]
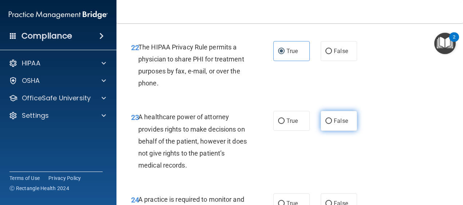
click at [326, 124] on input "False" at bounding box center [329, 121] width 7 height 5
radio input "true"
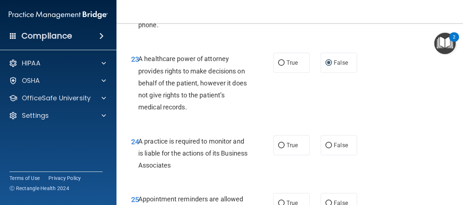
scroll to position [1722, 0]
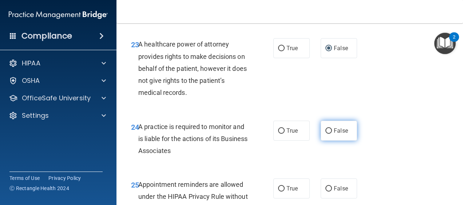
click at [321, 141] on label "False" at bounding box center [339, 131] width 36 height 20
click at [326, 134] on input "False" at bounding box center [329, 131] width 7 height 5
radio input "true"
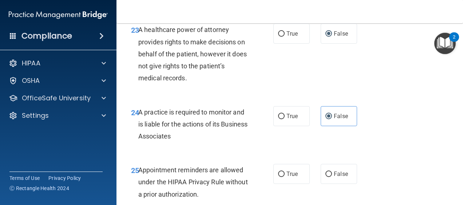
scroll to position [1776, 0]
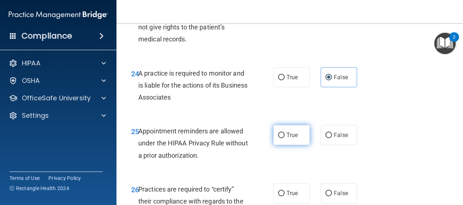
click at [283, 145] on label "True" at bounding box center [292, 135] width 36 height 20
click at [283, 138] on input "True" at bounding box center [281, 135] width 7 height 5
radio input "true"
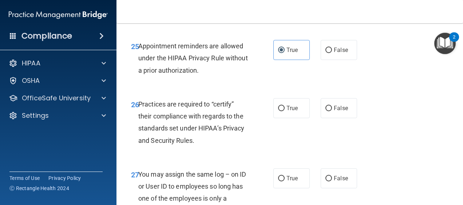
scroll to position [1868, 0]
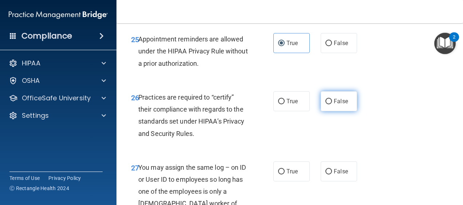
click at [335, 111] on label "False" at bounding box center [339, 101] width 36 height 20
click at [332, 105] on input "False" at bounding box center [329, 101] width 7 height 5
radio input "true"
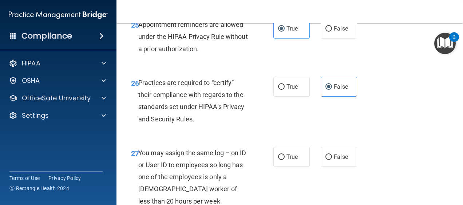
scroll to position [1936, 0]
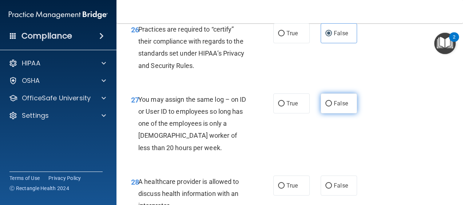
click at [334, 107] on span "False" at bounding box center [341, 103] width 14 height 7
click at [331, 107] on input "False" at bounding box center [329, 103] width 7 height 5
radio input "true"
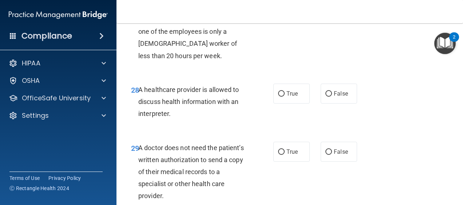
scroll to position [2057, 0]
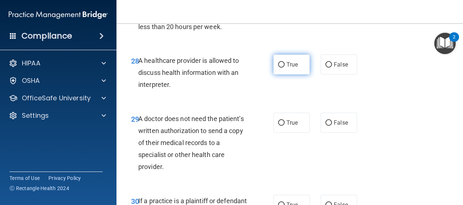
click at [280, 68] on input "True" at bounding box center [281, 64] width 7 height 5
radio input "true"
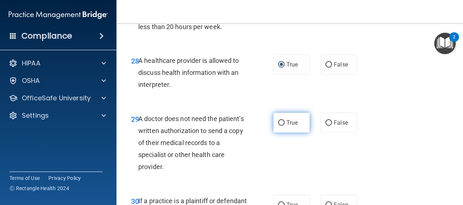
click at [291, 126] on span "True" at bounding box center [292, 122] width 11 height 7
click at [285, 126] on input "True" at bounding box center [281, 123] width 7 height 5
radio input "true"
click at [458, 201] on main "- The HIPAA Quiz #2 This quiz doesn’t expire until . Are you sure you want to t…" at bounding box center [290, 114] width 347 height 182
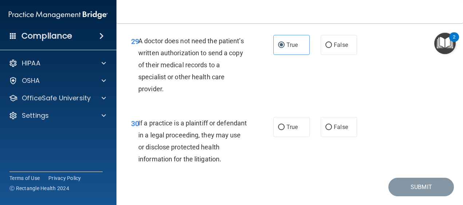
scroll to position [2174, 0]
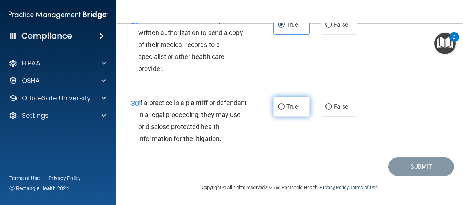
click at [287, 110] on span "True" at bounding box center [292, 106] width 11 height 7
click at [285, 110] on input "True" at bounding box center [281, 107] width 7 height 5
radio input "true"
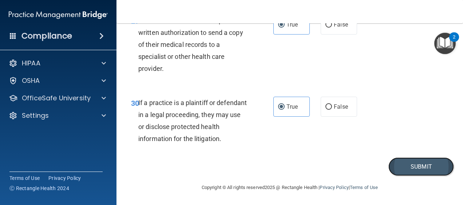
click at [415, 176] on button "Submit" at bounding box center [422, 167] width 66 height 19
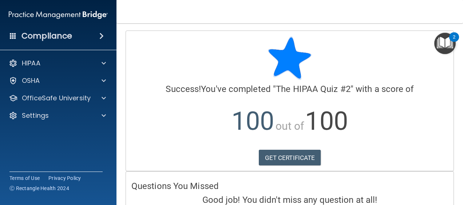
click at [102, 32] on span at bounding box center [101, 36] width 4 height 9
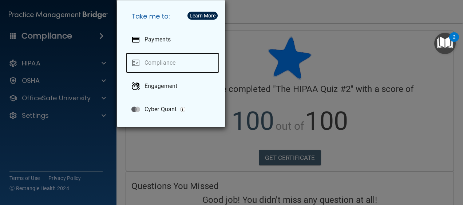
click at [156, 60] on link "Compliance" at bounding box center [173, 63] width 94 height 20
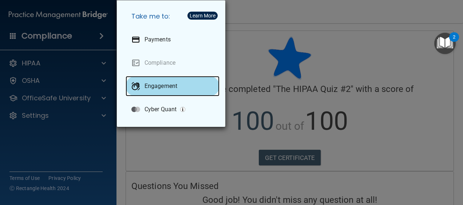
click at [166, 88] on p "Engagement" at bounding box center [161, 86] width 33 height 7
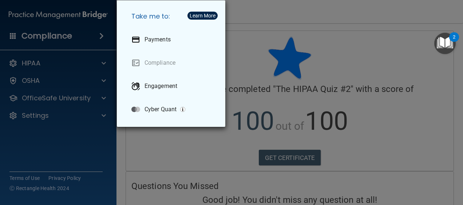
click at [64, 34] on div "Take me to: Payments Compliance Engagement Cyber Quant" at bounding box center [231, 102] width 463 height 205
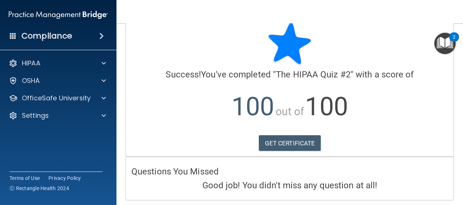
scroll to position [38, 0]
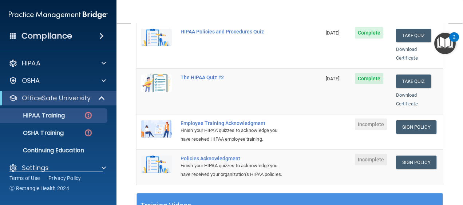
scroll to position [175, 0]
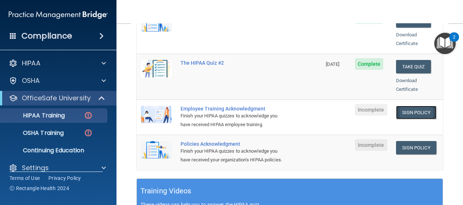
click at [415, 106] on link "Sign Policy" at bounding box center [416, 112] width 40 height 13
click at [408, 141] on link "Sign Policy" at bounding box center [416, 147] width 40 height 13
click at [405, 106] on link "Sign Policy" at bounding box center [416, 112] width 40 height 13
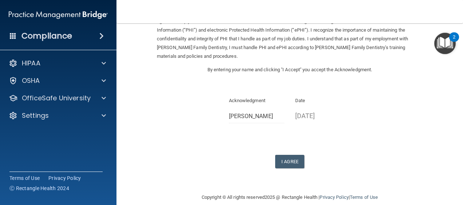
scroll to position [49, 0]
click at [289, 154] on button "I Agree" at bounding box center [289, 160] width 29 height 13
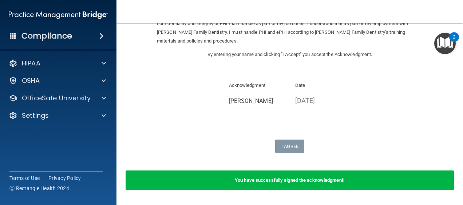
scroll to position [78, 0]
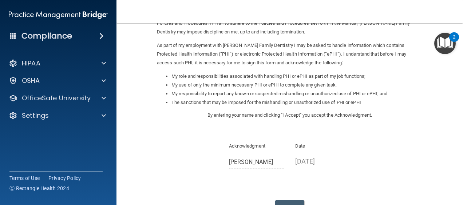
scroll to position [128, 0]
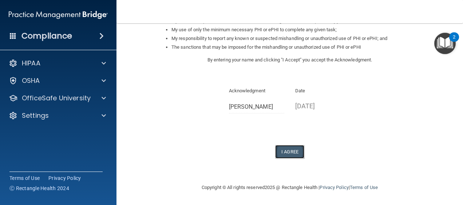
click at [281, 146] on button "I Agree" at bounding box center [289, 151] width 29 height 13
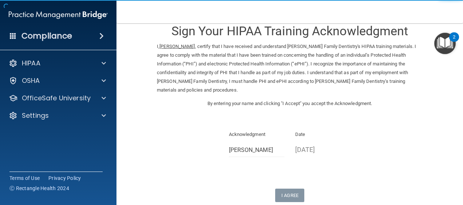
scroll to position [78, 0]
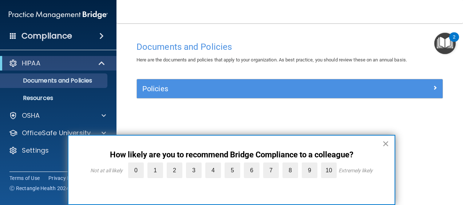
click at [387, 137] on div "× How likely are you to recommend Bridge Compliance to a colleague? Not at all …" at bounding box center [232, 170] width 328 height 70
click at [385, 141] on button "×" at bounding box center [385, 144] width 7 height 12
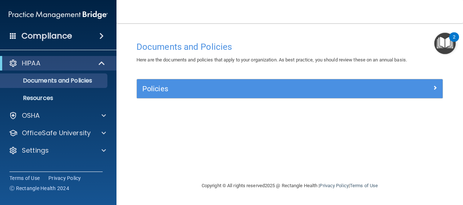
click at [97, 36] on div "Compliance" at bounding box center [58, 36] width 117 height 16
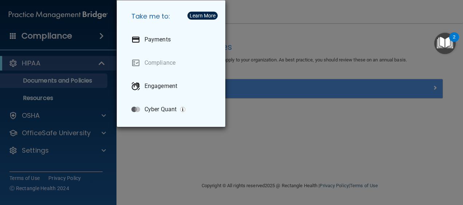
click at [307, 165] on div "Take me to: Payments Compliance Engagement Cyber Quant" at bounding box center [231, 102] width 463 height 205
